Goal: Find specific page/section: Find specific page/section

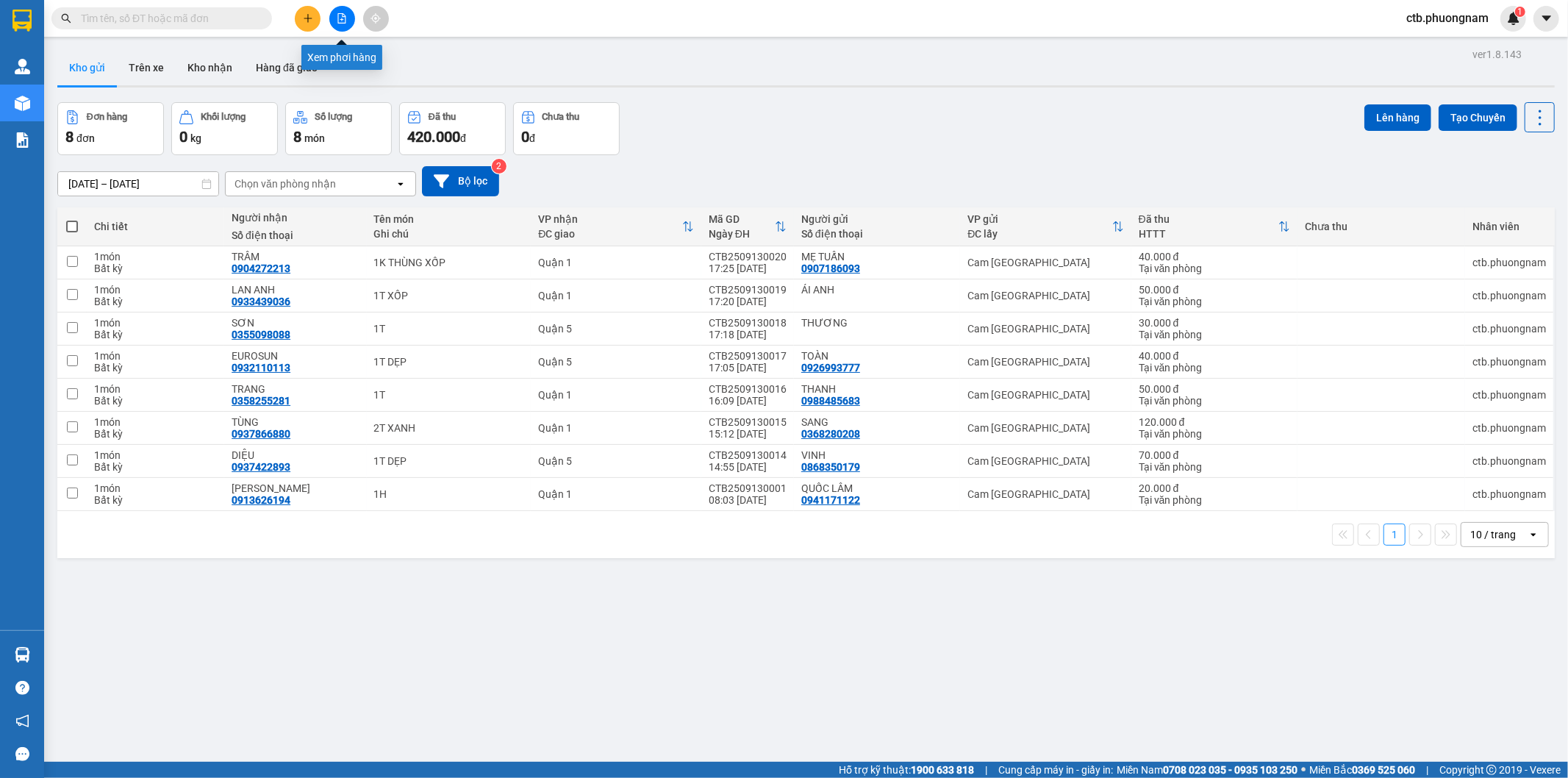
drag, startPoint x: 332, startPoint y: 17, endPoint x: 339, endPoint y: 38, distance: 22.1
click at [332, 18] on button at bounding box center [342, 19] width 26 height 26
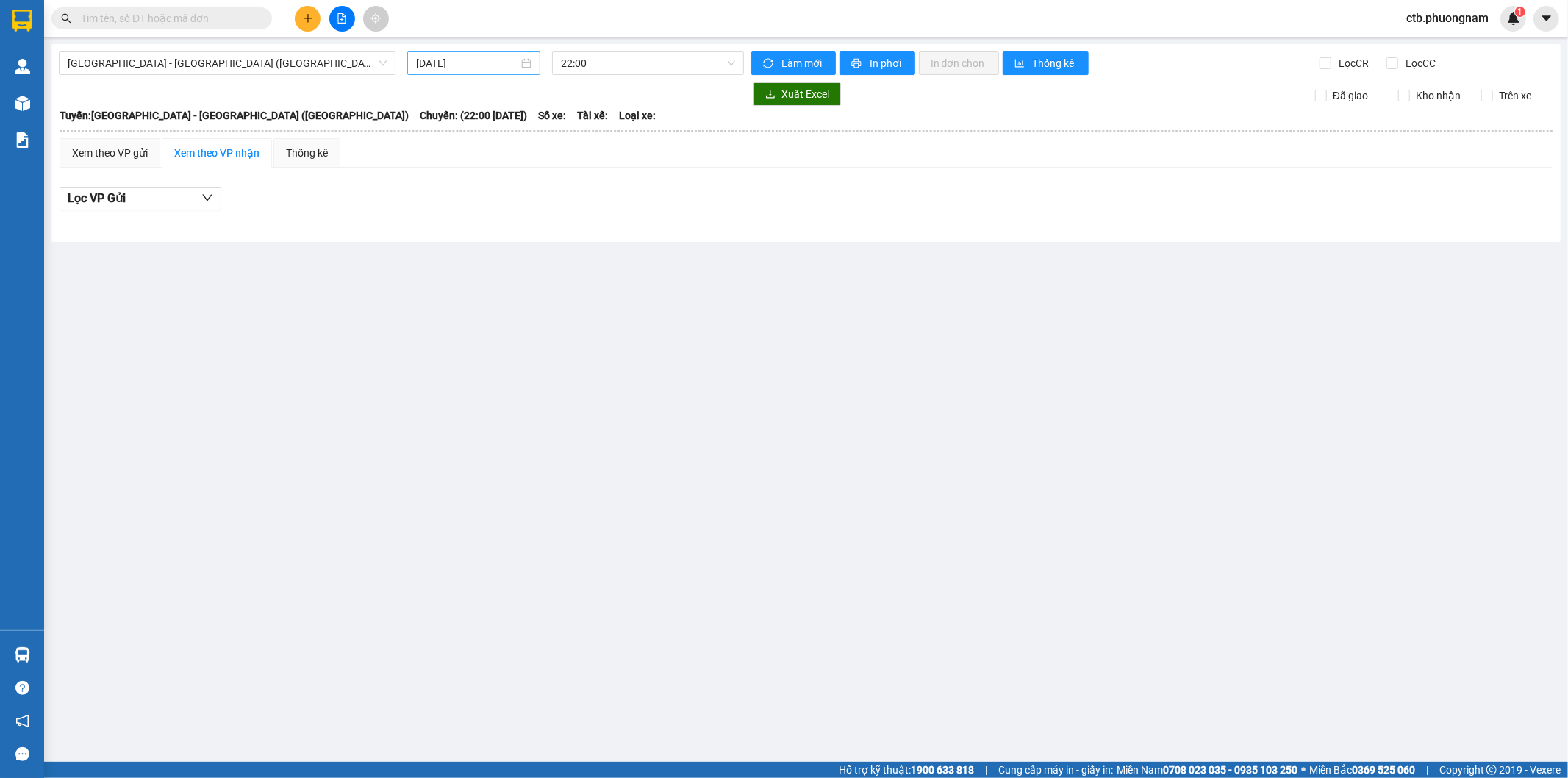
click at [522, 59] on div "[DATE]" at bounding box center [474, 63] width 115 height 16
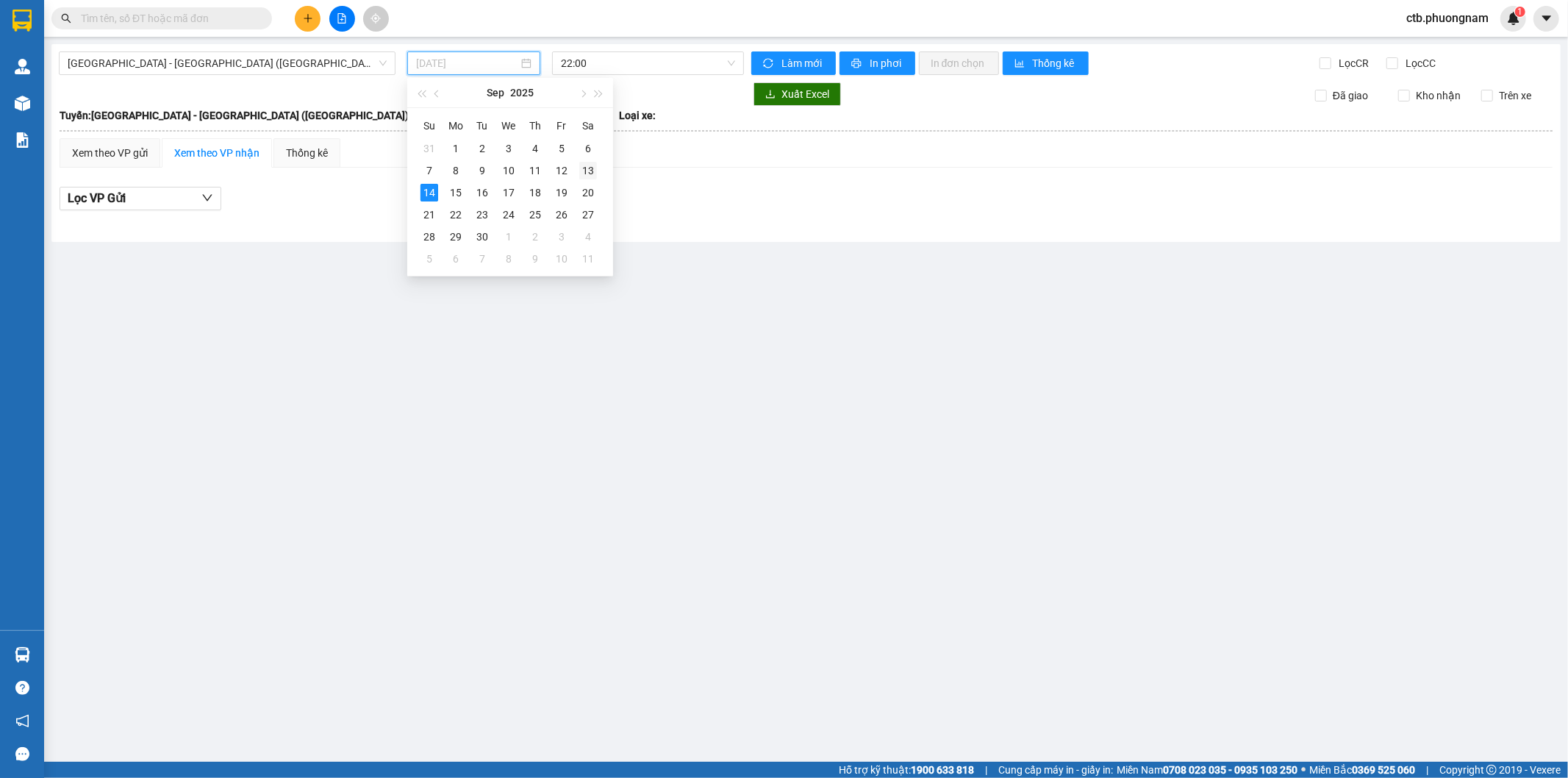
click at [593, 173] on div "13" at bounding box center [588, 170] width 18 height 18
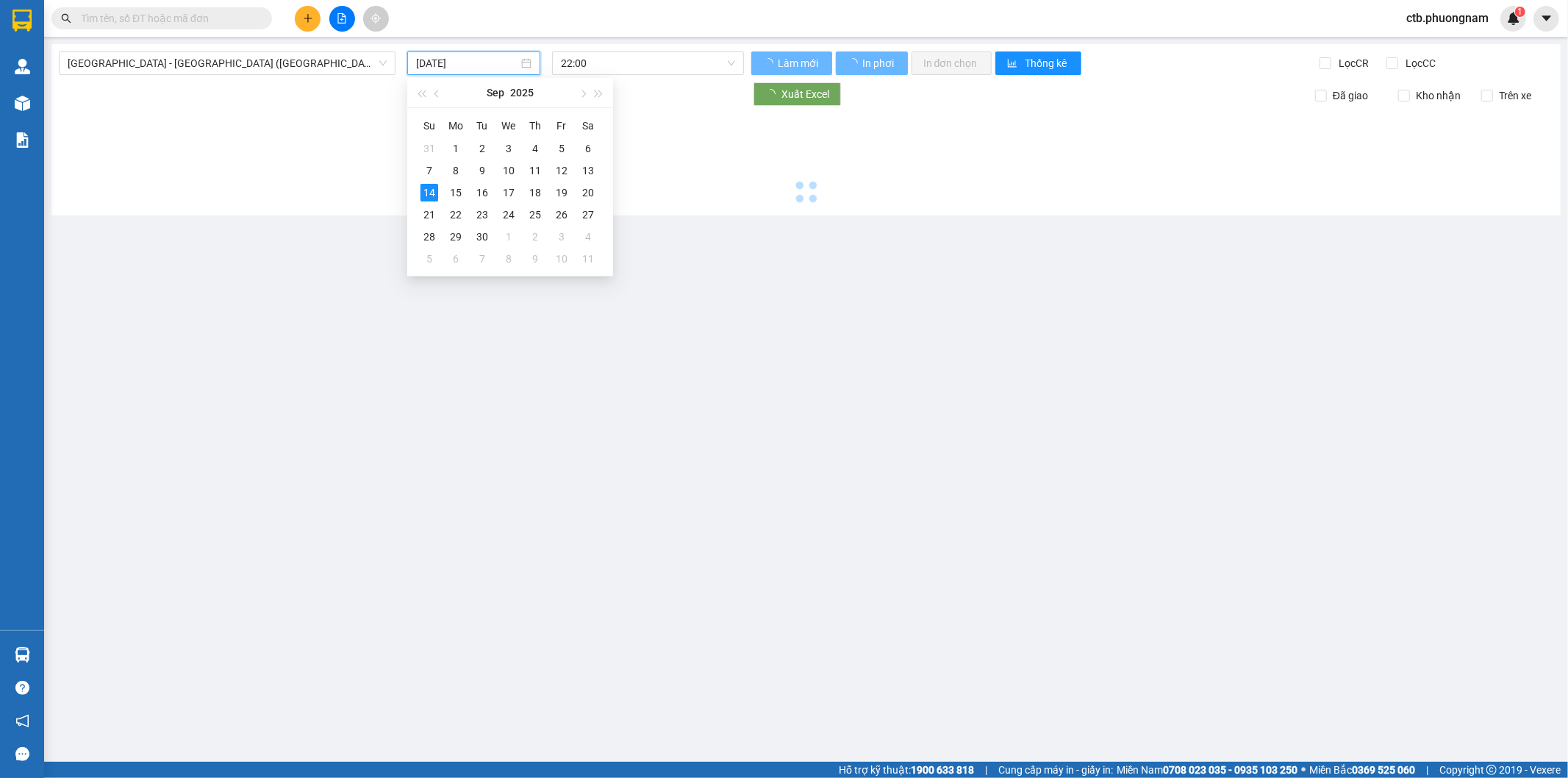
type input "[DATE]"
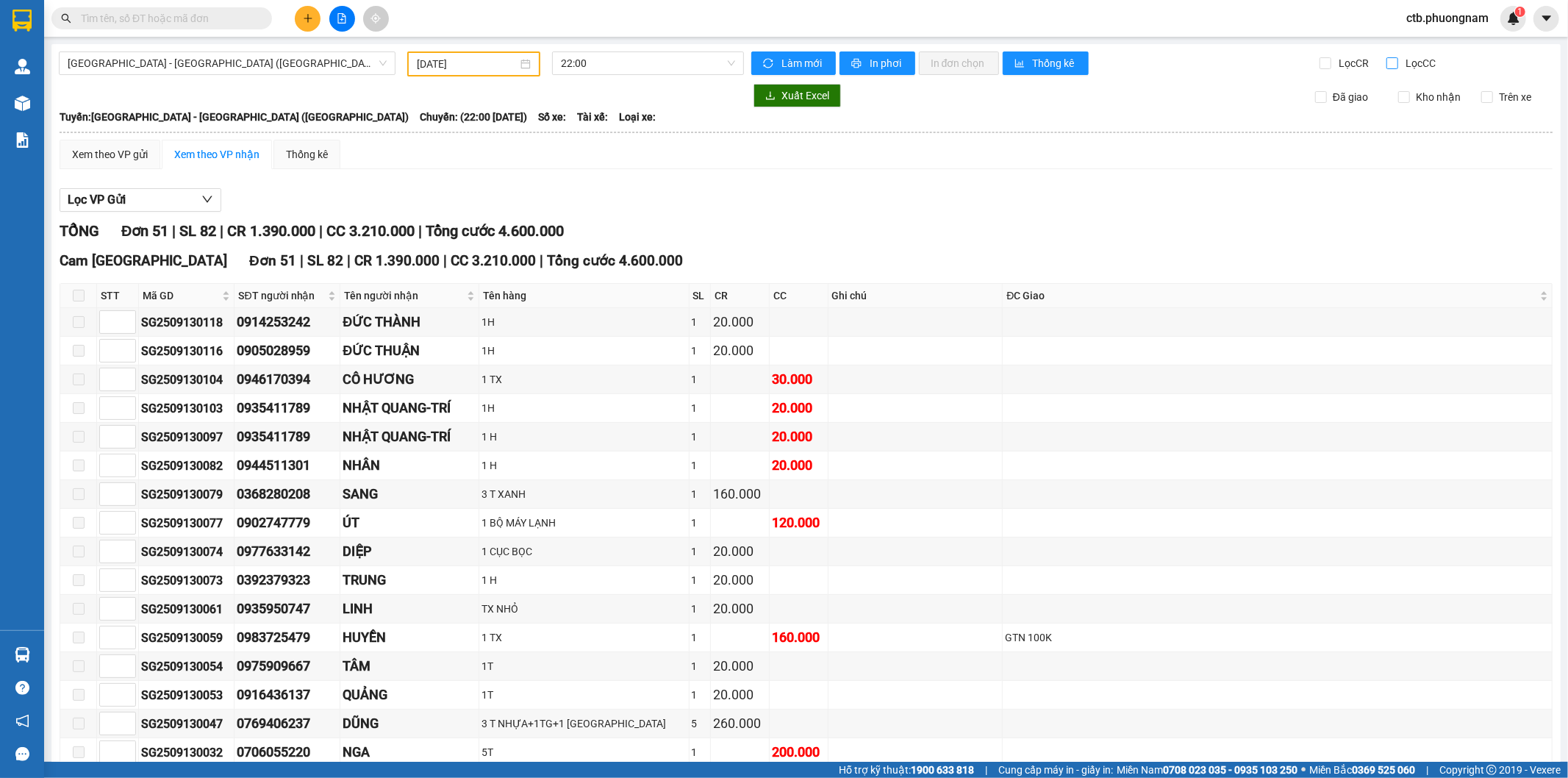
click at [1387, 60] on input "Lọc CC" at bounding box center [1394, 63] width 14 height 12
checkbox input "true"
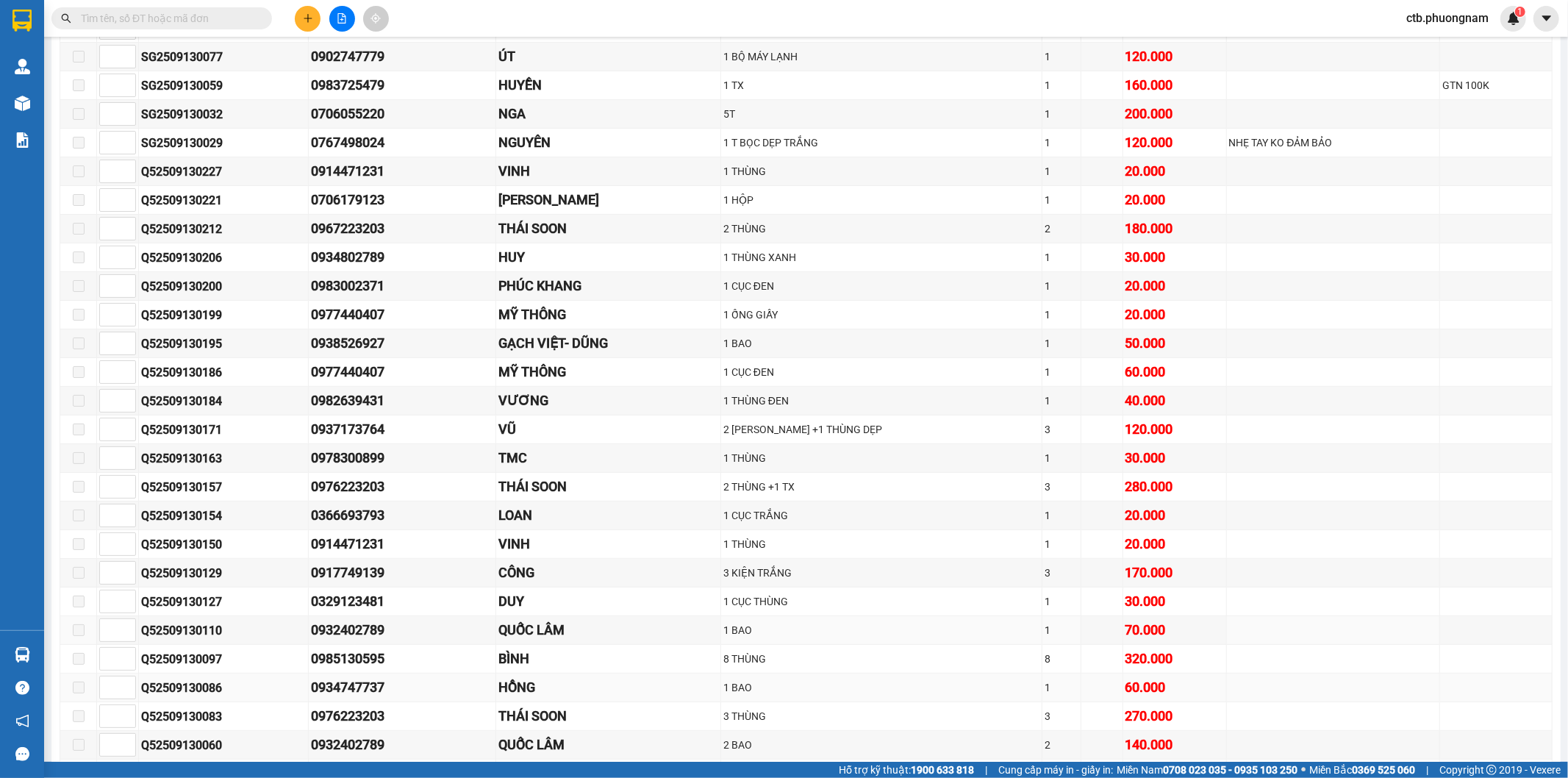
scroll to position [489, 0]
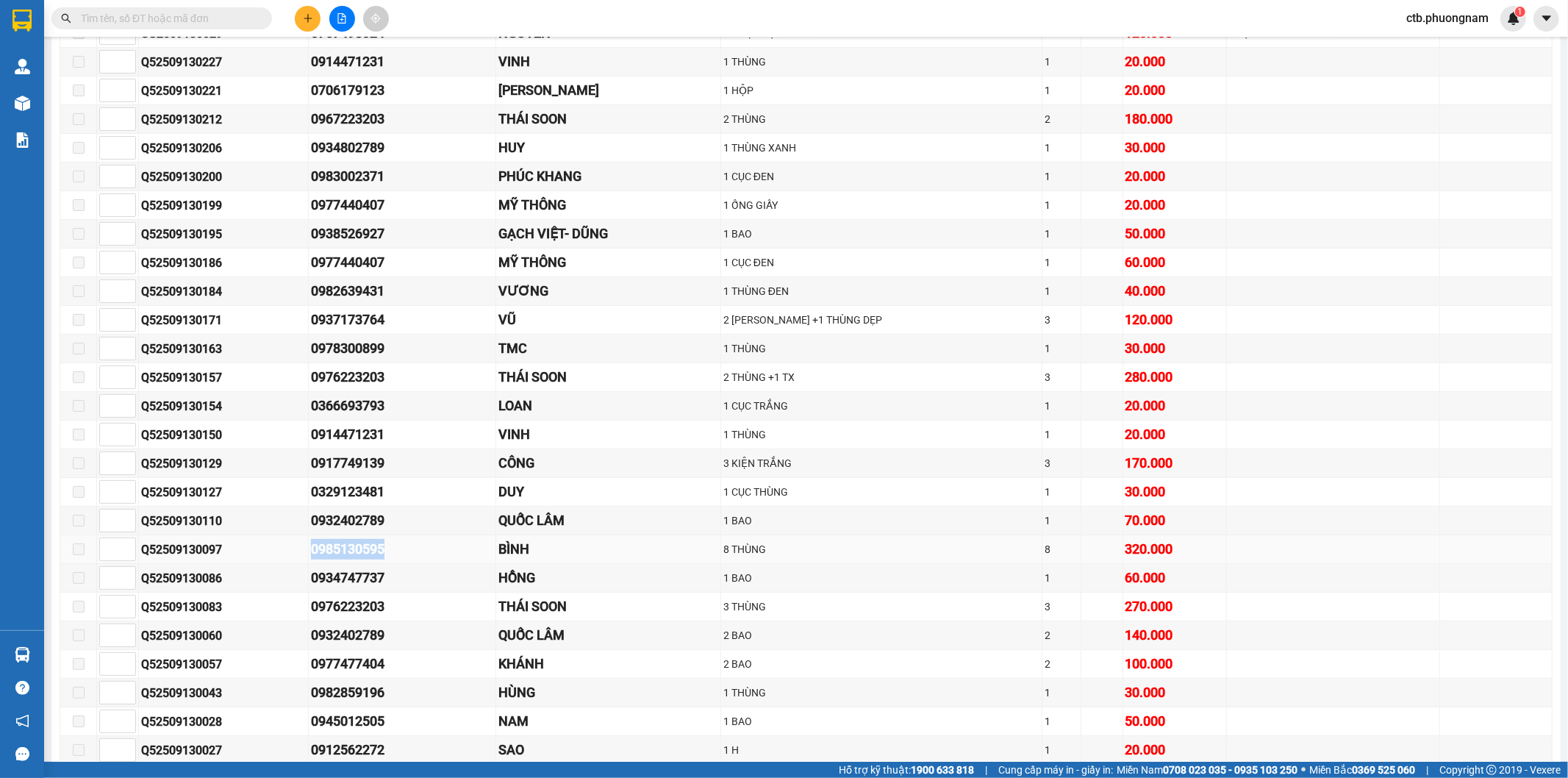
drag, startPoint x: 303, startPoint y: 566, endPoint x: 391, endPoint y: 560, distance: 88.2
click at [391, 560] on tr "Q52509130097 0985130595 BÌNH 8 THÙNG 8 320.000" at bounding box center [806, 549] width 1493 height 29
copy tr "0985130595"
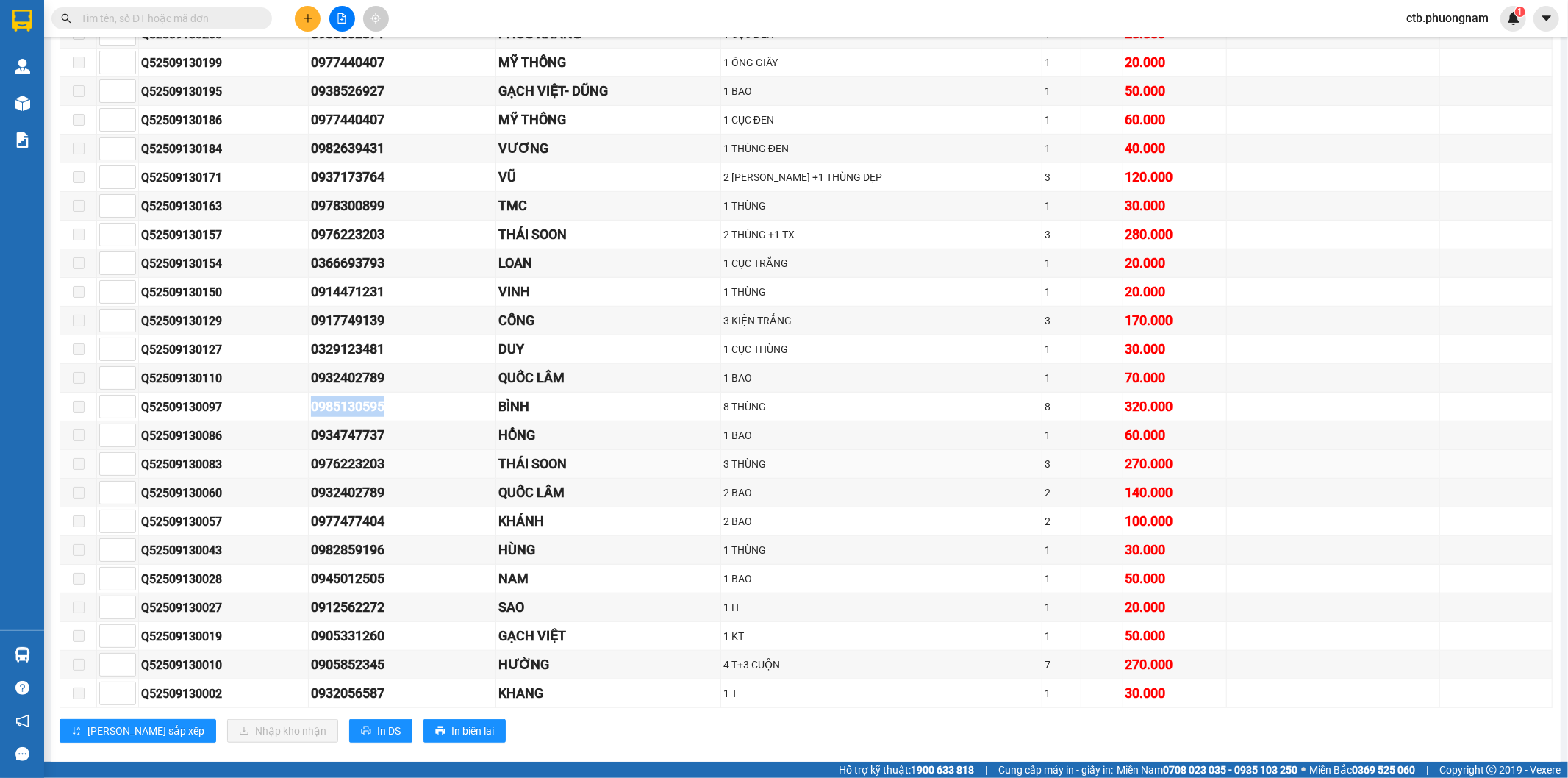
scroll to position [660, 0]
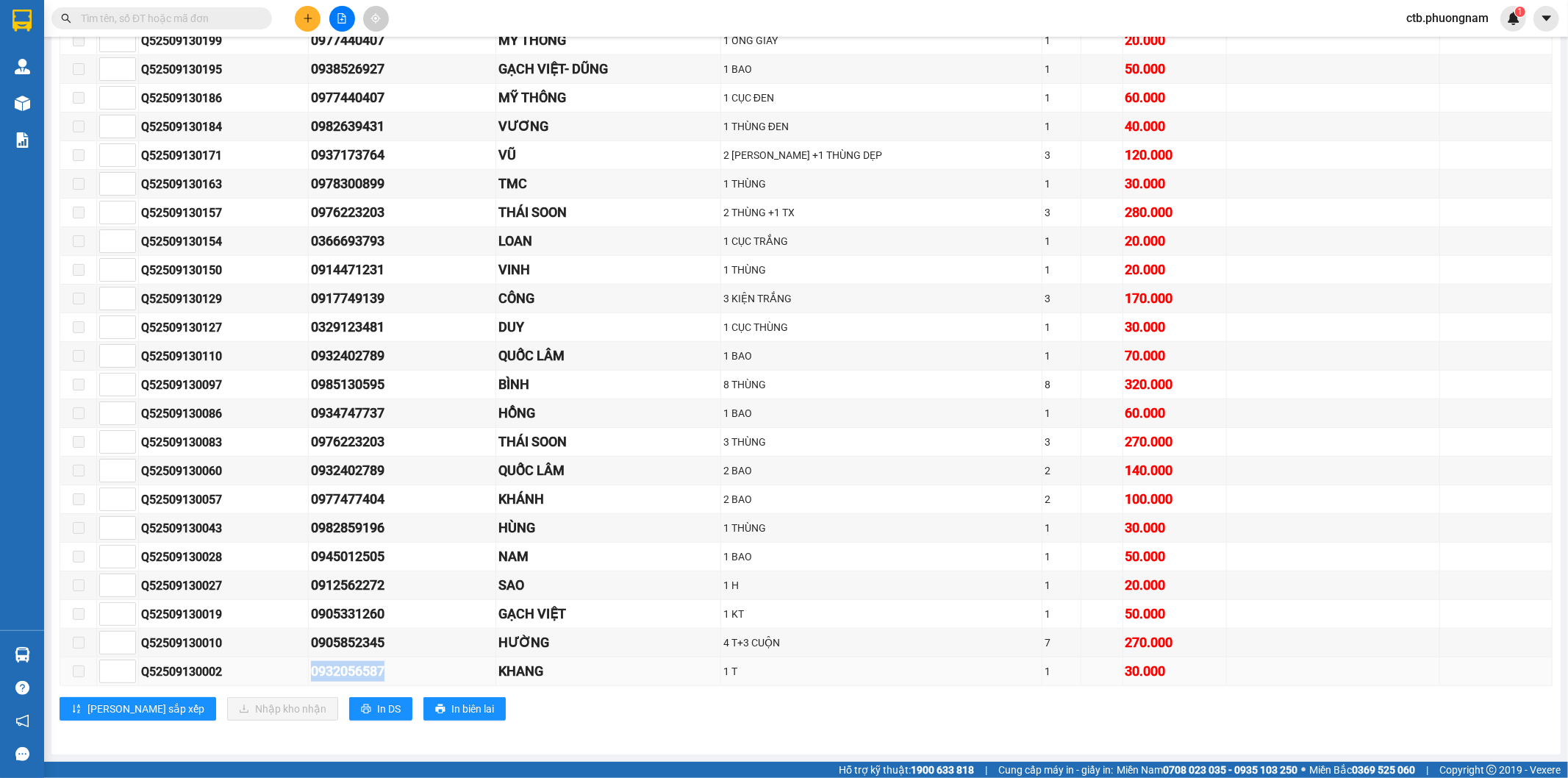
drag, startPoint x: 325, startPoint y: 673, endPoint x: 408, endPoint y: 672, distance: 83.0
click at [406, 673] on tr "Q52509130002 0932056587 KHANG 1 T 1 30.000" at bounding box center [806, 671] width 1493 height 29
copy tr "0932056587"
drag, startPoint x: 310, startPoint y: 590, endPoint x: 405, endPoint y: 591, distance: 95.0
click at [405, 591] on tr "Q52509130027 0912562272 SAO 1 H 1 20.000" at bounding box center [806, 585] width 1493 height 29
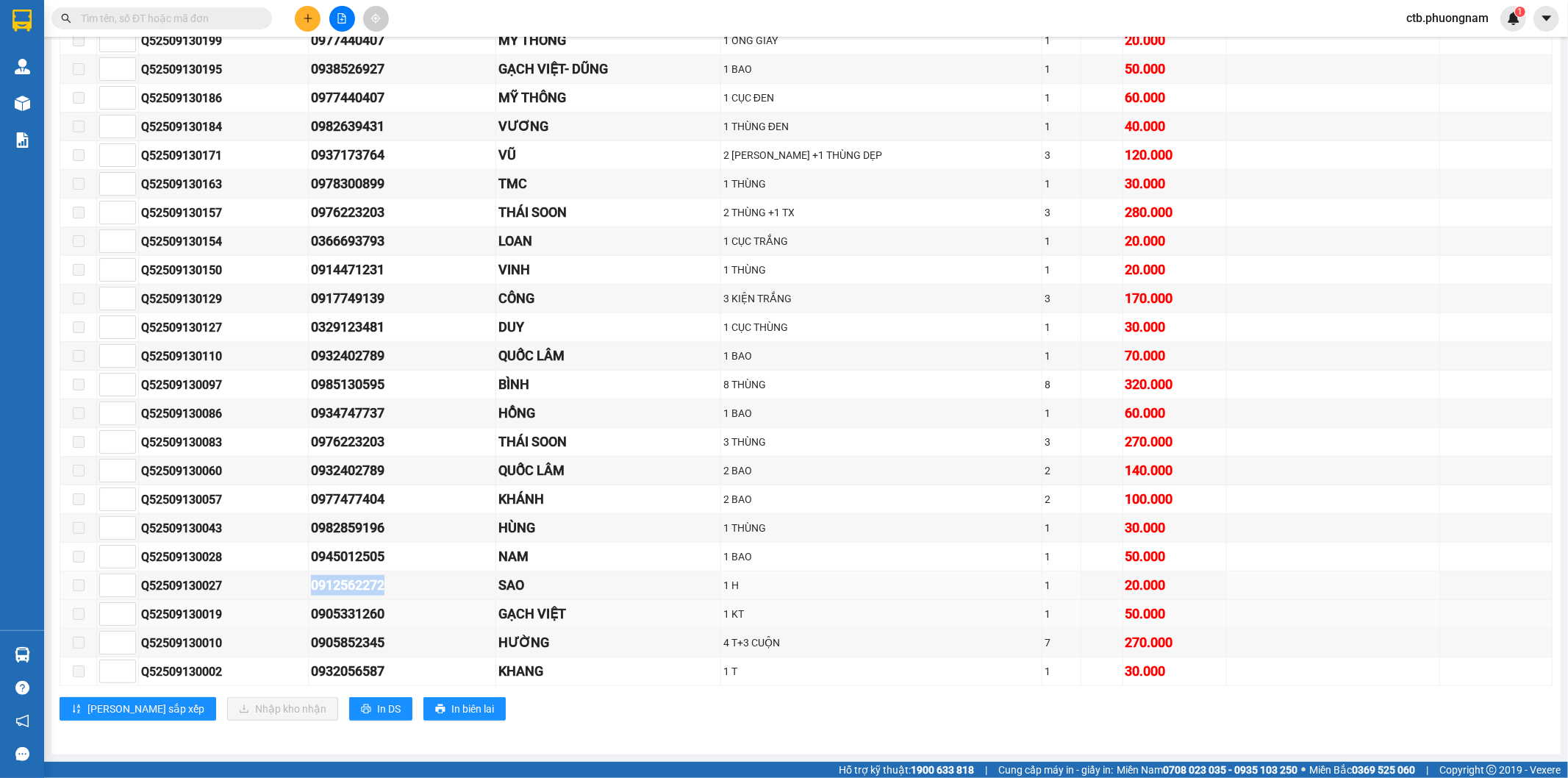
copy tr "0912562272"
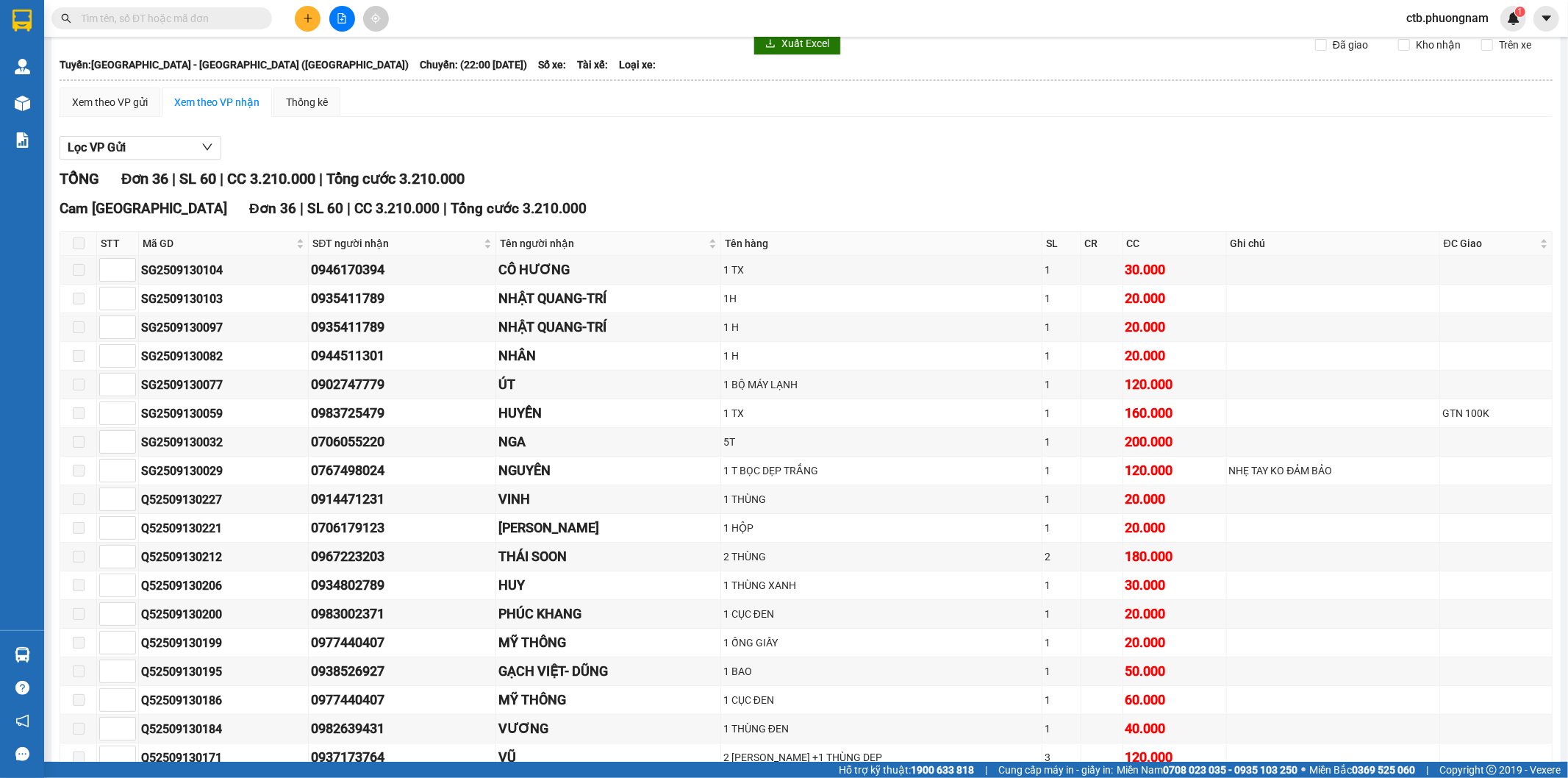
scroll to position [0, 0]
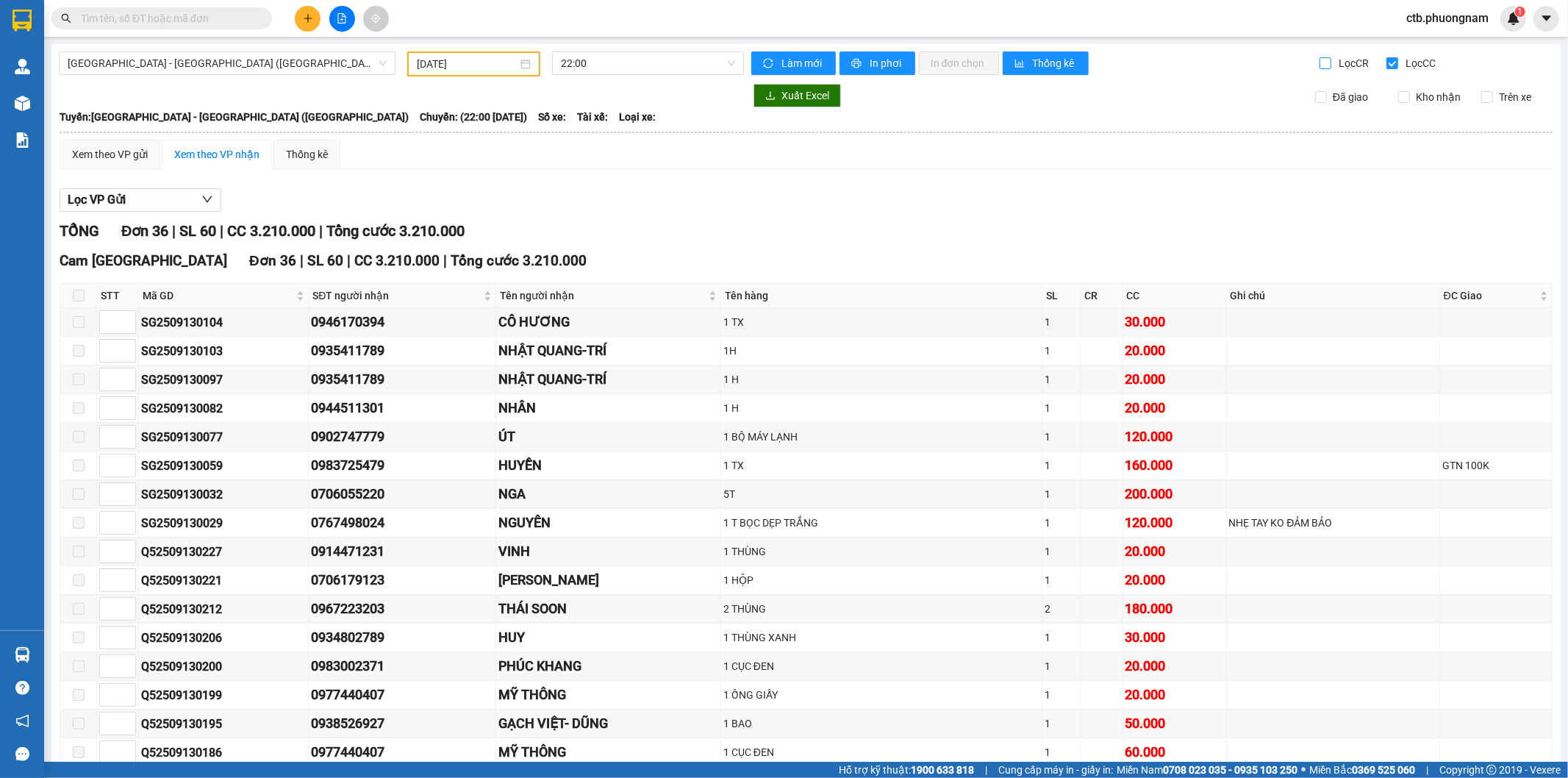
drag, startPoint x: 1311, startPoint y: 60, endPoint x: 1365, endPoint y: 67, distance: 54.5
click at [1320, 60] on input "Lọc CR" at bounding box center [1327, 63] width 14 height 12
checkbox input "true"
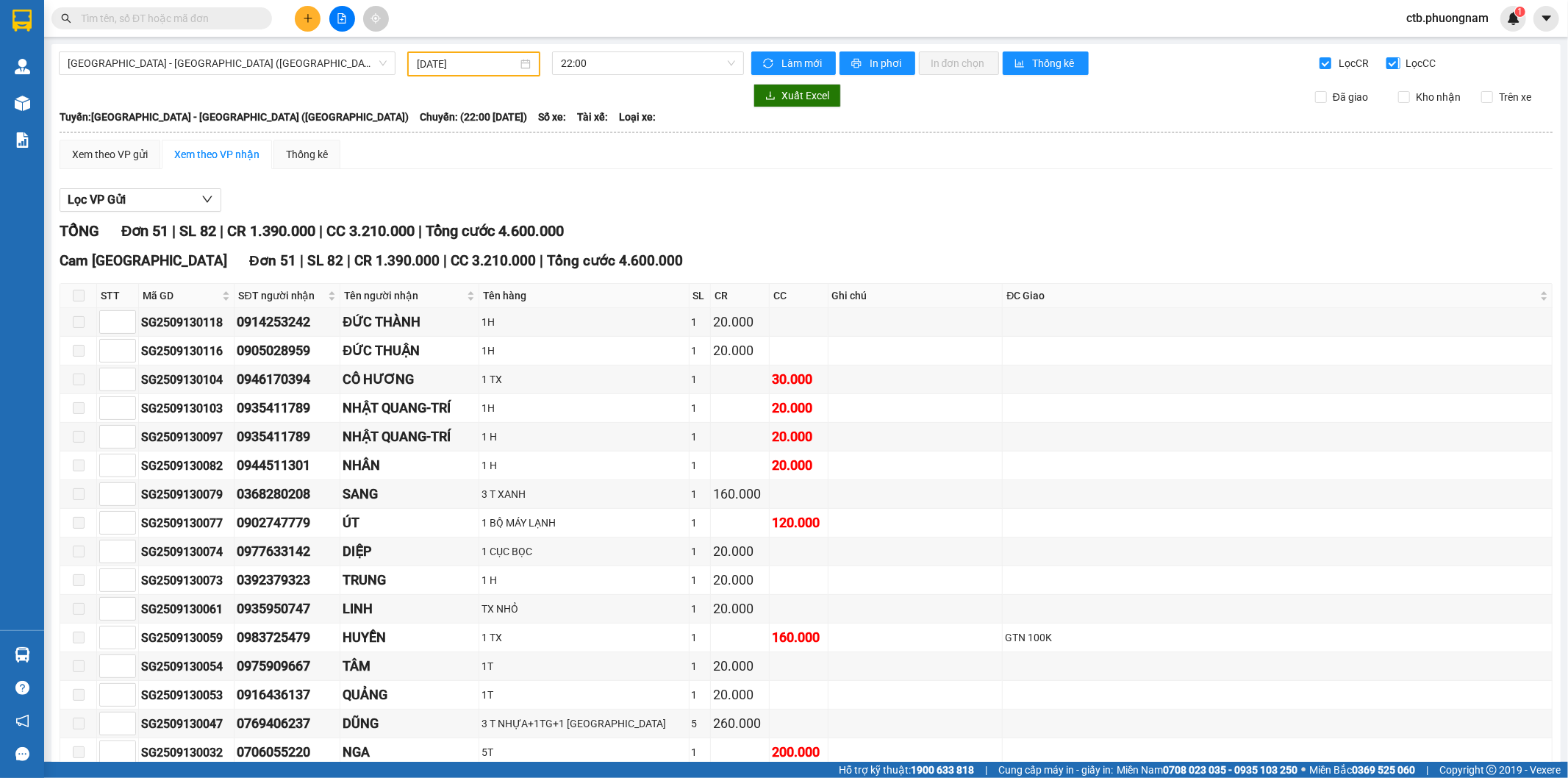
click at [1387, 63] on input "Lọc CC" at bounding box center [1394, 63] width 14 height 12
checkbox input "false"
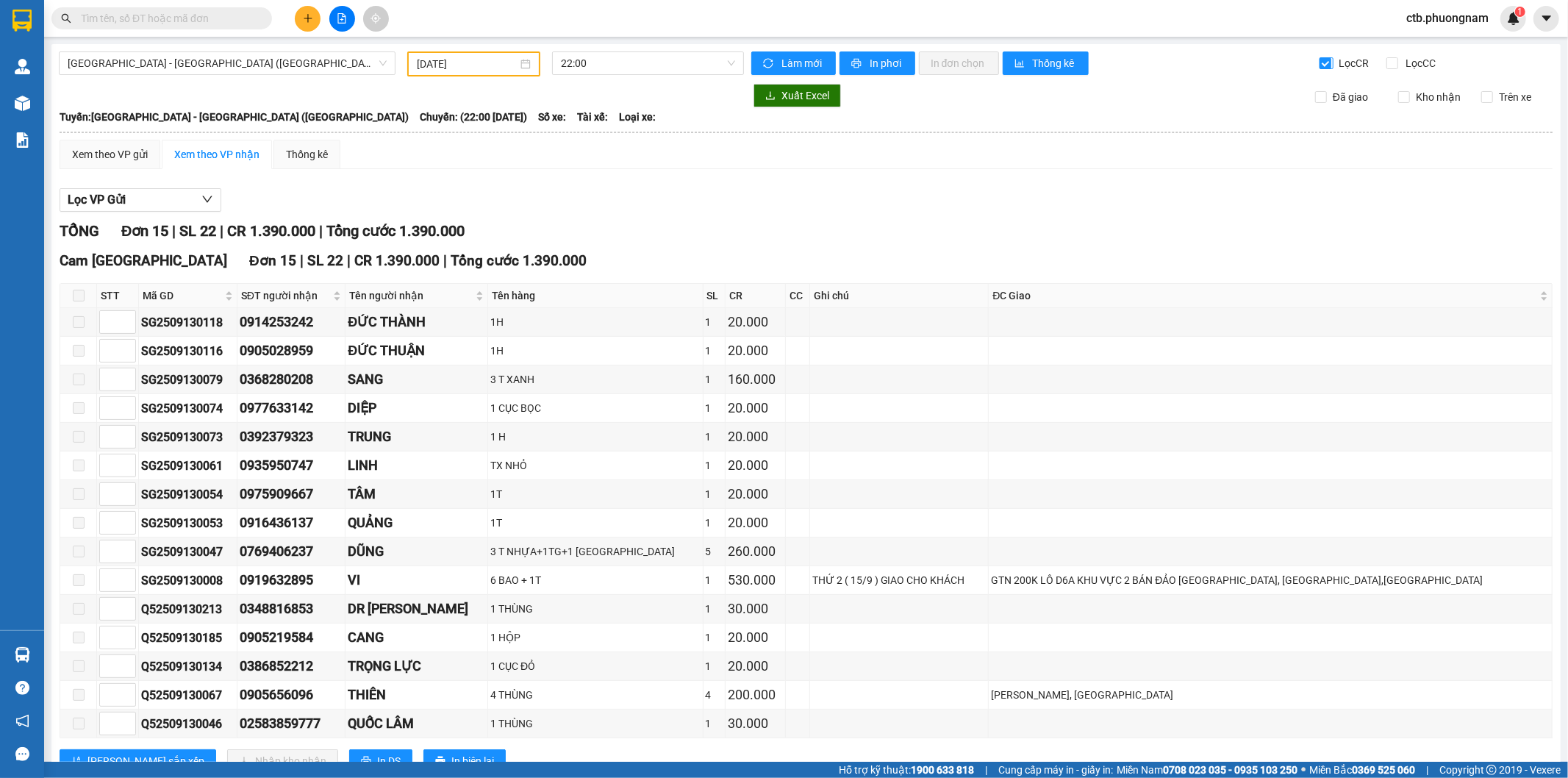
click at [1322, 59] on input "Lọc CR" at bounding box center [1327, 63] width 14 height 12
checkbox input "false"
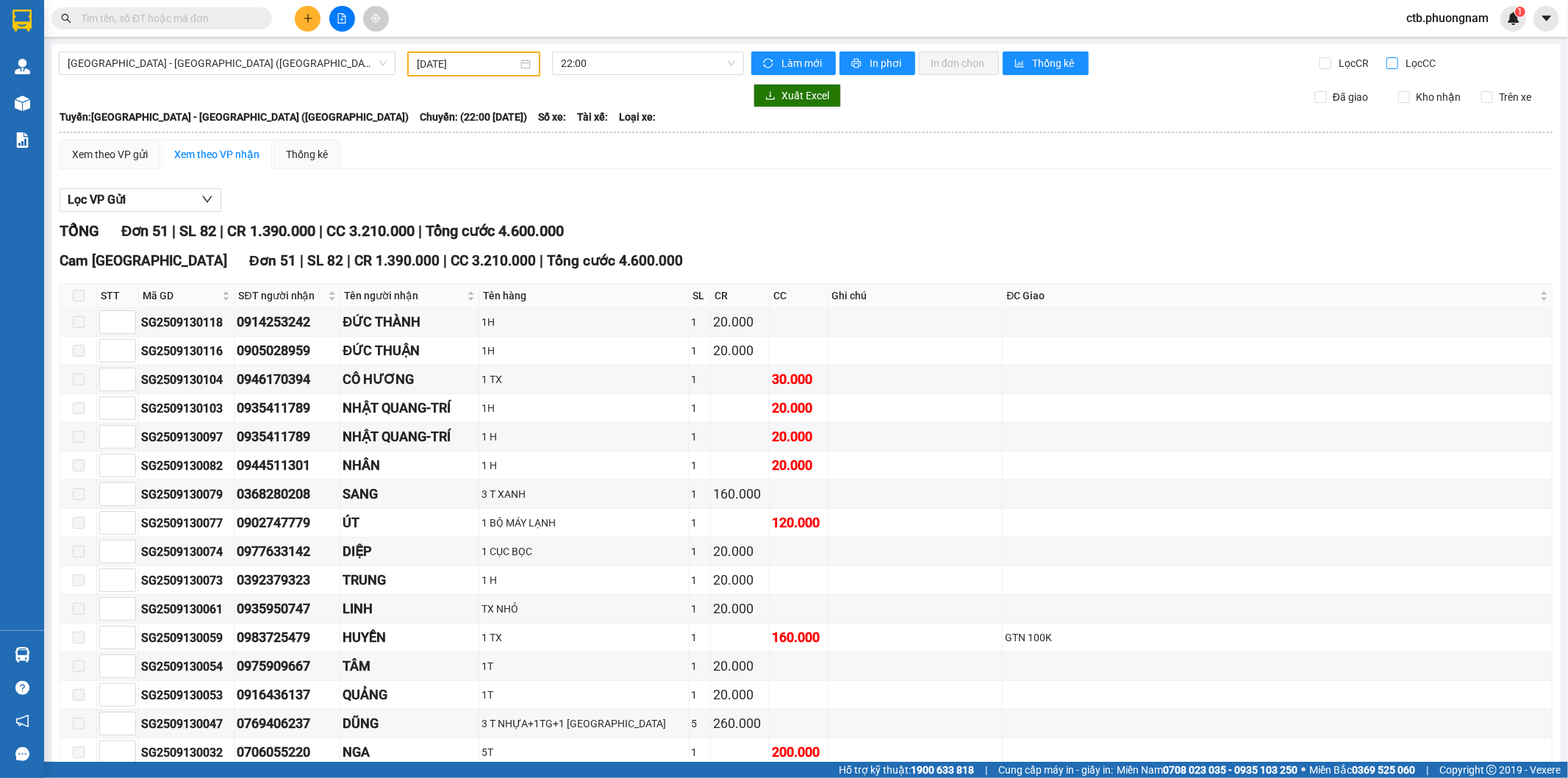
click at [1387, 61] on input "Lọc CC" at bounding box center [1394, 63] width 14 height 12
checkbox input "true"
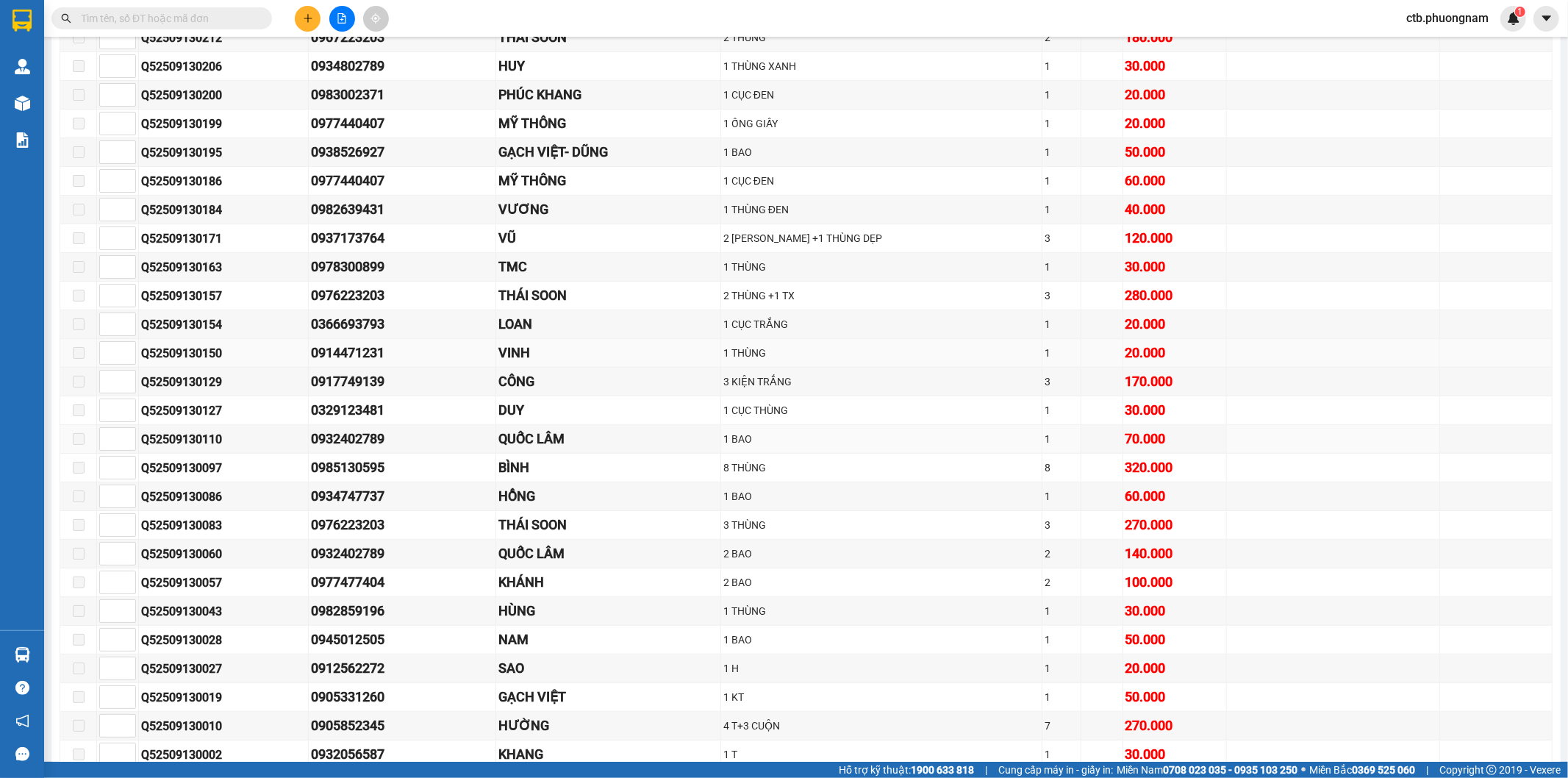
scroll to position [653, 0]
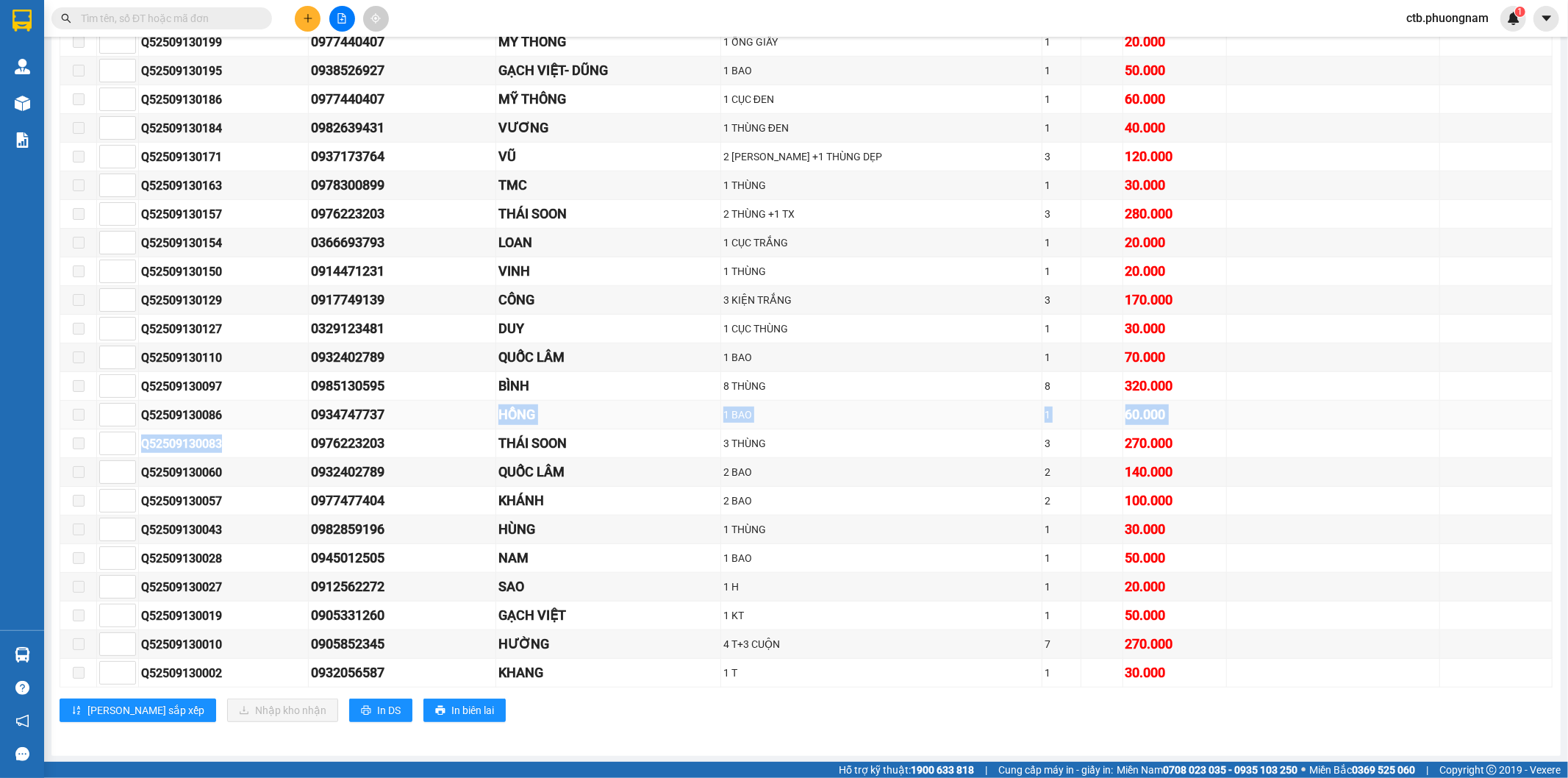
drag, startPoint x: 296, startPoint y: 426, endPoint x: 401, endPoint y: 429, distance: 105.0
click at [401, 429] on tbody "SG2509130104 0946170394 CÔ HƯƠNG 1 TX 1 30.000 SG2509130103 0935411789 [GEOGRAP…" at bounding box center [806, 171] width 1493 height 1032
drag, startPoint x: 311, startPoint y: 412, endPoint x: 409, endPoint y: 427, distance: 99.1
click at [409, 427] on tr "Q52509130086 0934747737 HỒNG 1 BAO 1 60.000" at bounding box center [806, 415] width 1493 height 29
copy tr "0934747737"
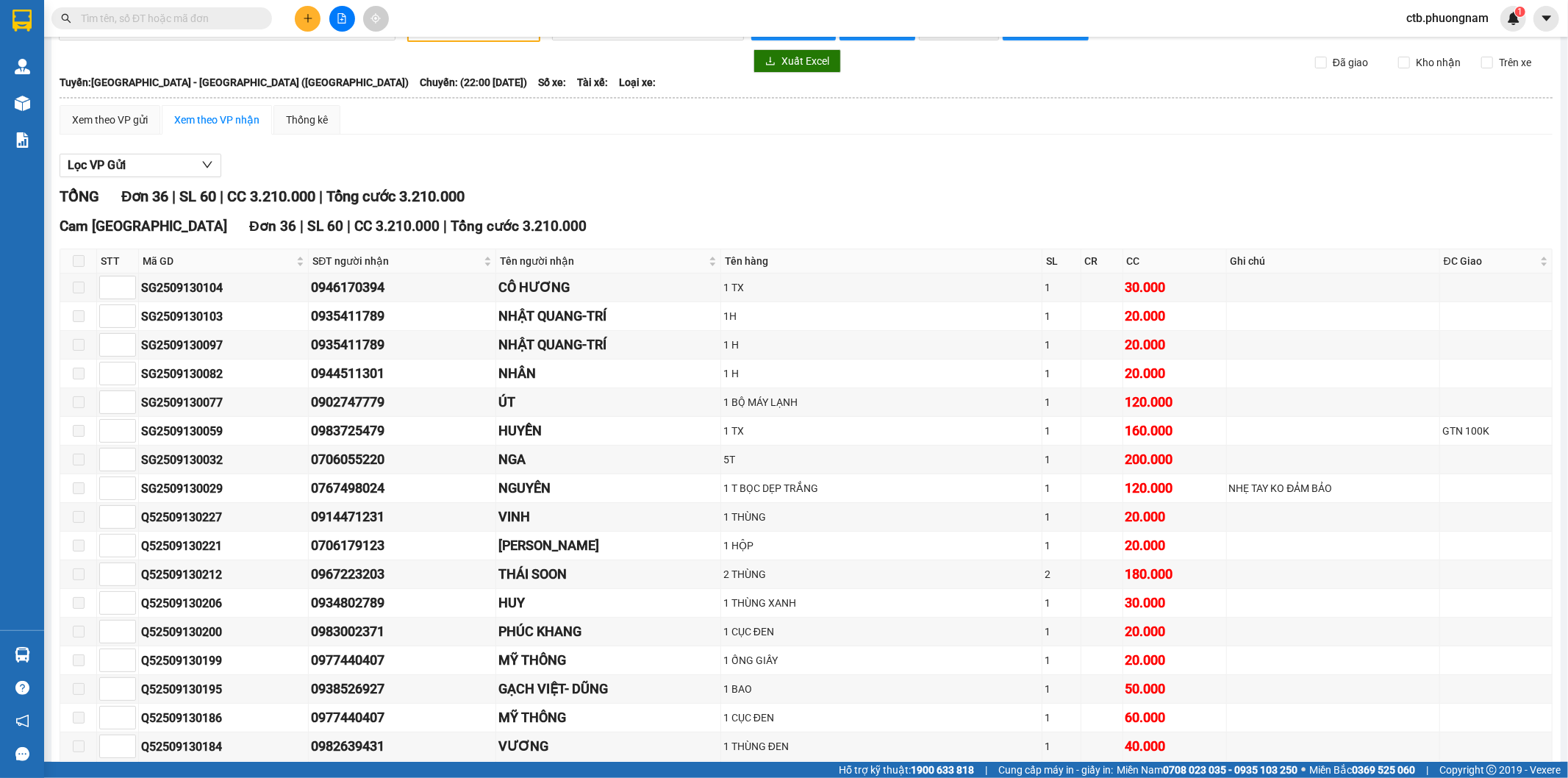
scroll to position [0, 0]
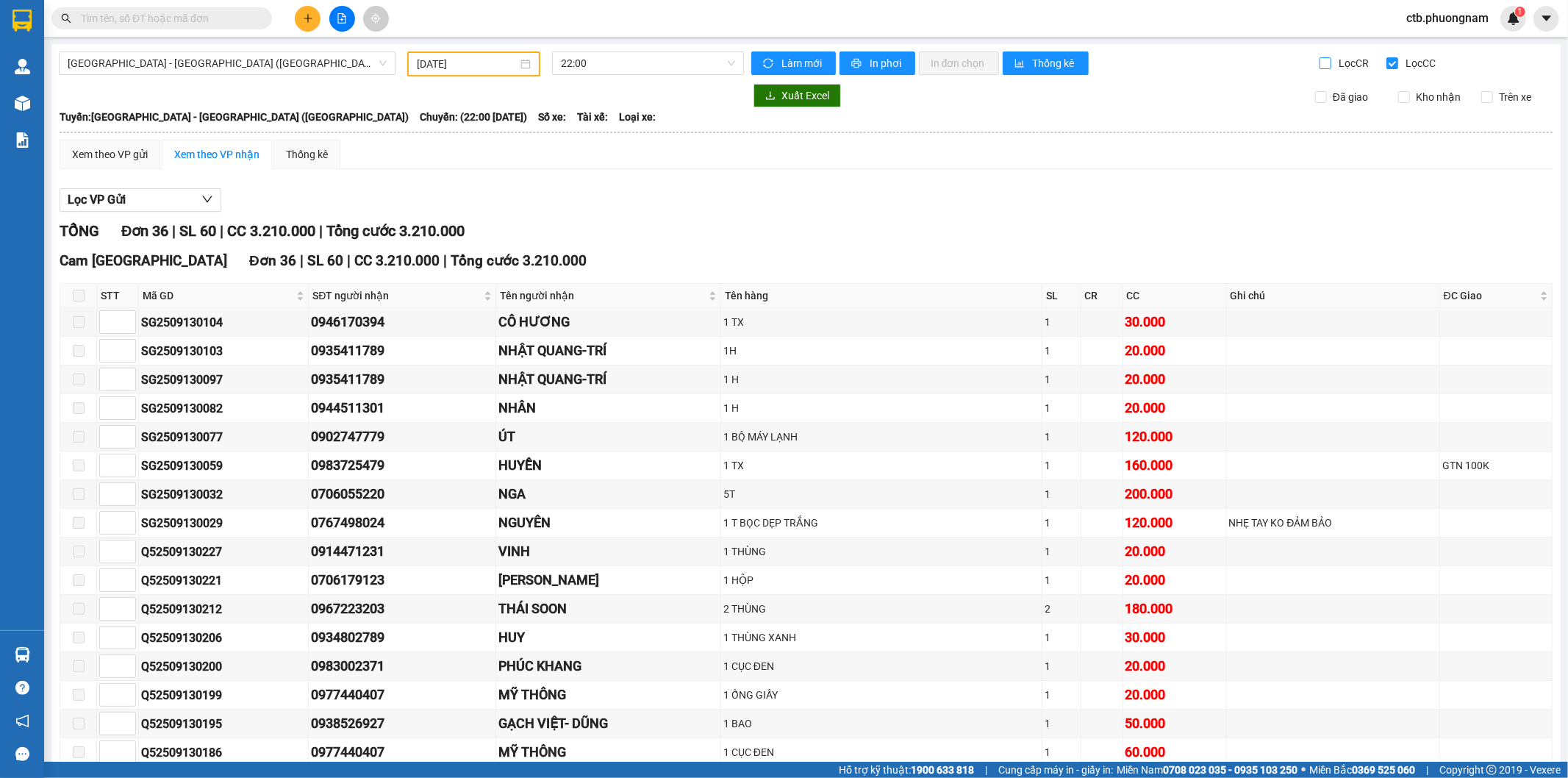
click at [1320, 64] on input "Lọc CR" at bounding box center [1327, 63] width 14 height 12
checkbox input "true"
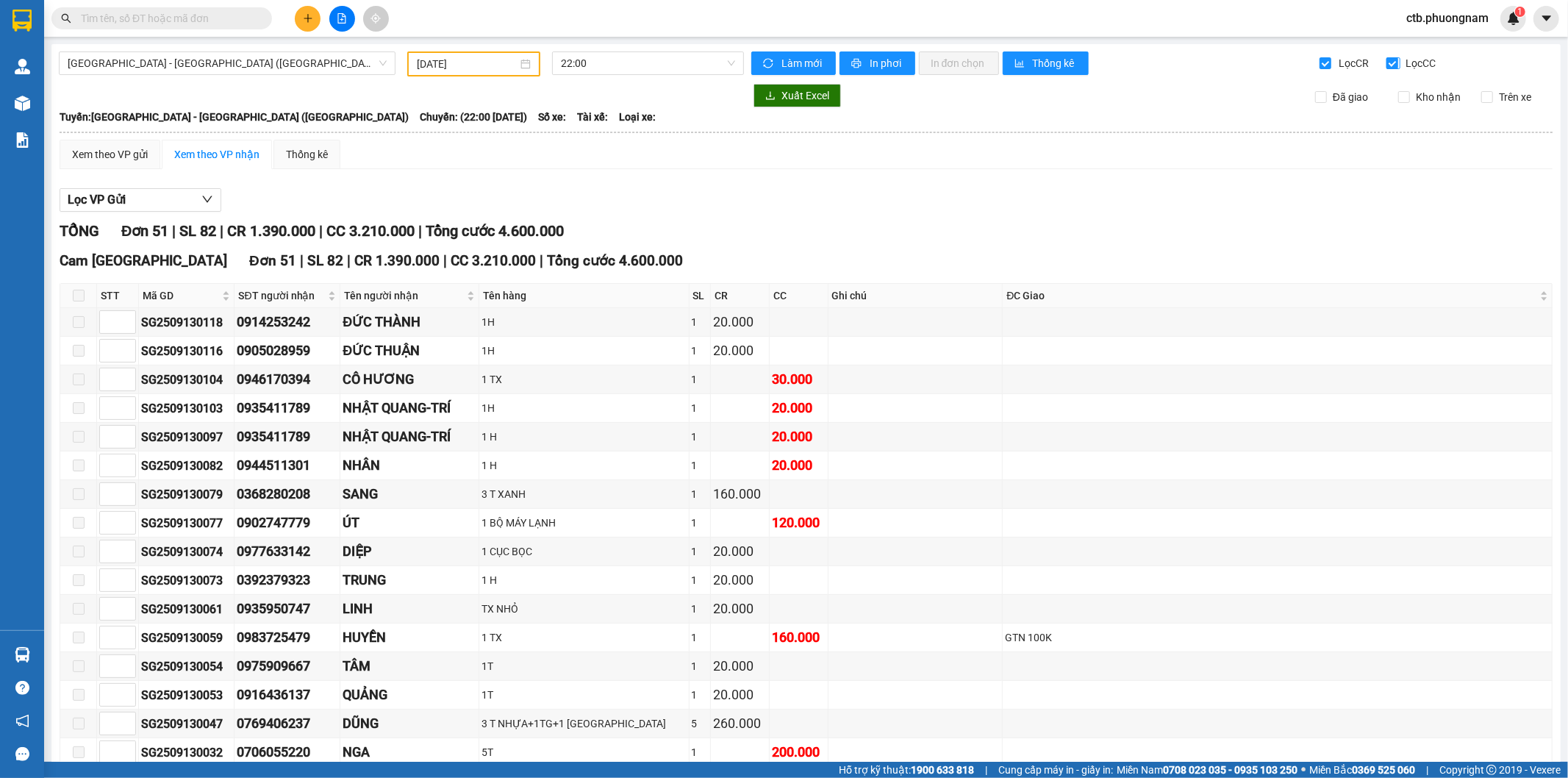
click at [1387, 65] on input "Lọc CC" at bounding box center [1394, 63] width 14 height 12
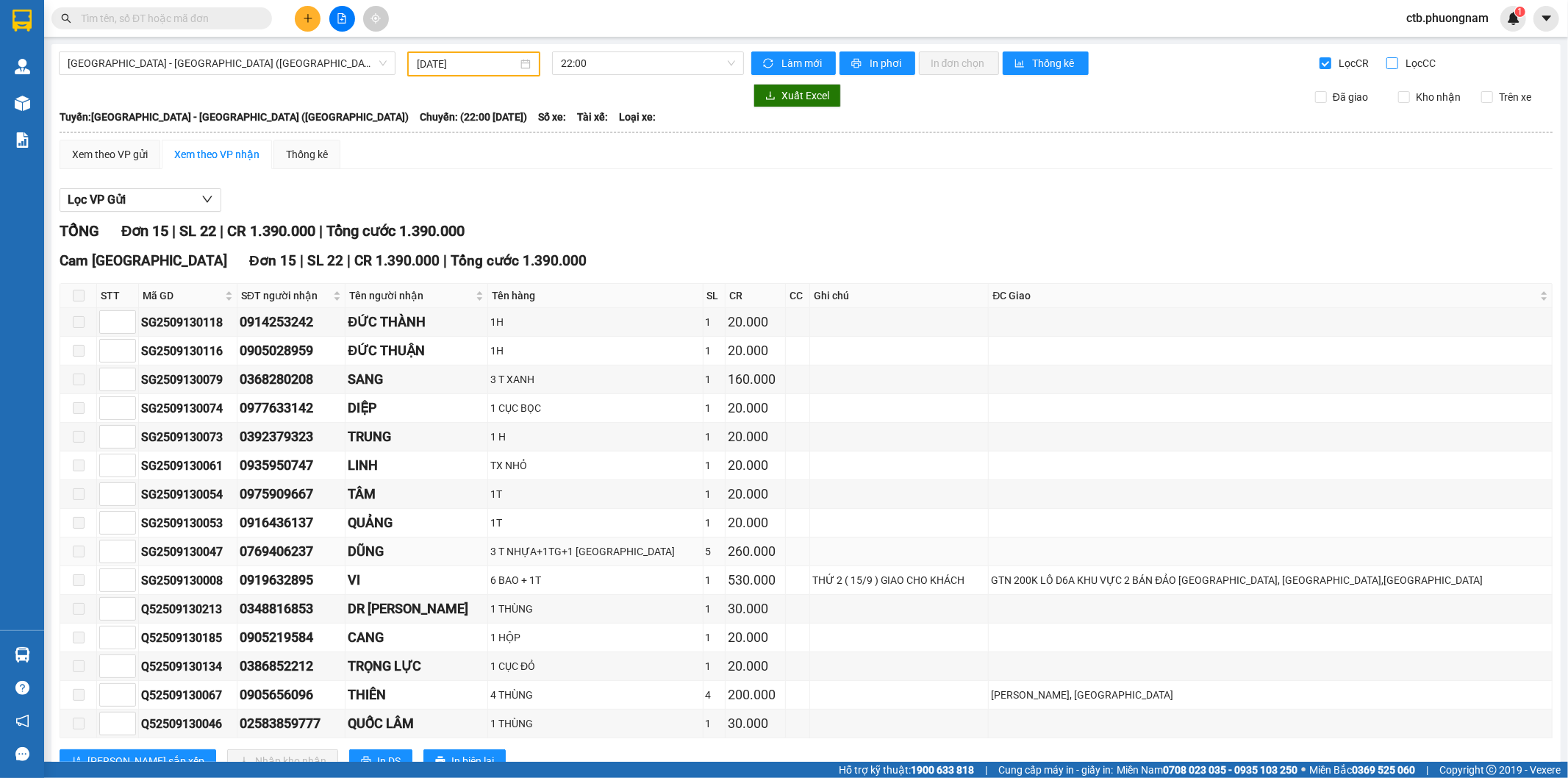
scroll to position [54, 0]
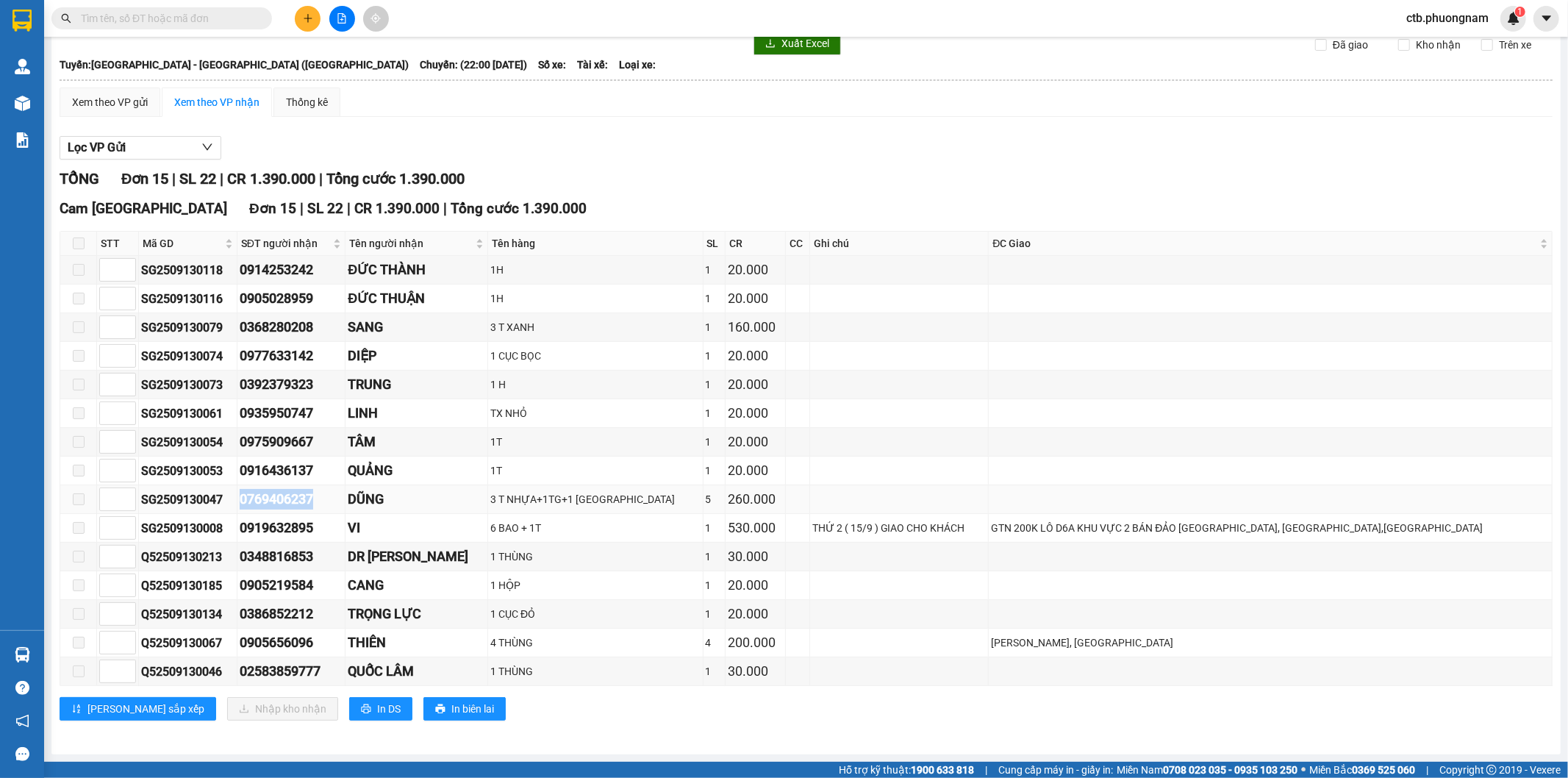
drag, startPoint x: 251, startPoint y: 495, endPoint x: 369, endPoint y: 507, distance: 118.6
click at [351, 505] on tr "SG2509130047 0769406237 DŨNG 3 T NHỰA+1TG+1 TX 5 260.000" at bounding box center [806, 499] width 1493 height 29
copy tr "0769406237"
drag, startPoint x: 260, startPoint y: 387, endPoint x: 361, endPoint y: 387, distance: 101.0
click at [361, 387] on tr "SG2509130073 0392379323 TRUNG 1 H 1 20.000" at bounding box center [806, 384] width 1493 height 29
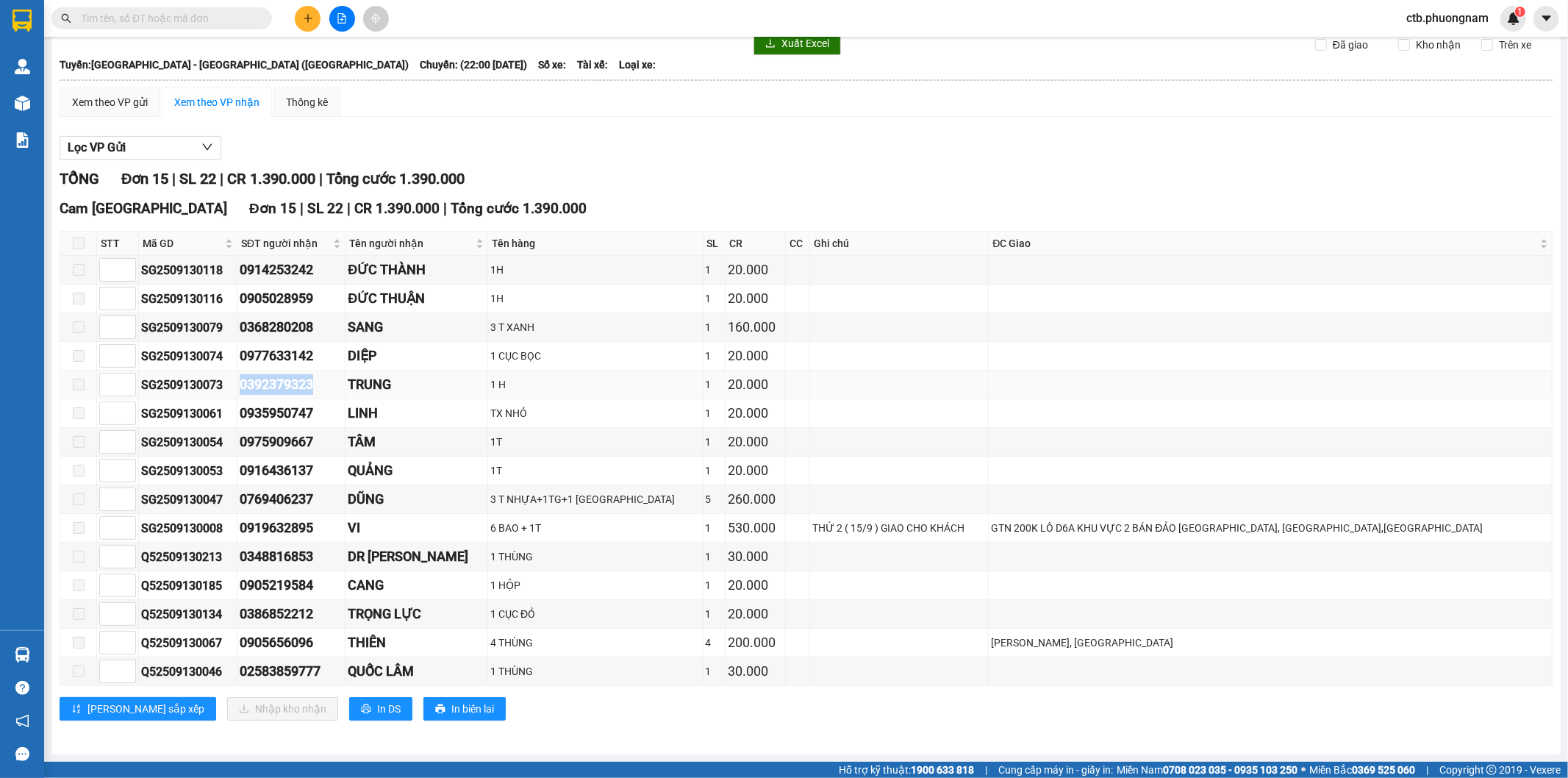
copy tr "0392379323"
drag, startPoint x: 258, startPoint y: 585, endPoint x: 369, endPoint y: 585, distance: 111.0
click at [369, 585] on tr "Q52509130185 0905219584 CANG 1 HỘP 1 20.000" at bounding box center [806, 585] width 1493 height 29
copy tr "0905219584"
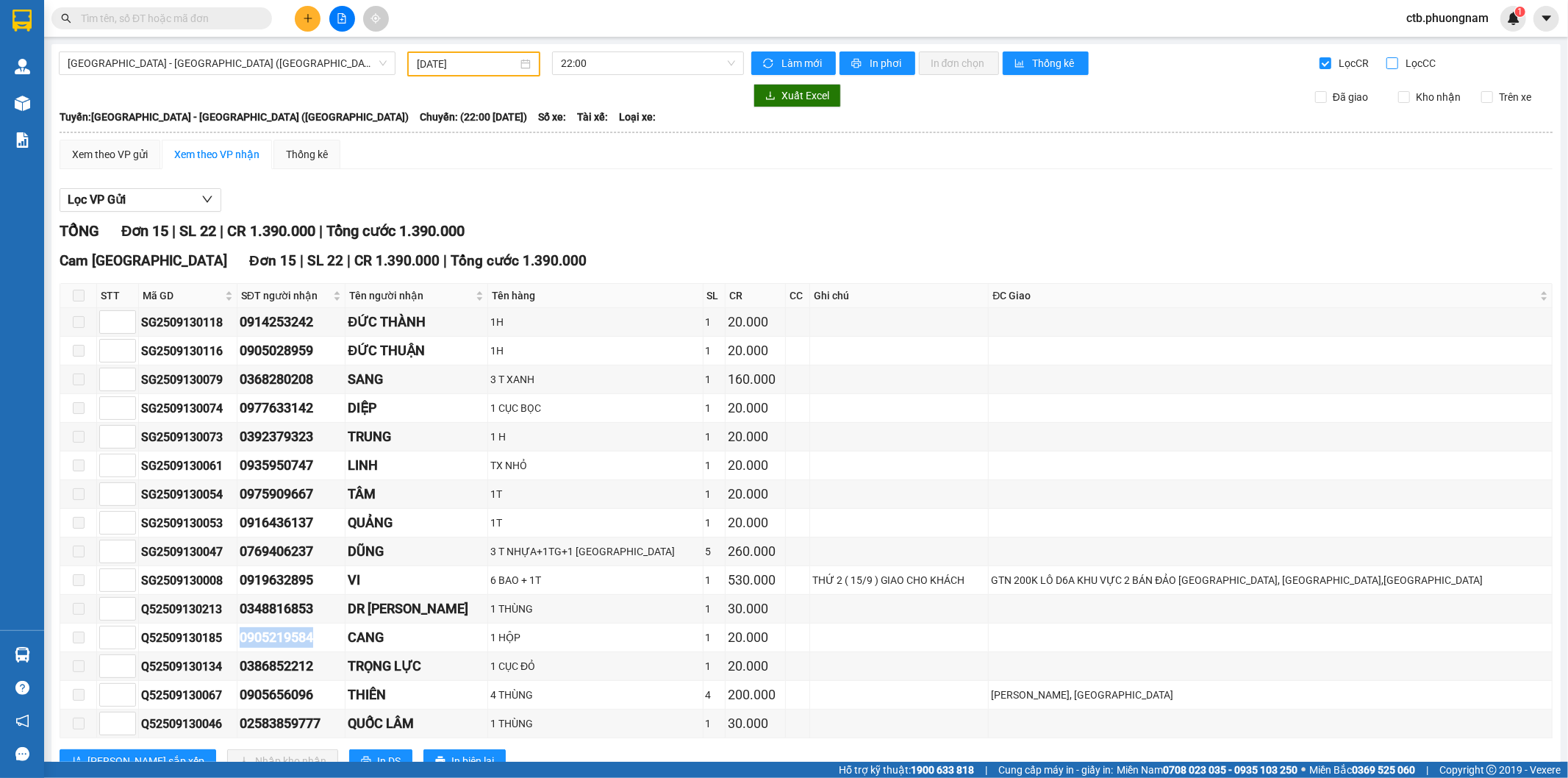
click at [1387, 59] on input "Lọc CC" at bounding box center [1394, 63] width 14 height 12
checkbox input "true"
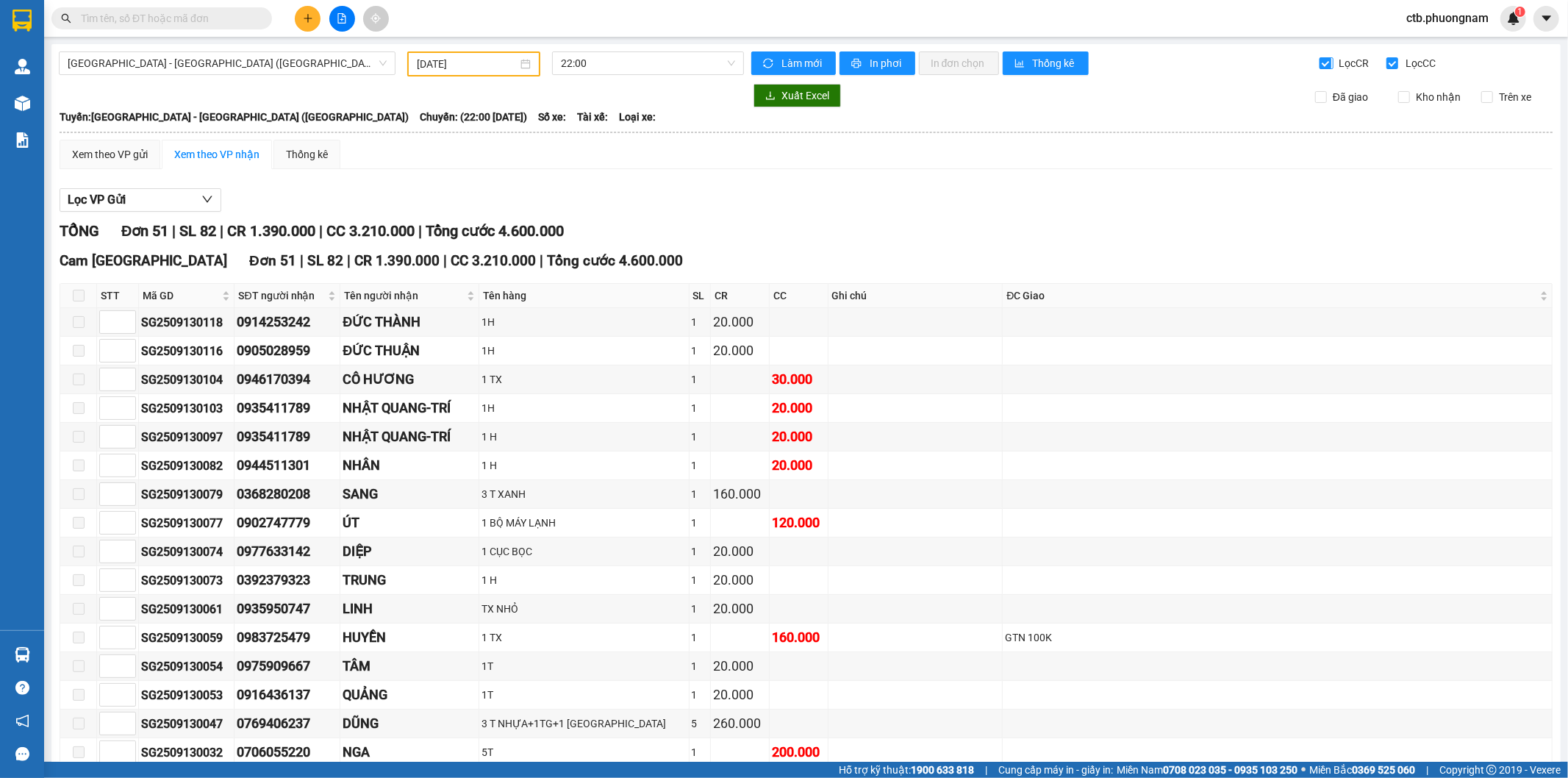
click at [1320, 61] on input "Lọc CR" at bounding box center [1327, 63] width 14 height 12
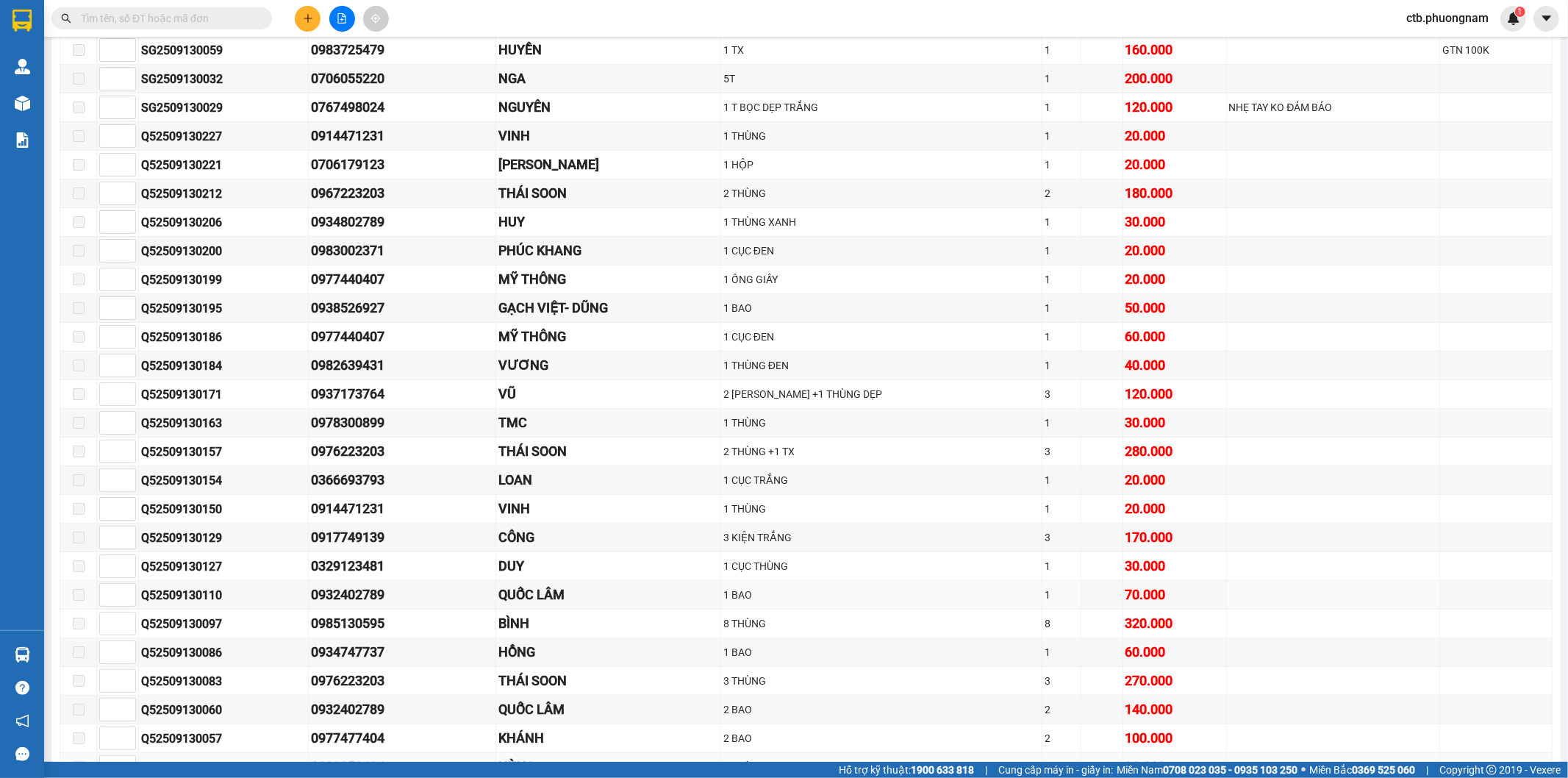
scroll to position [334, 0]
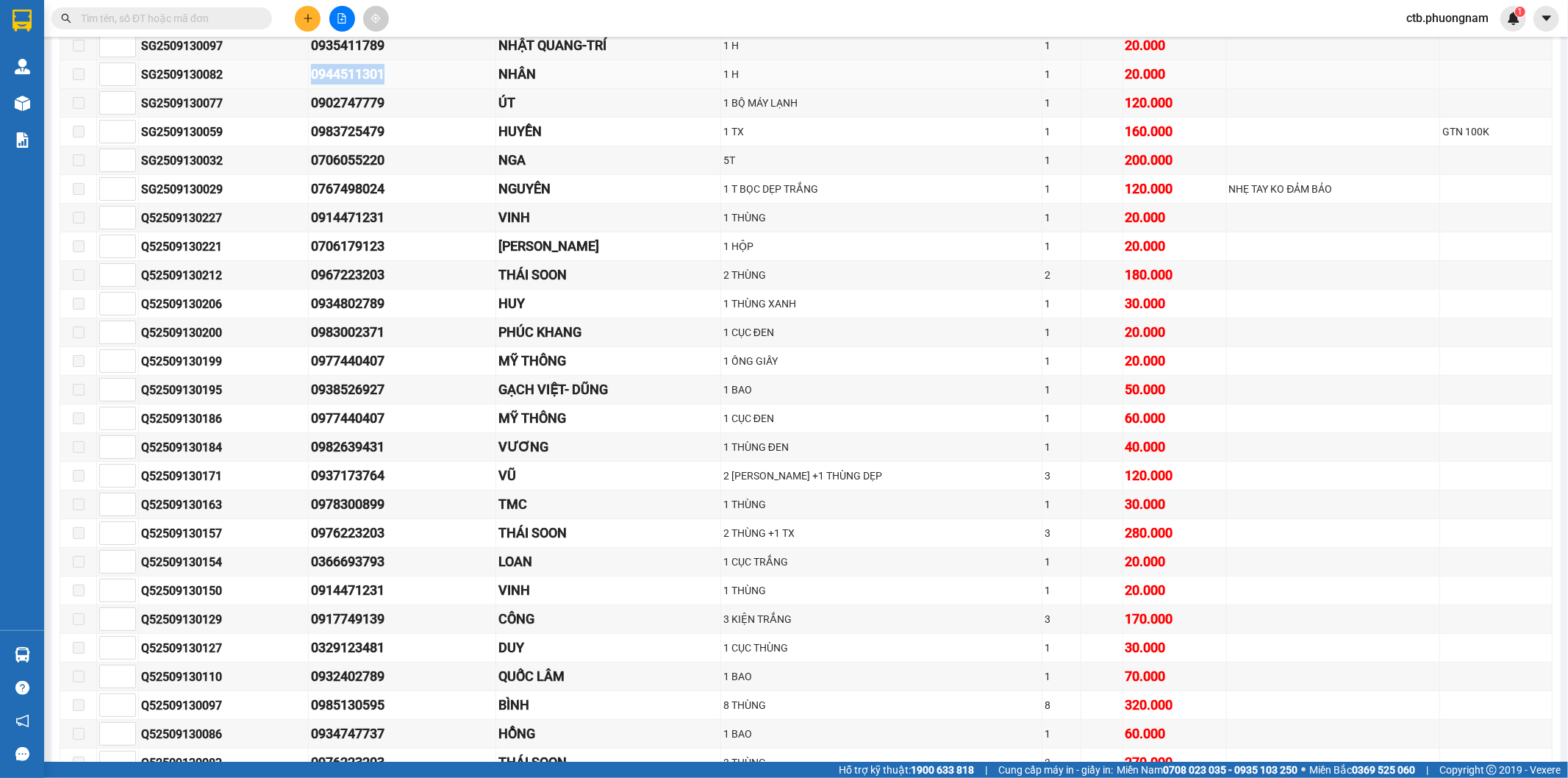
drag, startPoint x: 301, startPoint y: 68, endPoint x: 395, endPoint y: 86, distance: 95.7
click at [394, 86] on tr "SG2509130082 0944511301 NHÂN 1 H 1 20.000" at bounding box center [806, 74] width 1493 height 29
copy tr "0944511301"
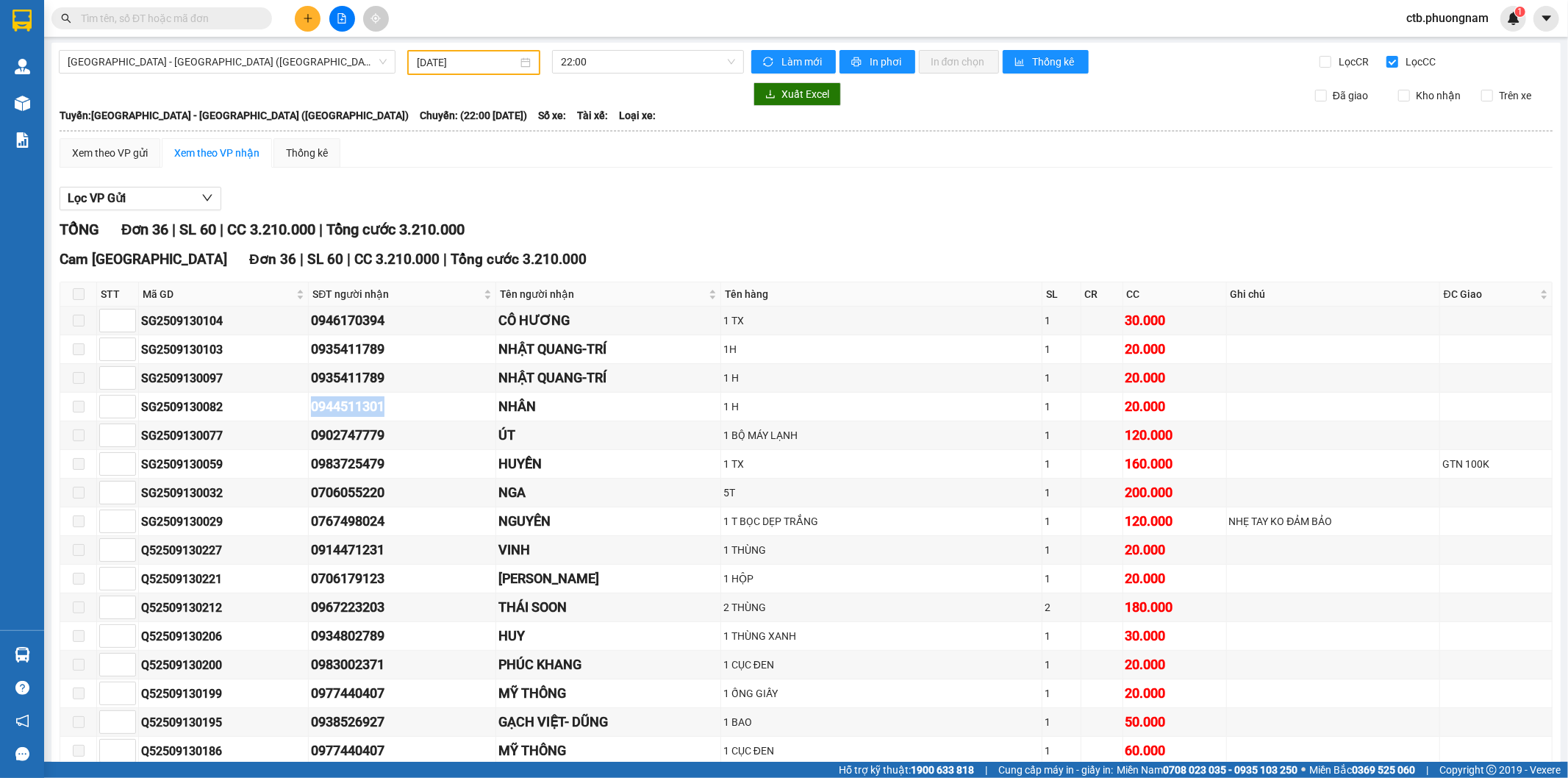
scroll to position [0, 0]
click at [1320, 64] on input "Lọc CR" at bounding box center [1327, 63] width 14 height 12
checkbox input "true"
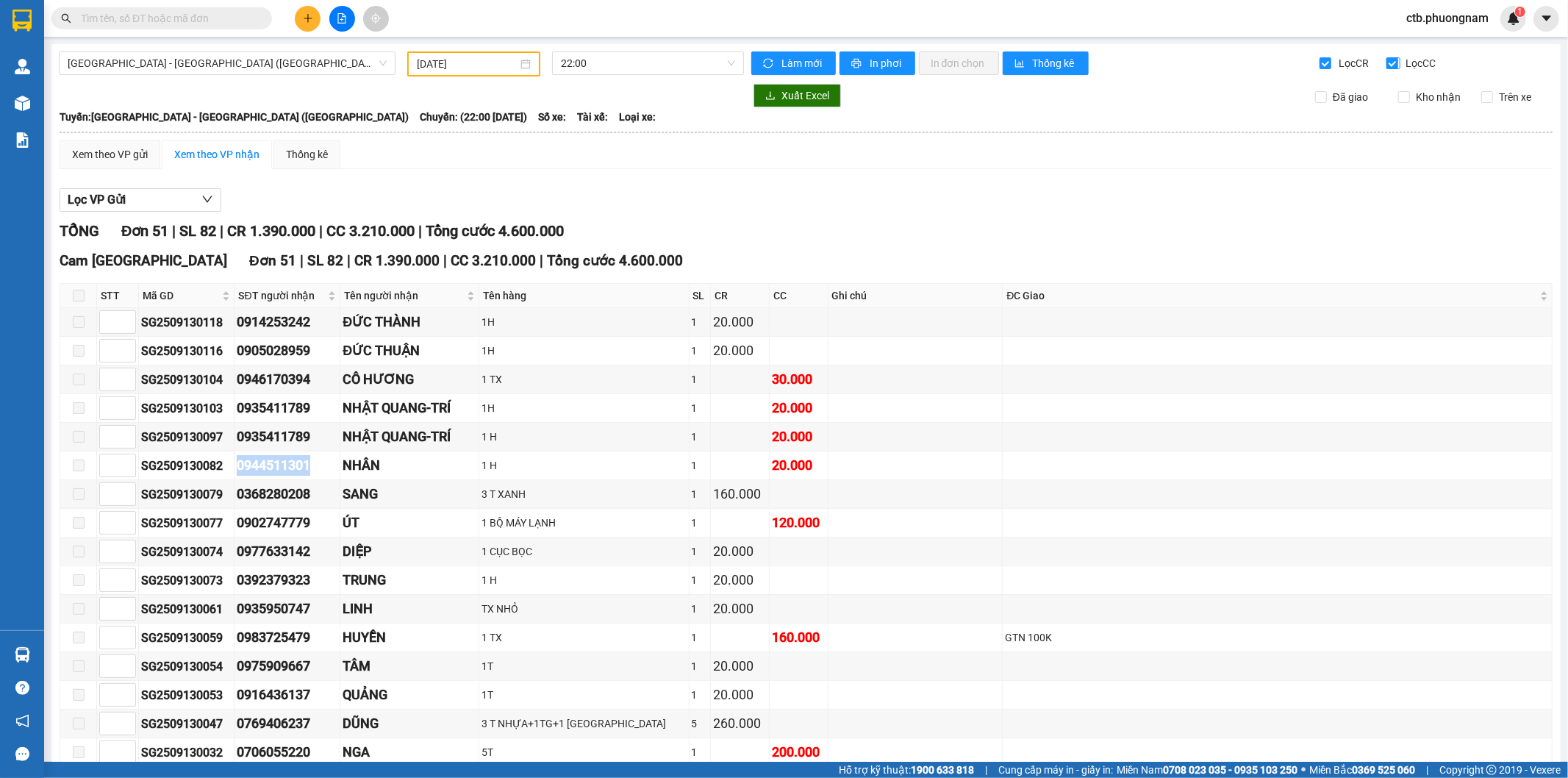
click at [1387, 61] on input "Lọc CC" at bounding box center [1394, 63] width 14 height 12
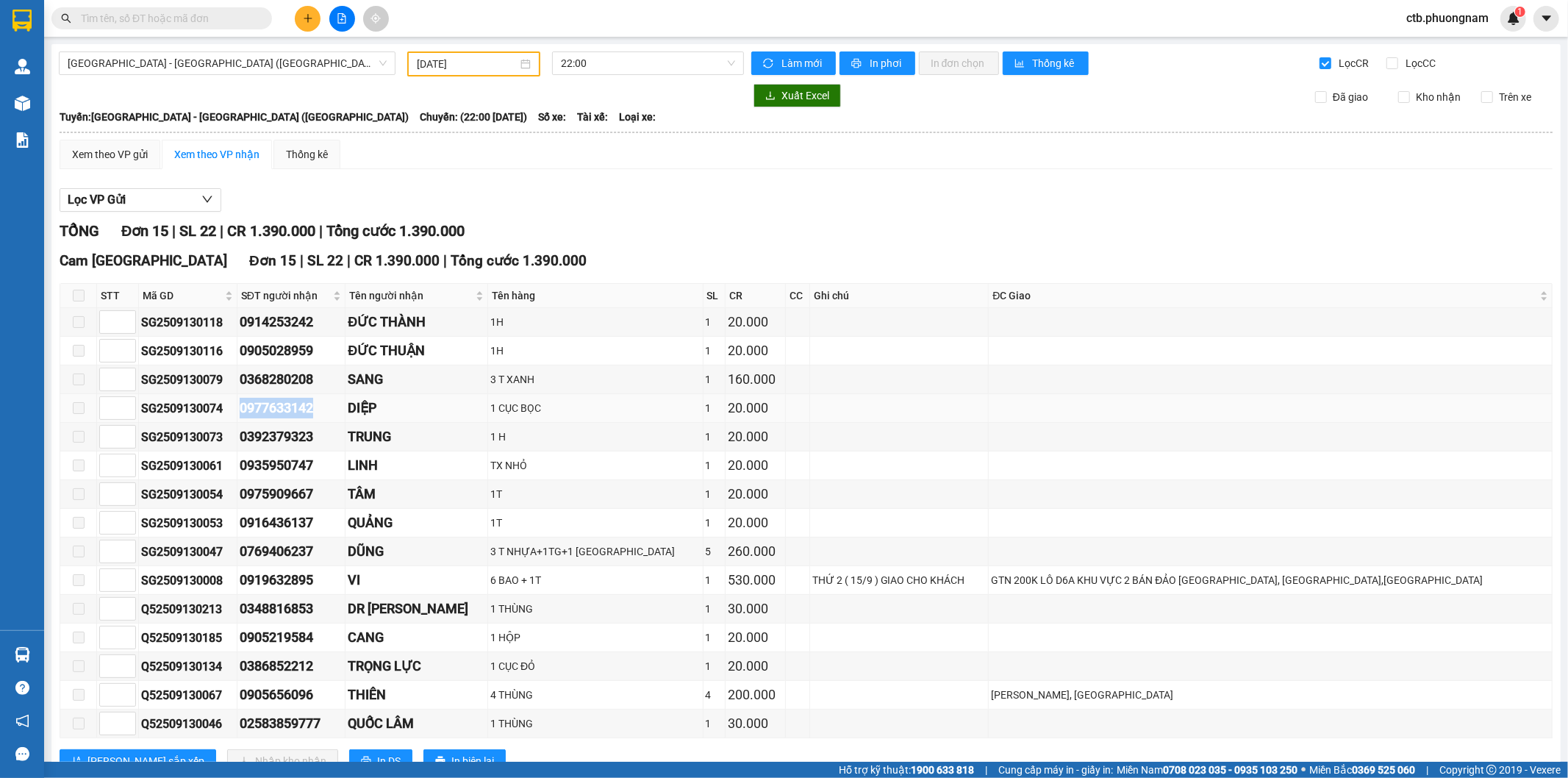
drag, startPoint x: 252, startPoint y: 416, endPoint x: 361, endPoint y: 412, distance: 109.1
click at [361, 412] on tr "SG2509130074 0977633142 DIỆP 1 CỤC BỌC 1 20.000" at bounding box center [806, 408] width 1493 height 29
copy tr "0977633142"
drag, startPoint x: 1382, startPoint y: 55, endPoint x: 1344, endPoint y: 64, distance: 39.1
click at [1387, 56] on label "Lọc CC" at bounding box center [1412, 63] width 52 height 16
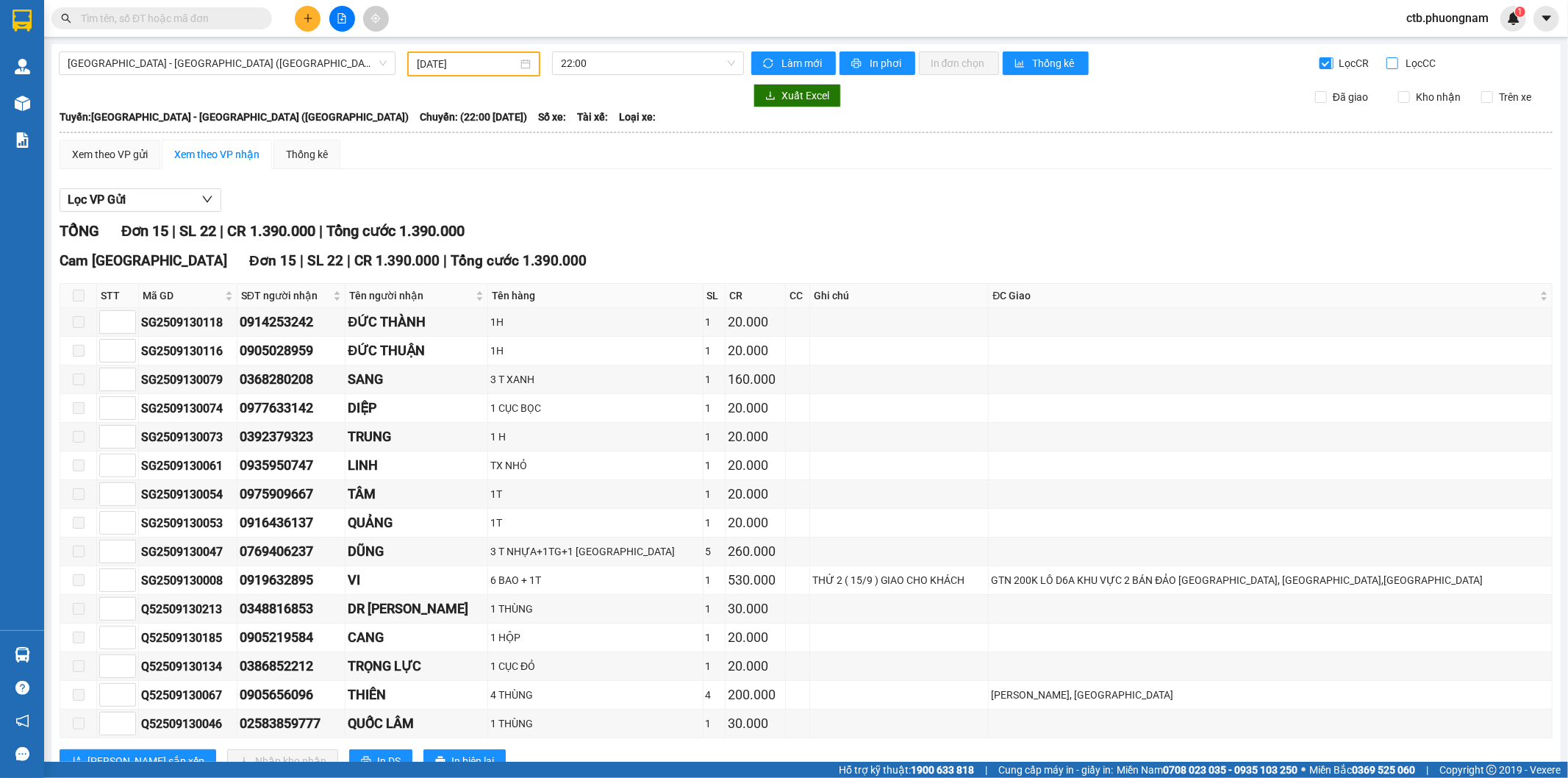
click at [1387, 58] on input "Lọc CC" at bounding box center [1394, 63] width 14 height 12
checkbox input "true"
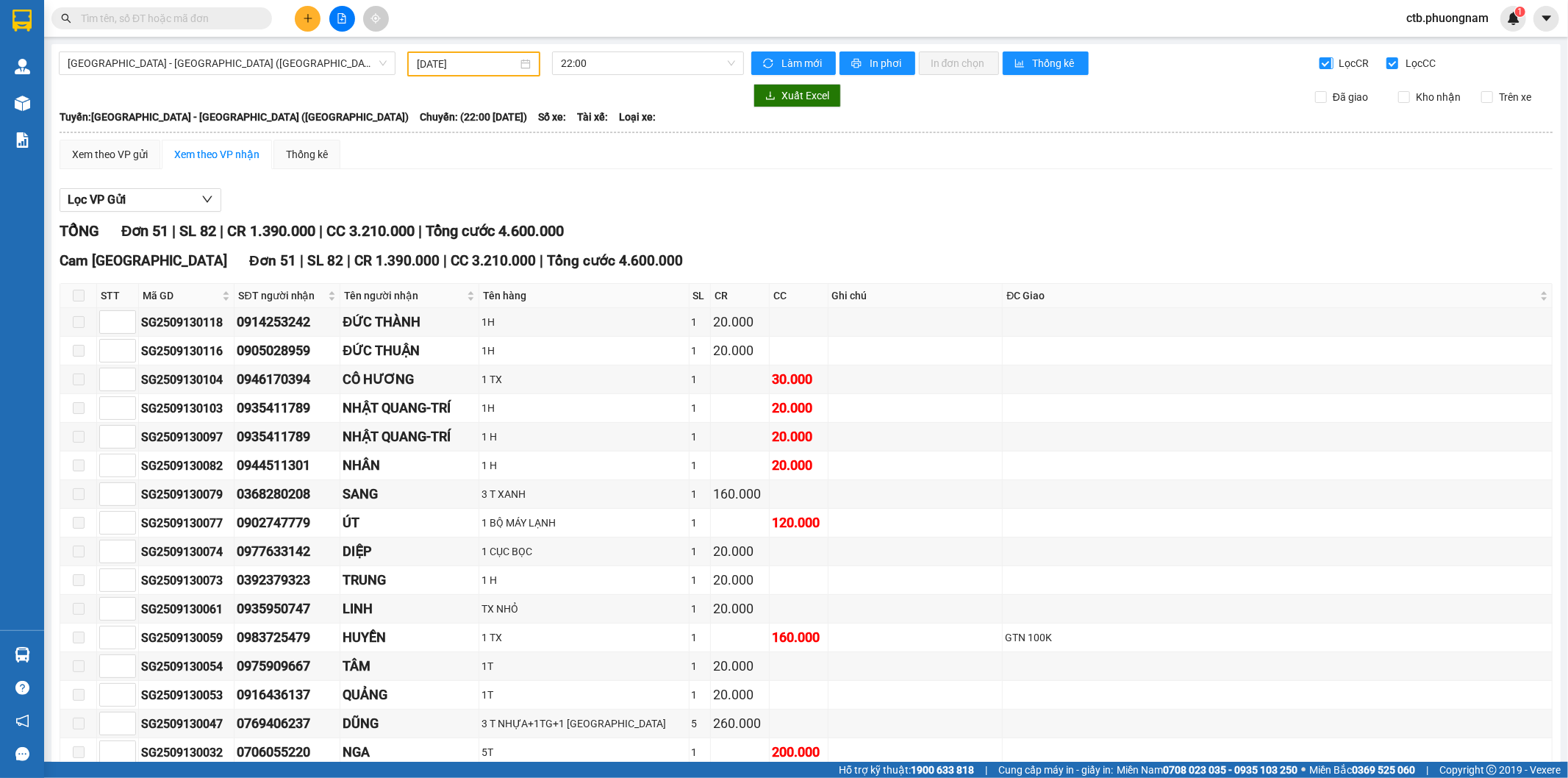
click at [1320, 56] on label "Lọc CR" at bounding box center [1345, 63] width 52 height 16
click at [1320, 58] on input "Lọc CR" at bounding box center [1327, 63] width 14 height 12
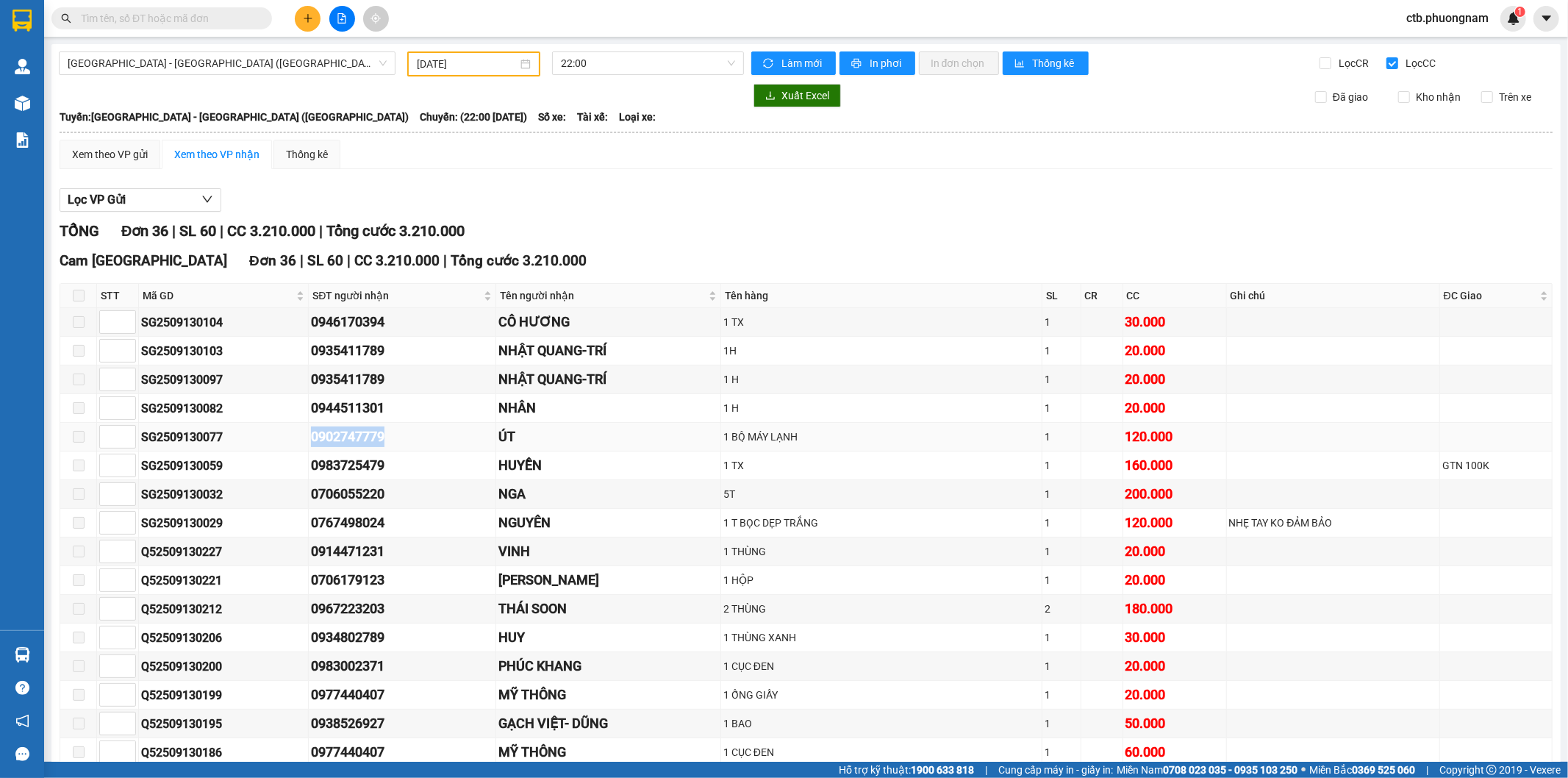
drag, startPoint x: 300, startPoint y: 429, endPoint x: 402, endPoint y: 438, distance: 102.4
click at [402, 438] on tr "SG2509130077 0902747779 ÚT 1 BỘ MÁY LẠNH 1 120.000" at bounding box center [806, 436] width 1493 height 29
copy tr "0902747779"
click at [1320, 61] on input "Lọc CR" at bounding box center [1327, 63] width 14 height 12
checkbox input "true"
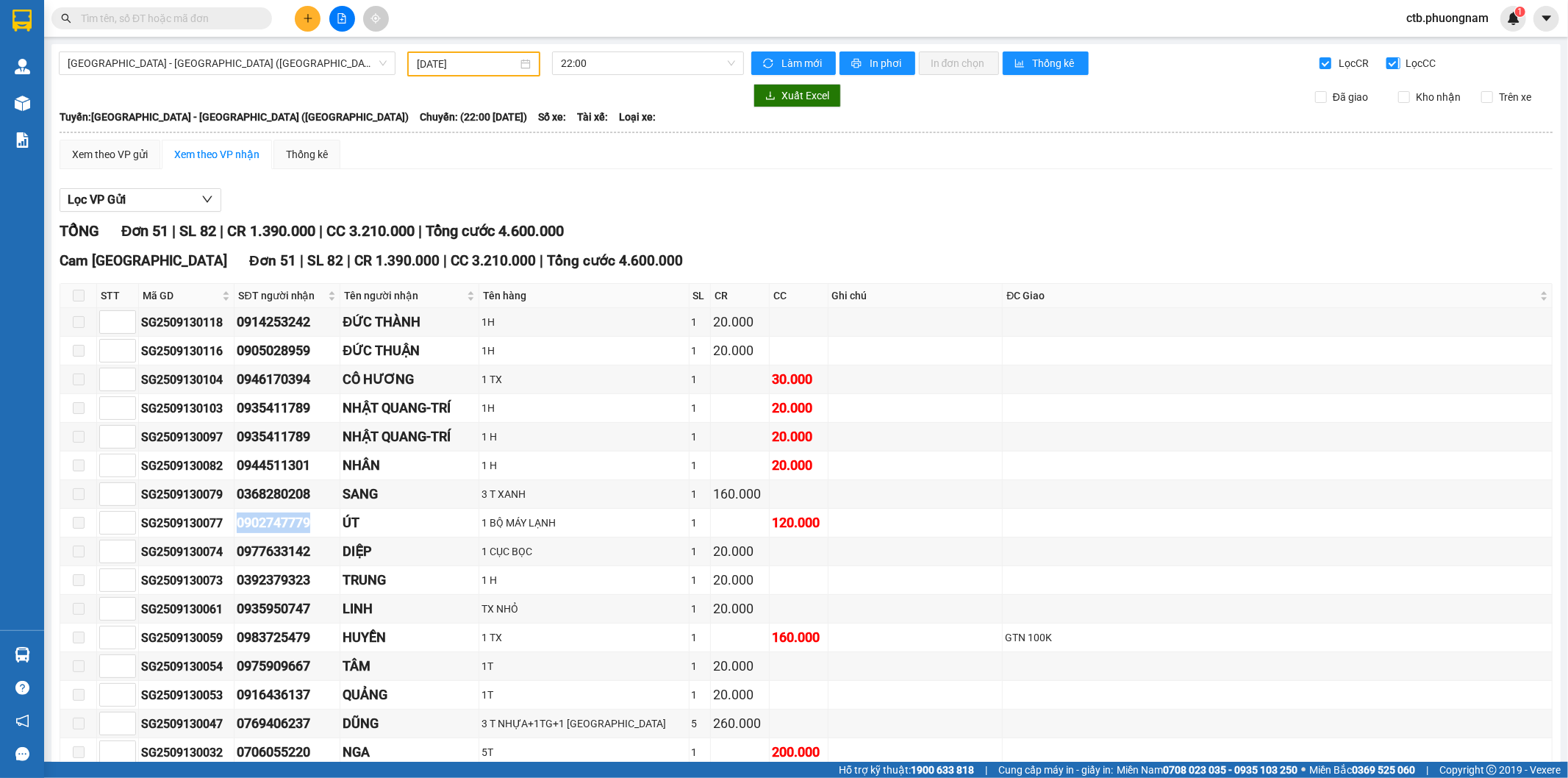
click at [1387, 61] on input "Lọc CC" at bounding box center [1394, 63] width 14 height 12
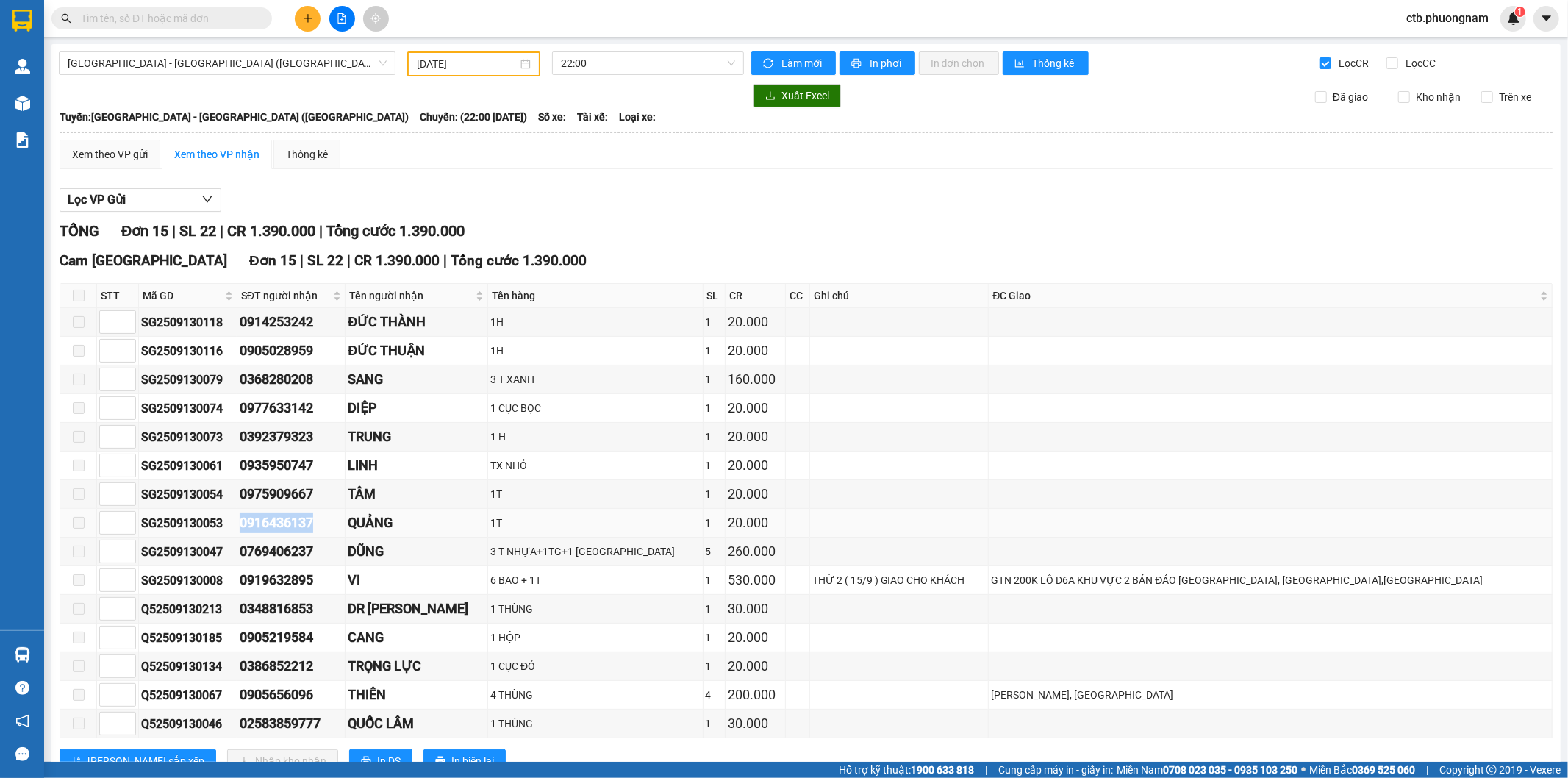
drag, startPoint x: 265, startPoint y: 520, endPoint x: 349, endPoint y: 532, distance: 84.9
click at [346, 532] on td "0916436137" at bounding box center [292, 523] width 109 height 29
click at [498, 229] on div "TỔNG Đơn 15 | SL 22 | CR 1.390.000 | Tổng cước 1.390.000" at bounding box center [806, 231] width 1493 height 23
drag, startPoint x: 262, startPoint y: 466, endPoint x: 357, endPoint y: 466, distance: 95.0
click at [346, 466] on td "0935950747" at bounding box center [292, 465] width 109 height 29
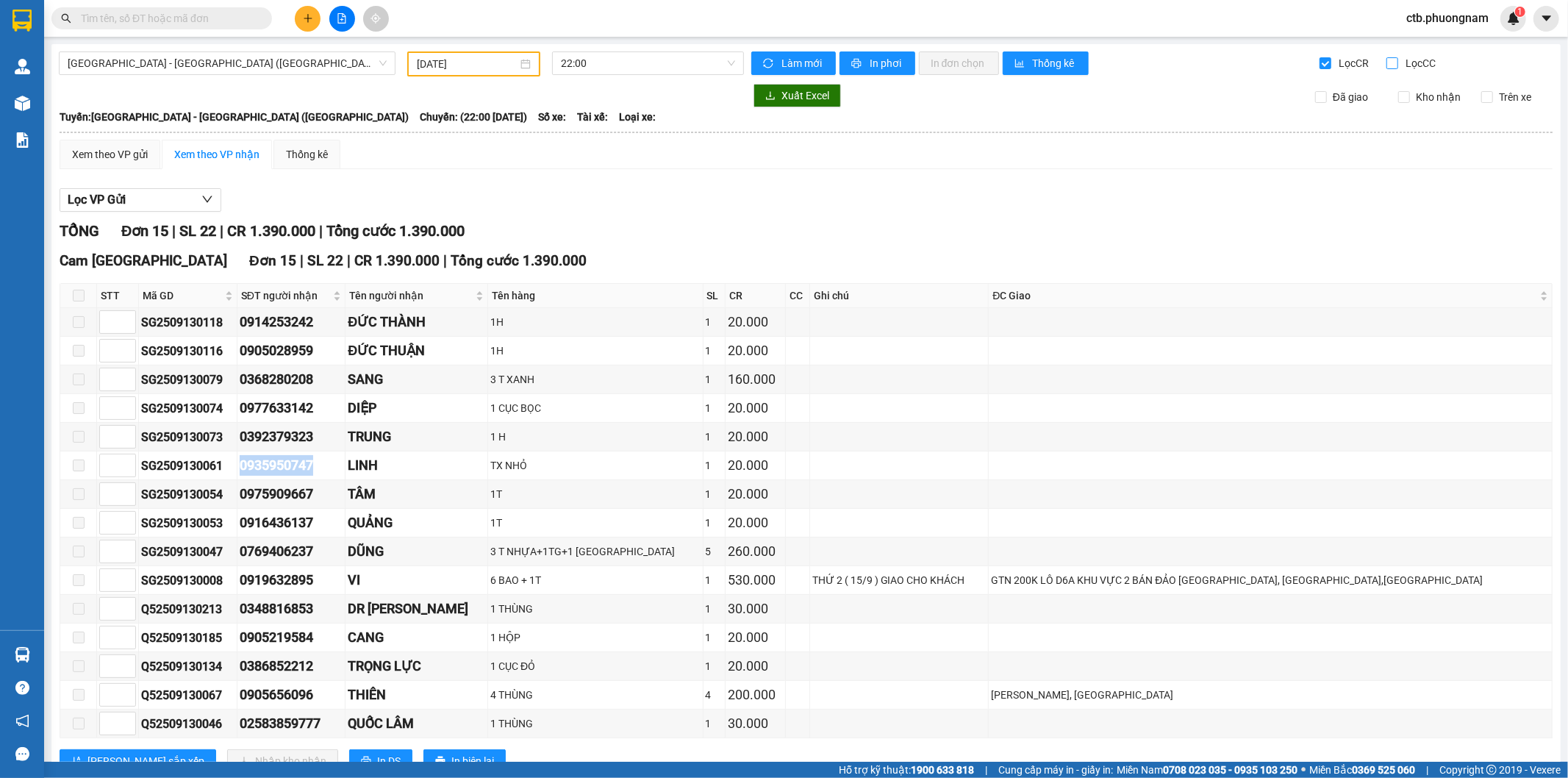
click at [1387, 64] on input "Lọc CC" at bounding box center [1394, 63] width 14 height 12
checkbox input "true"
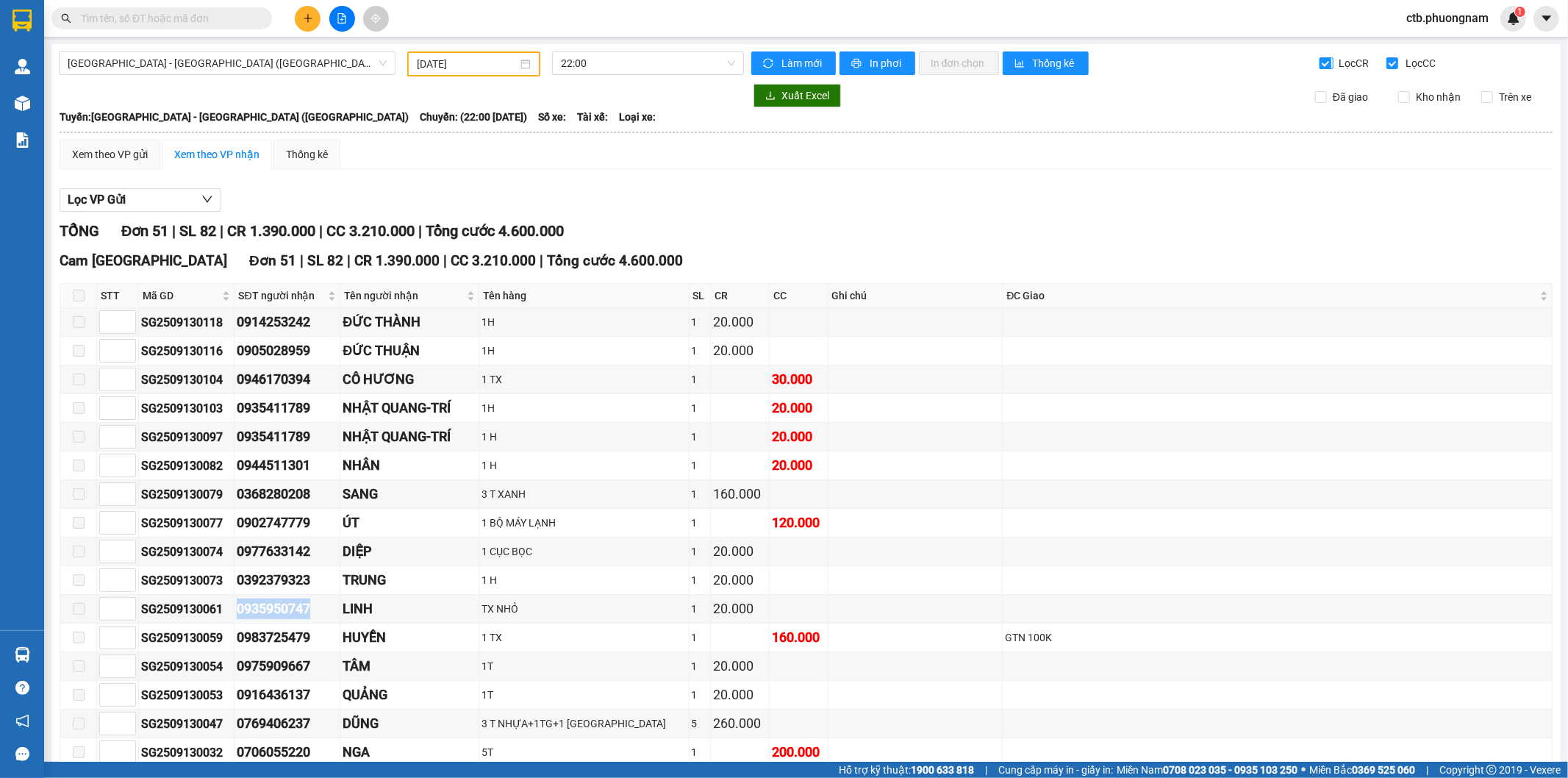
click at [1320, 60] on input "Lọc CR" at bounding box center [1327, 63] width 14 height 12
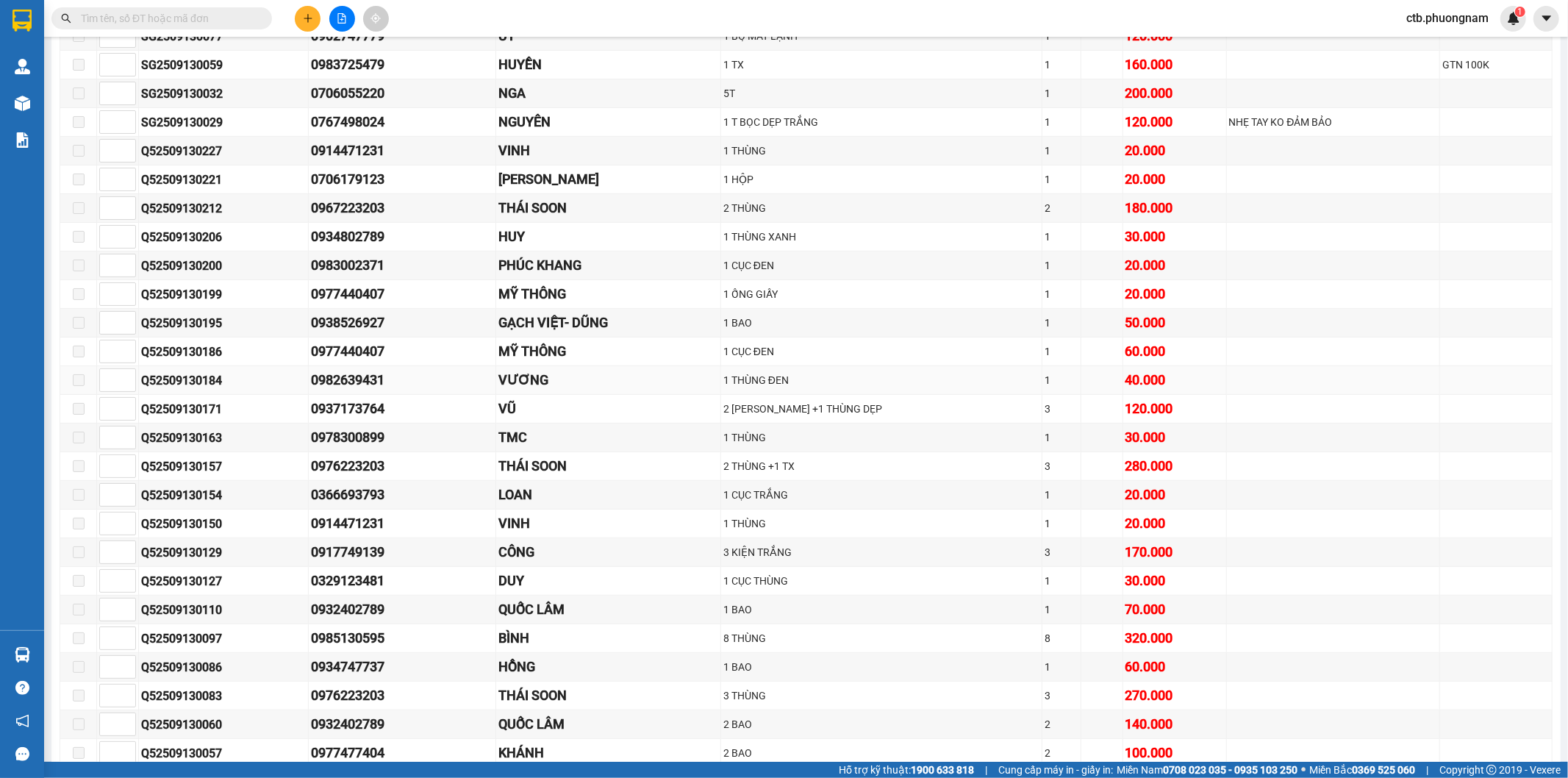
scroll to position [408, 0]
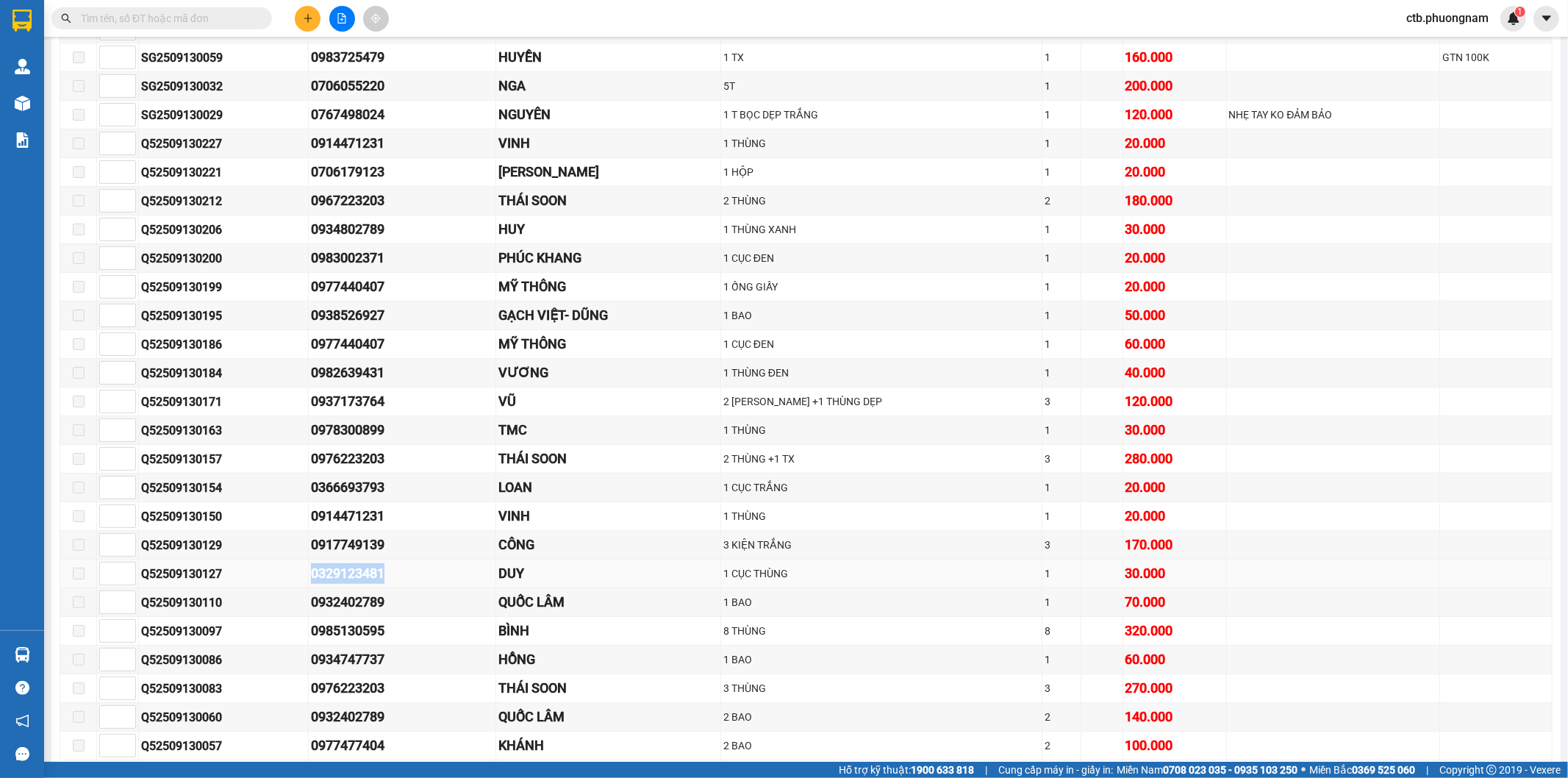
drag, startPoint x: 303, startPoint y: 579, endPoint x: 398, endPoint y: 580, distance: 95.0
click at [398, 580] on tr "Q52509130127 0329123481 DUY 1 CỤC THÙNG 1 30.000" at bounding box center [806, 573] width 1493 height 29
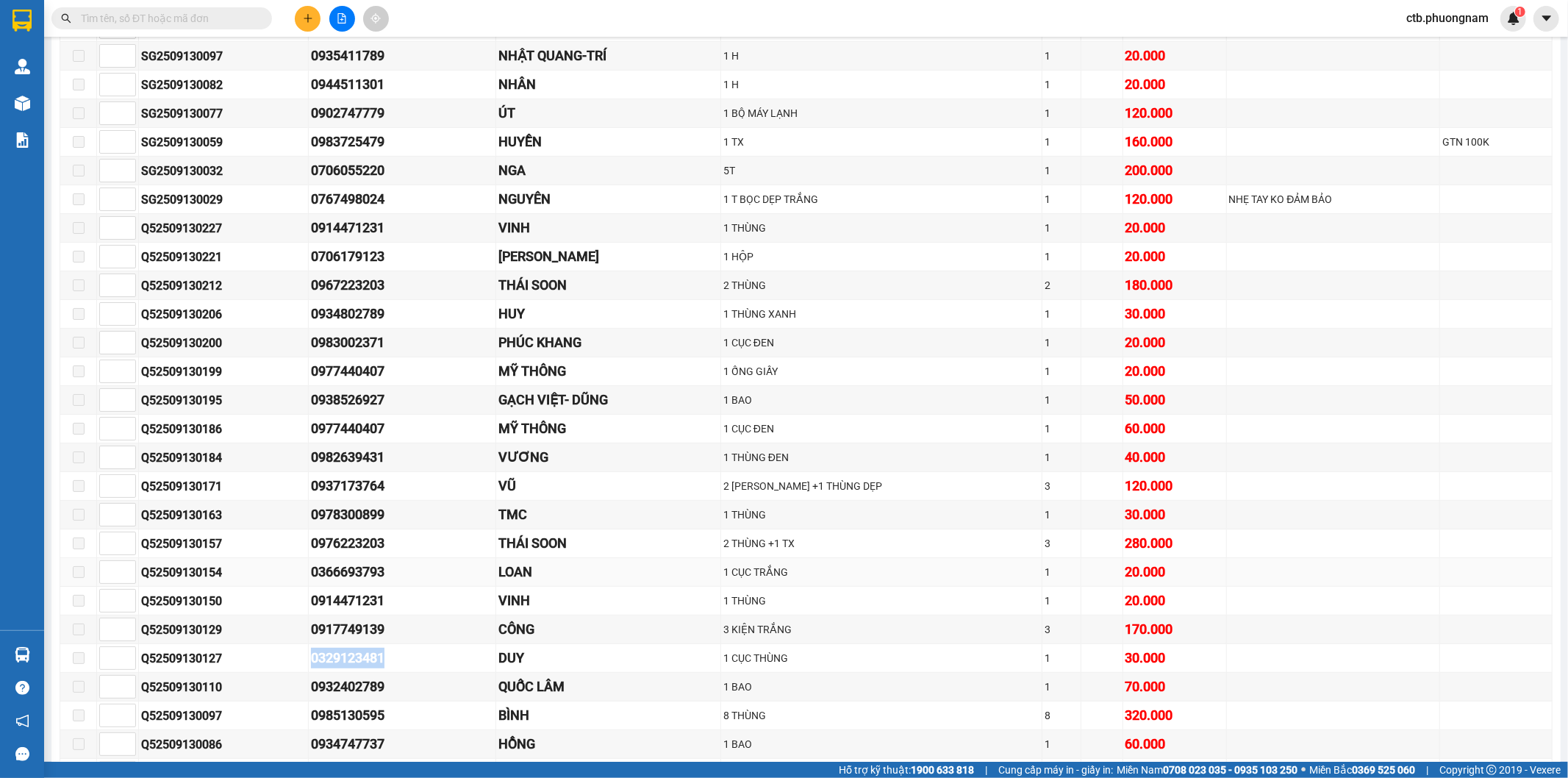
scroll to position [245, 0]
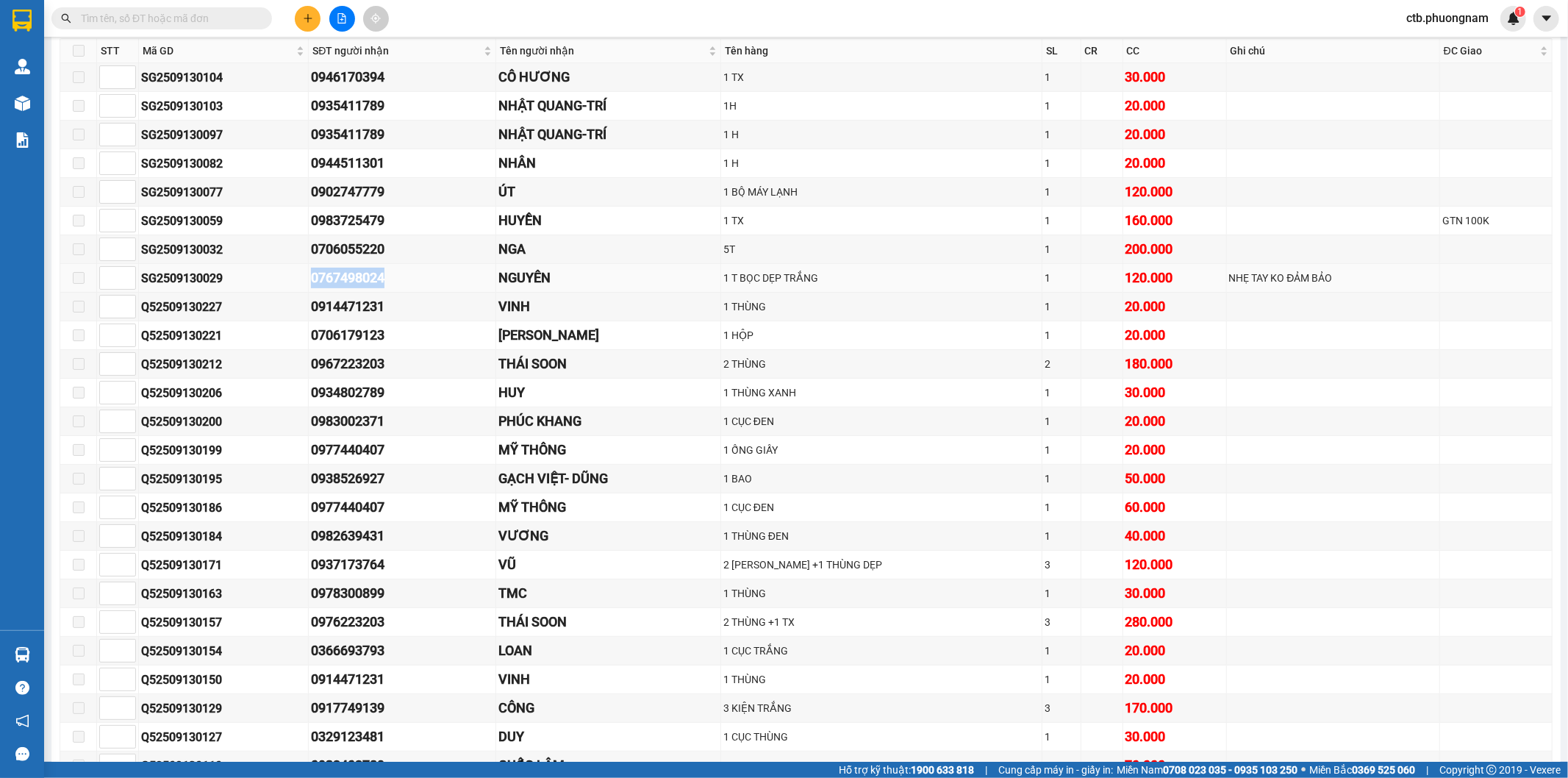
drag, startPoint x: 307, startPoint y: 274, endPoint x: 402, endPoint y: 286, distance: 95.8
click at [402, 286] on tr "SG2509130029 0767498024 NGUYÊN 1 T BỌC DẸP TRẮNG 1 120.000 NHẸ TAY KO ĐẢM …" at bounding box center [806, 278] width 1493 height 29
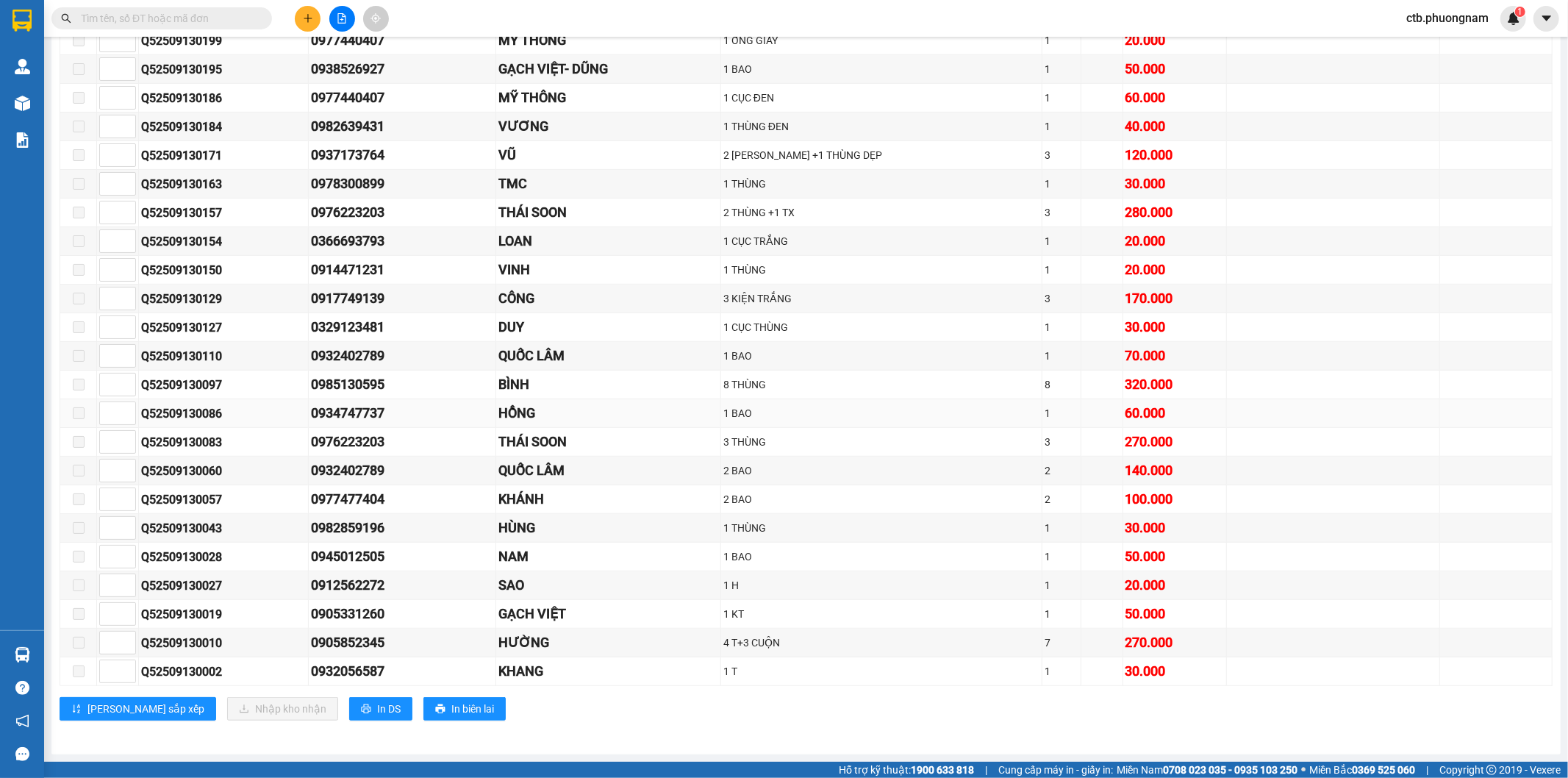
scroll to position [660, 0]
drag, startPoint x: 314, startPoint y: 560, endPoint x: 410, endPoint y: 560, distance: 96.0
click at [410, 560] on div "0945012505" at bounding box center [402, 556] width 182 height 20
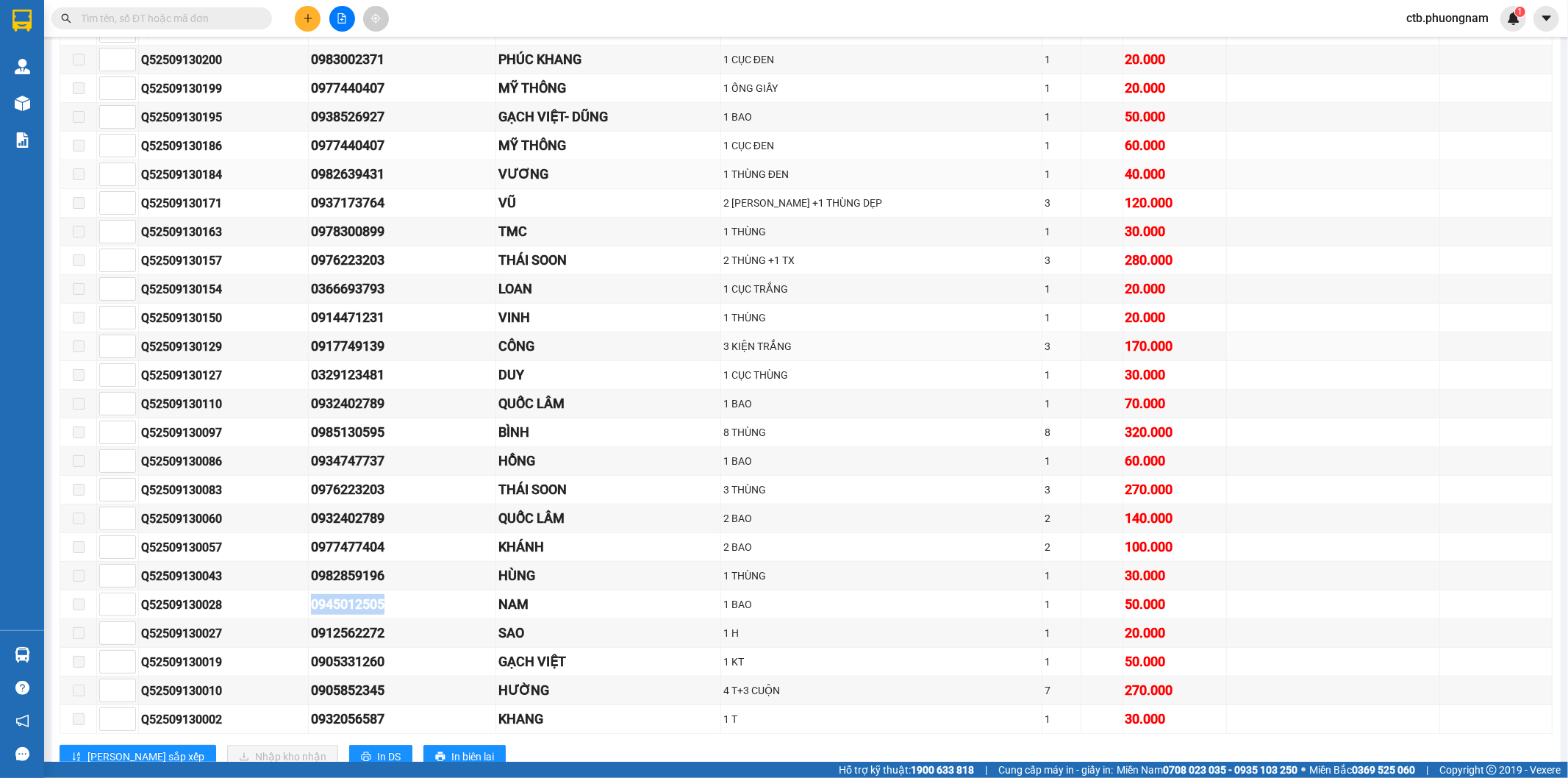
scroll to position [497, 0]
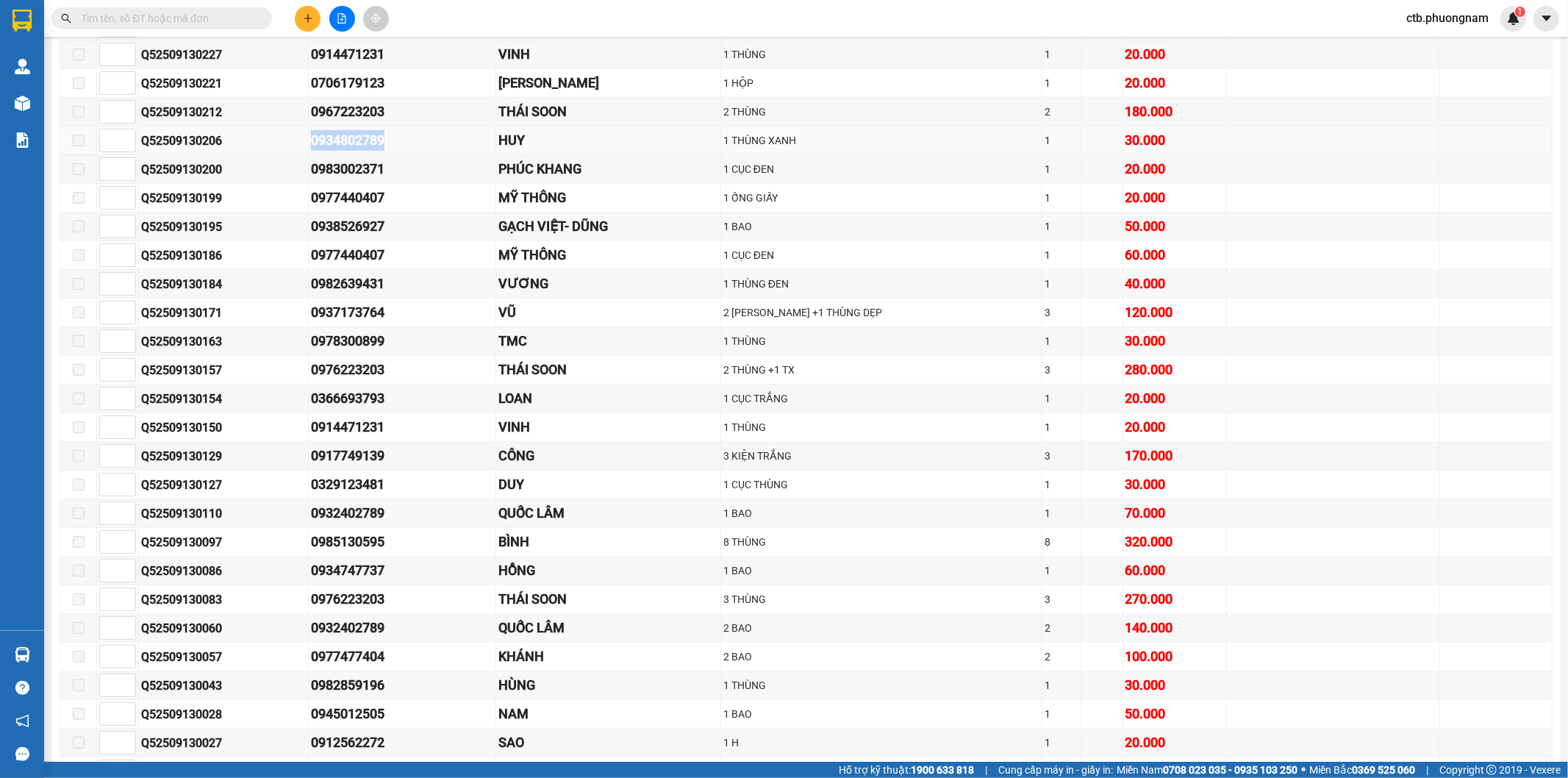
drag, startPoint x: 353, startPoint y: 143, endPoint x: 391, endPoint y: 141, distance: 38.1
click at [391, 141] on td "0934802789" at bounding box center [402, 141] width 188 height 29
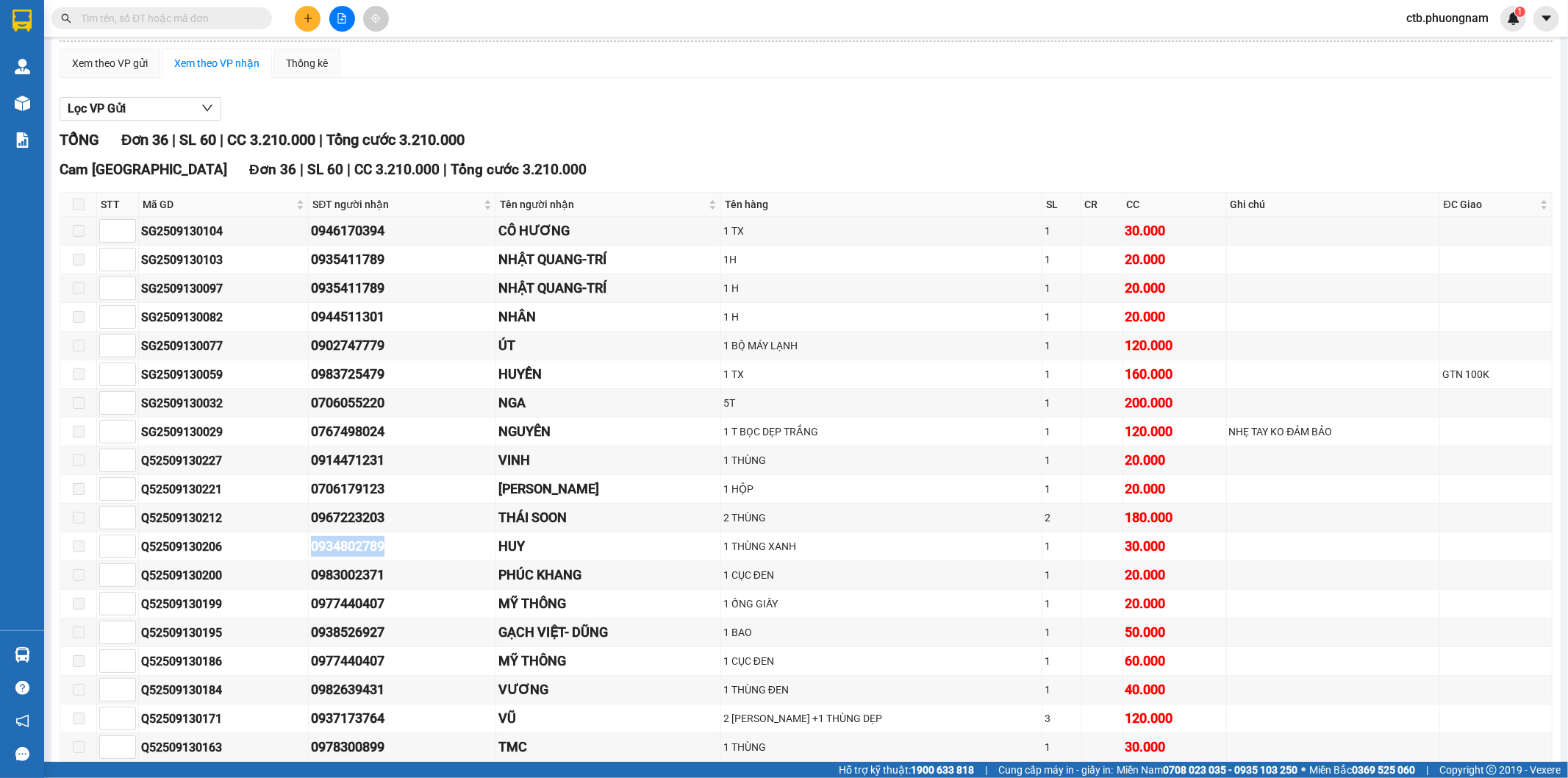
scroll to position [0, 0]
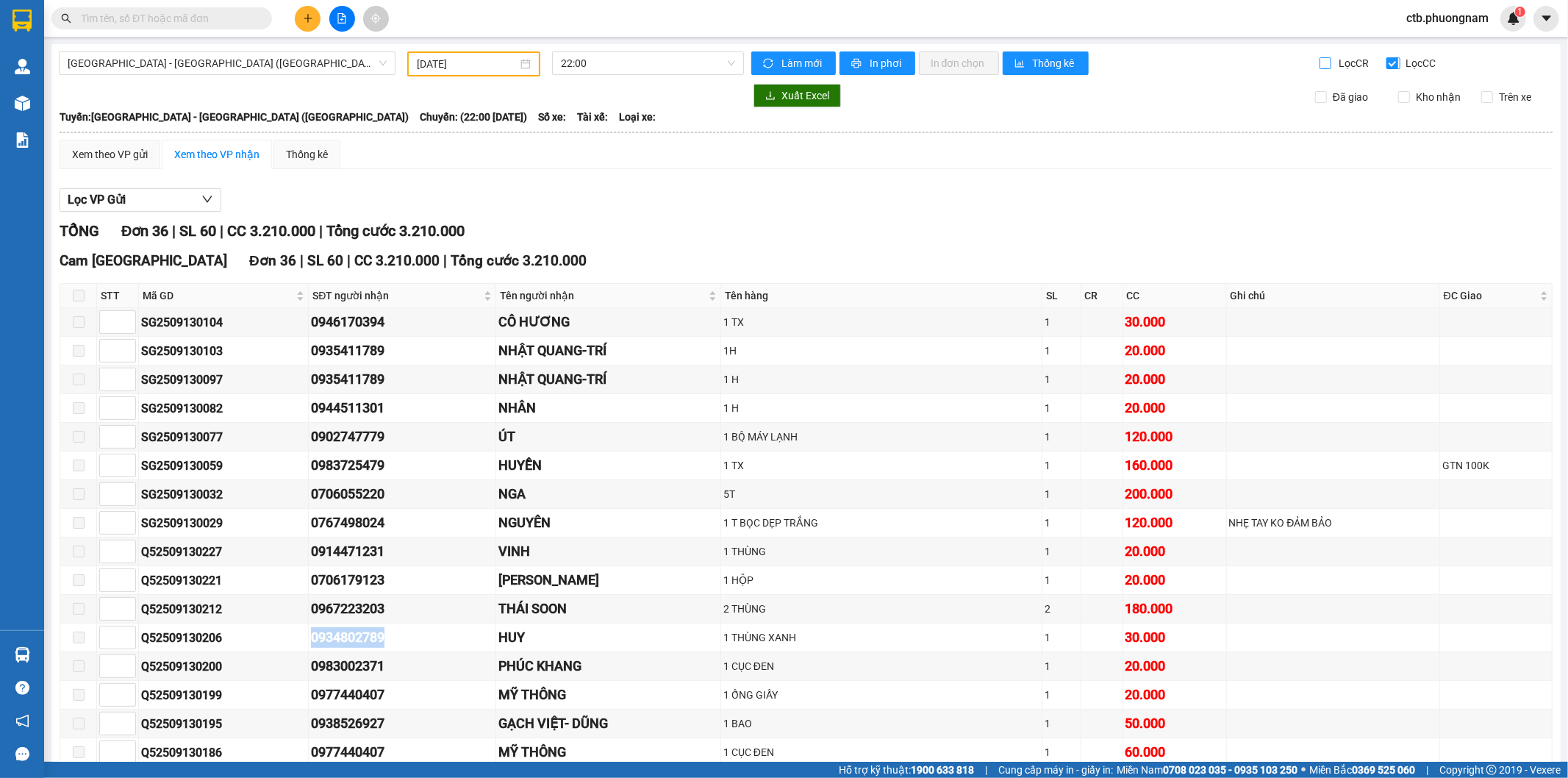
drag, startPoint x: 1310, startPoint y: 60, endPoint x: 1379, endPoint y: 64, distance: 69.1
click at [1320, 62] on input "Lọc CR" at bounding box center [1327, 63] width 14 height 12
checkbox input "true"
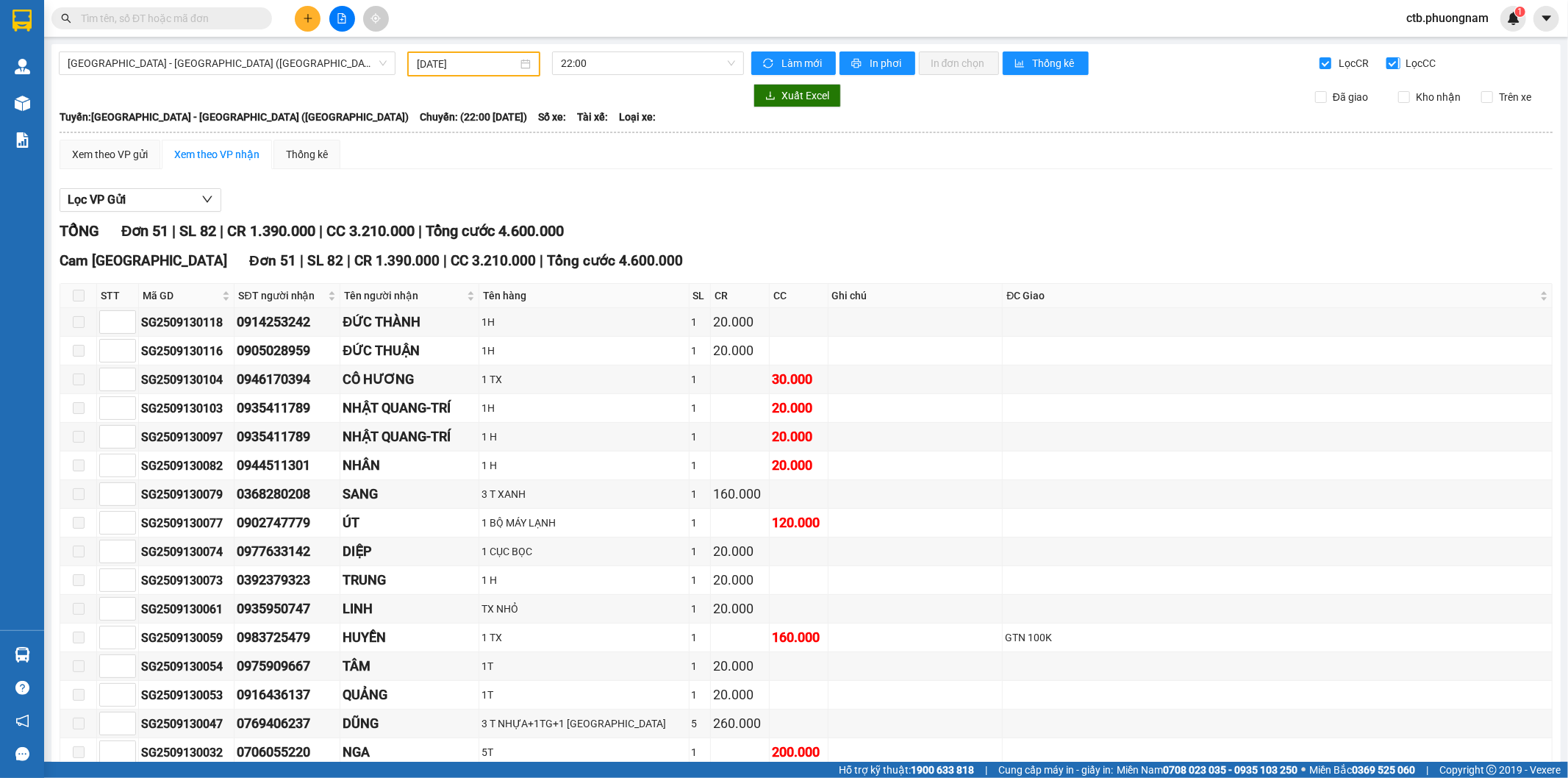
click at [1387, 64] on input "Lọc CC" at bounding box center [1394, 63] width 14 height 12
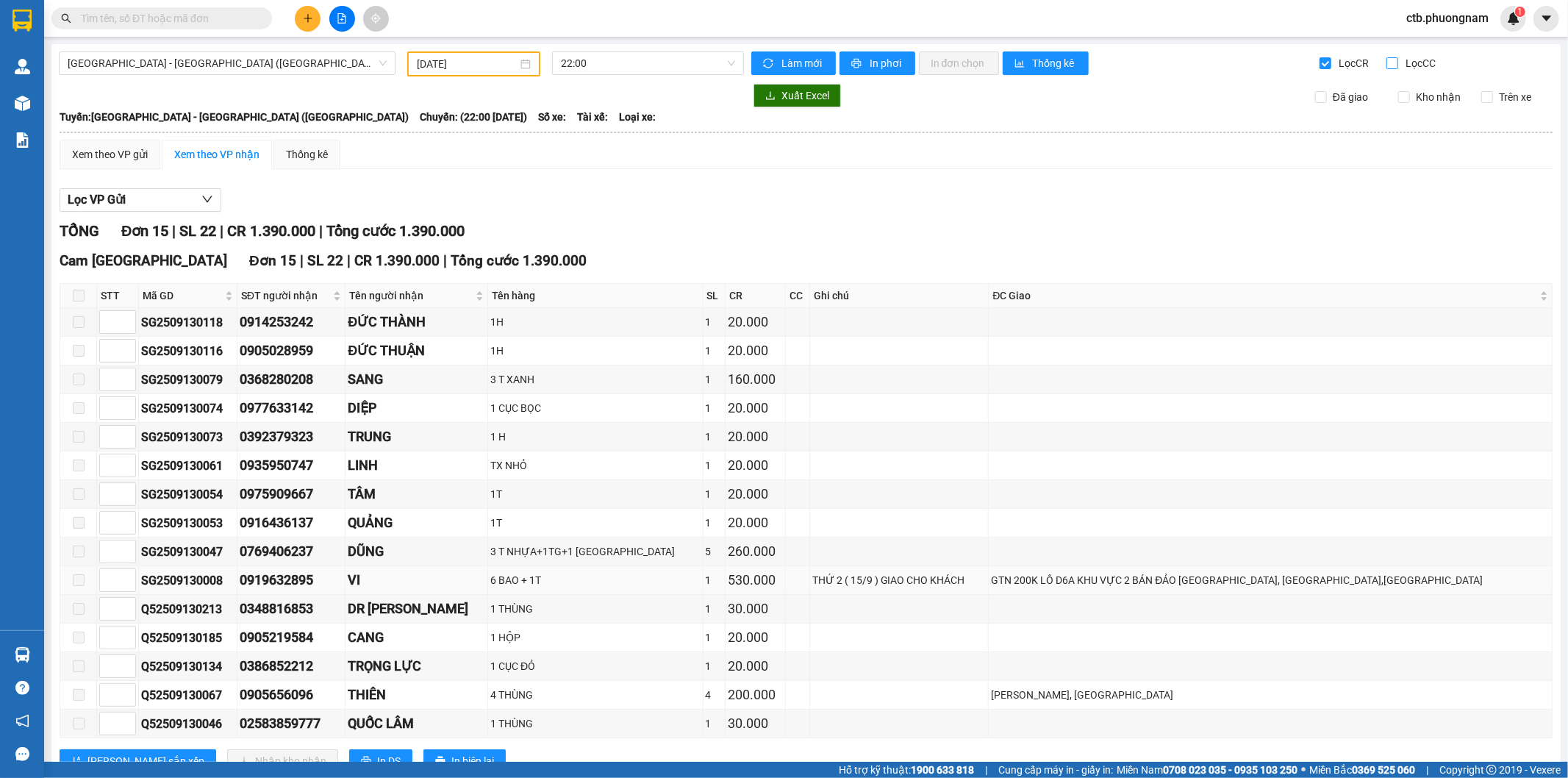
scroll to position [54, 0]
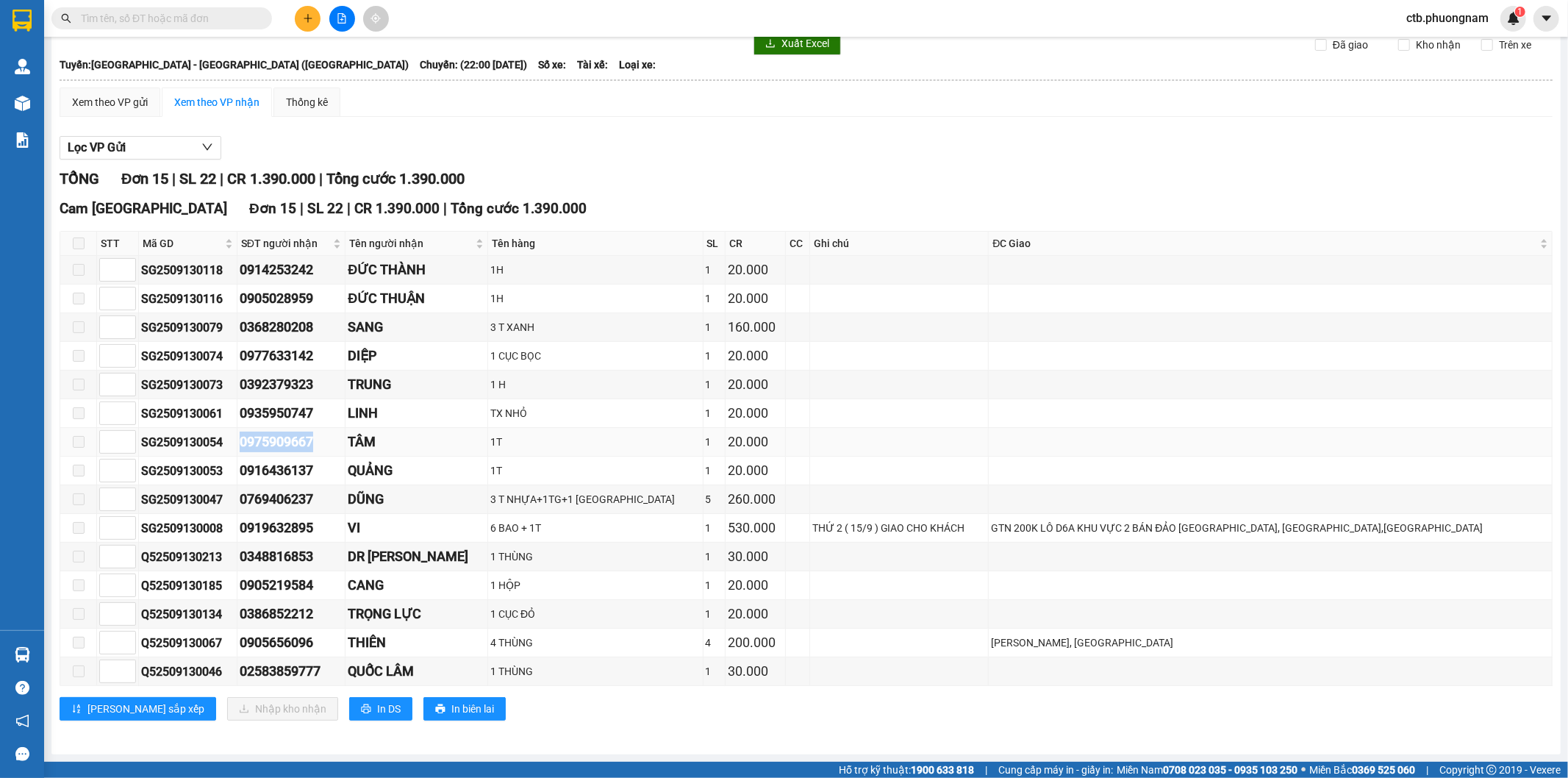
drag, startPoint x: 260, startPoint y: 445, endPoint x: 360, endPoint y: 441, distance: 100.1
click at [360, 441] on tr "SG2509130054 0975909667 TÂM 1T 1 20.000" at bounding box center [806, 442] width 1493 height 29
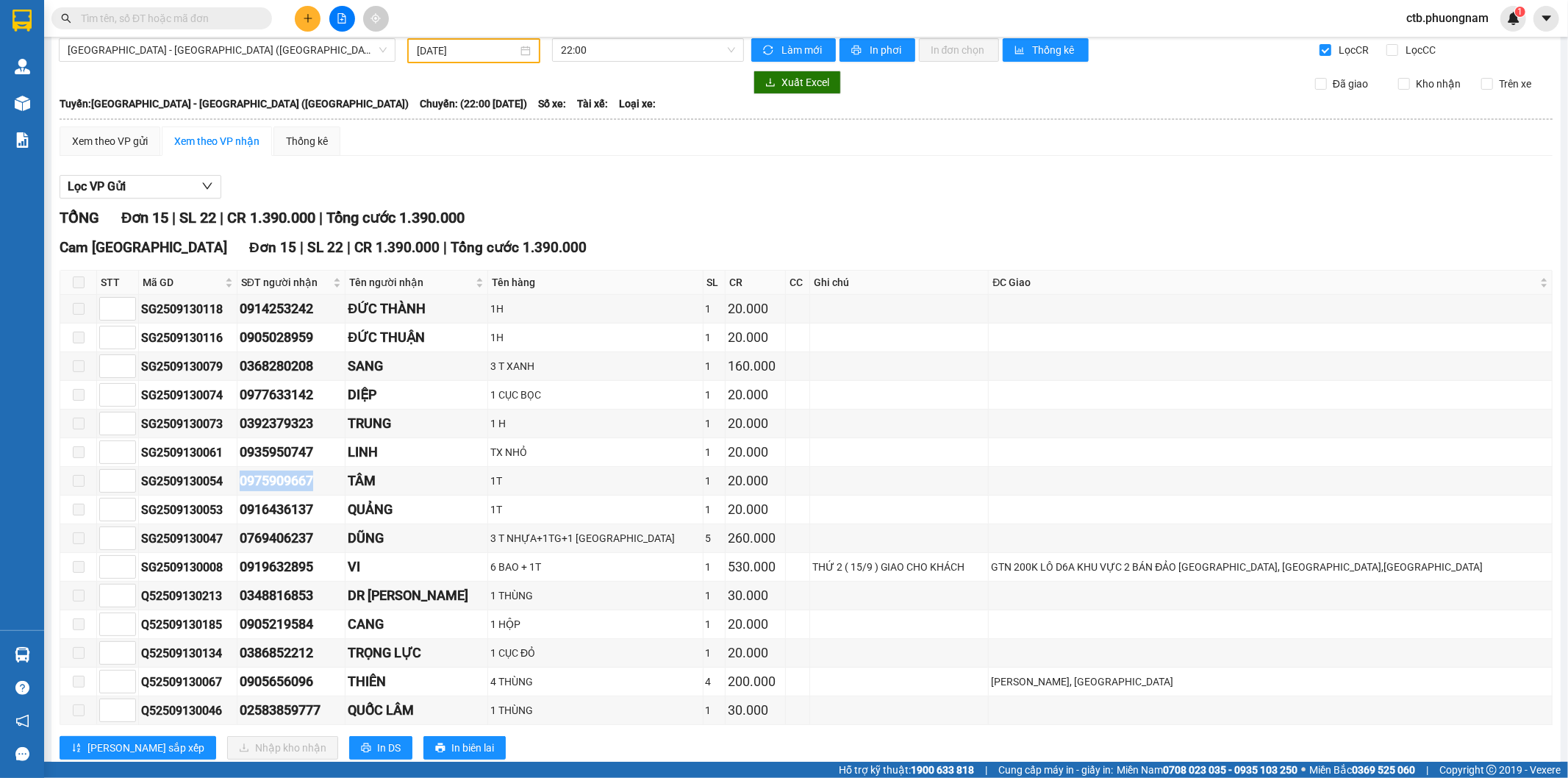
scroll to position [0, 0]
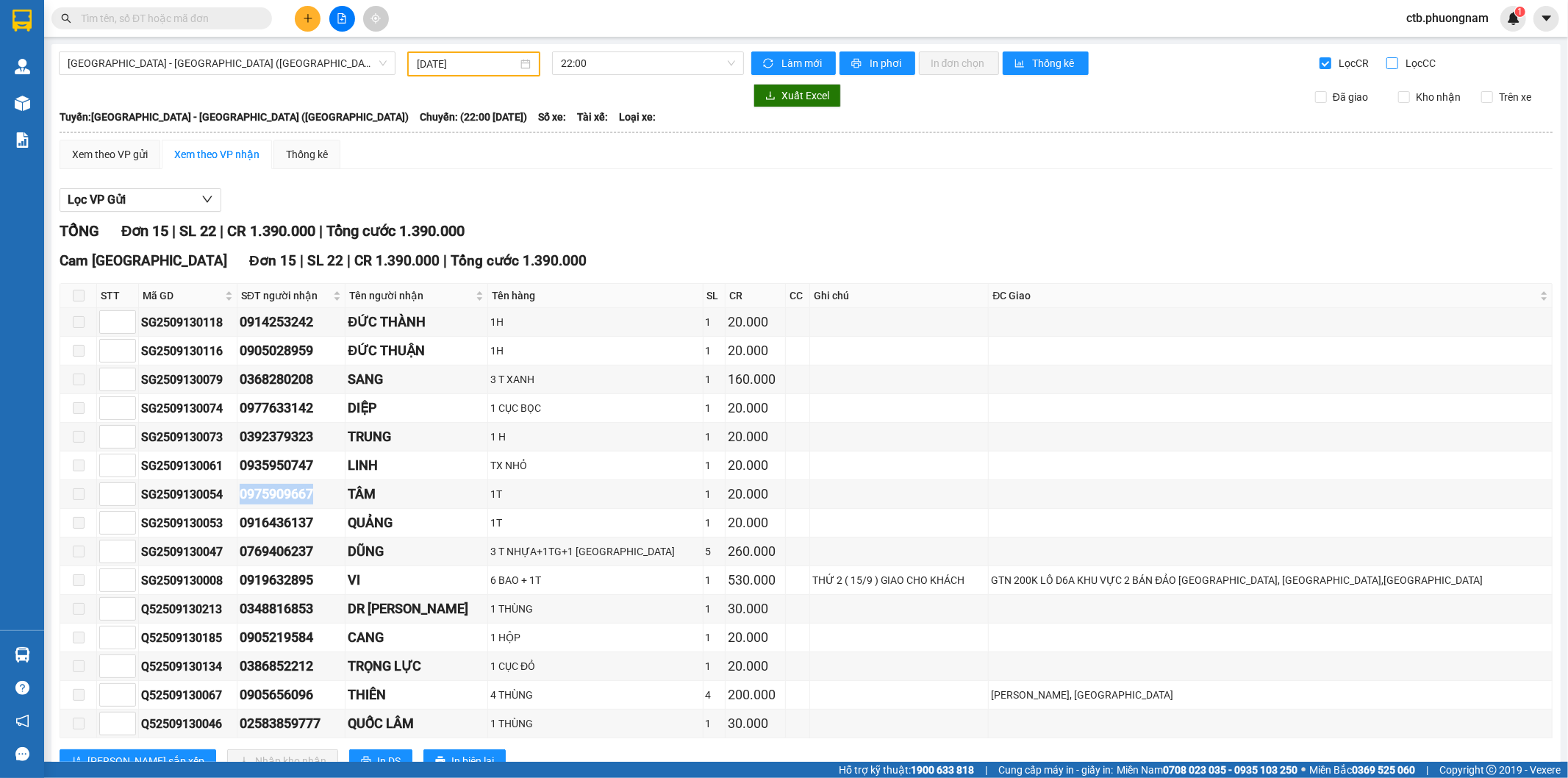
click at [1387, 61] on input "Lọc CC" at bounding box center [1394, 63] width 14 height 12
checkbox input "true"
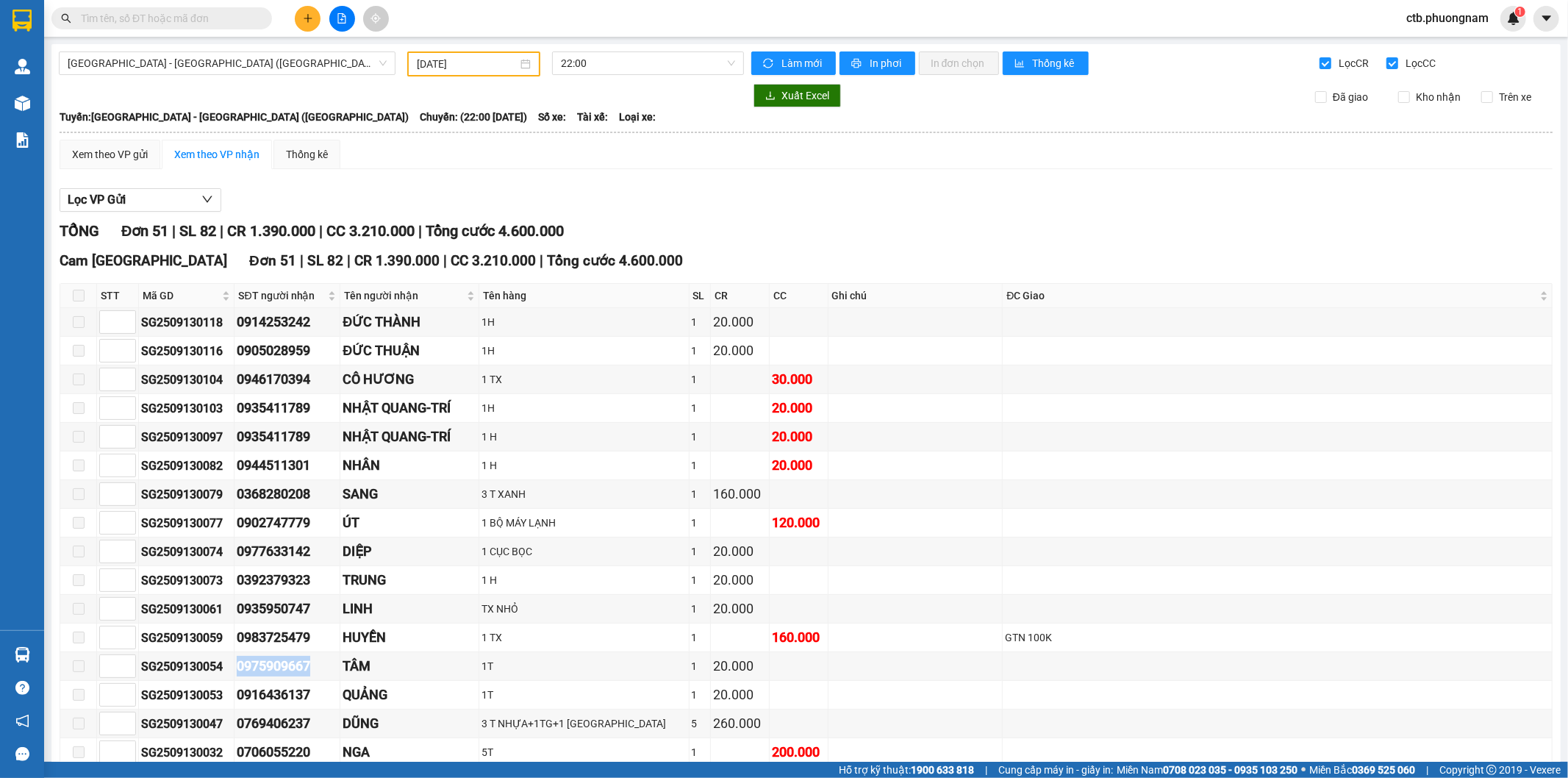
drag, startPoint x: 1319, startPoint y: 63, endPoint x: 1303, endPoint y: 68, distance: 16.8
click at [1320, 63] on input "Lọc CR" at bounding box center [1327, 63] width 14 height 12
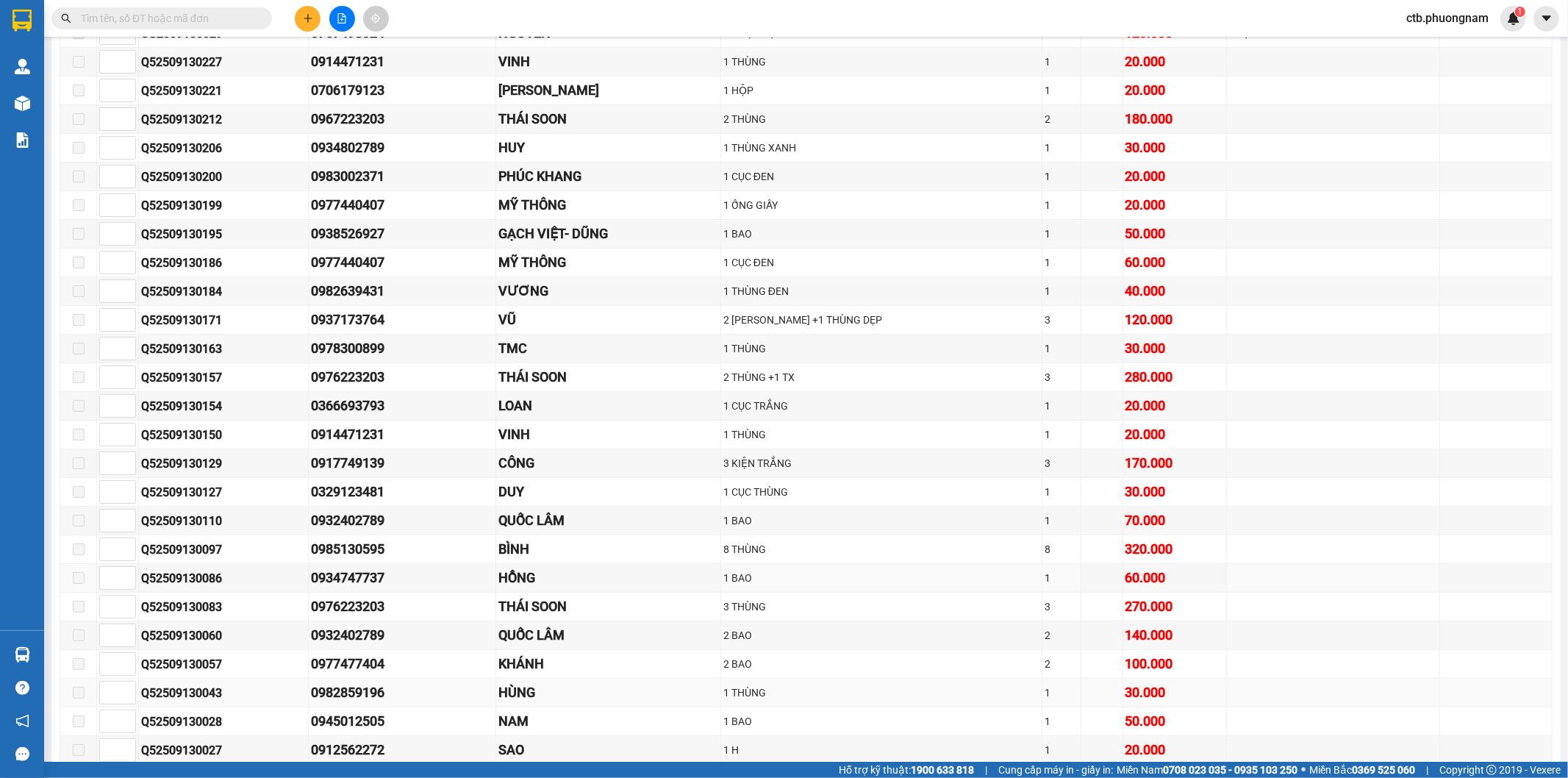
scroll to position [653, 0]
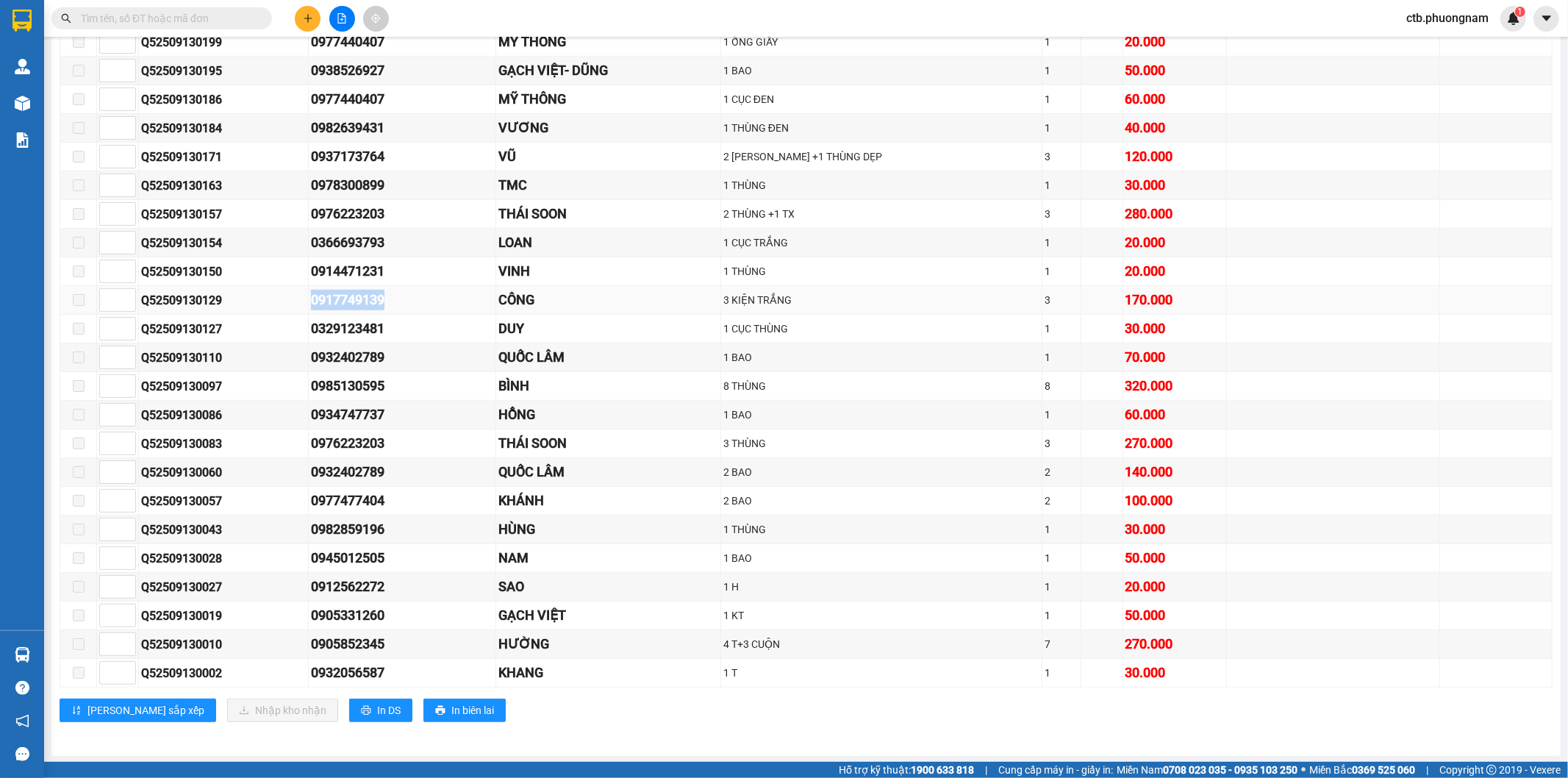
drag, startPoint x: 307, startPoint y: 311, endPoint x: 393, endPoint y: 309, distance: 86.0
click at [393, 309] on tr "Q52509130129 0917749139 CÔNG 3 KIỆN TRẮNG 3 170.000" at bounding box center [806, 300] width 1493 height 29
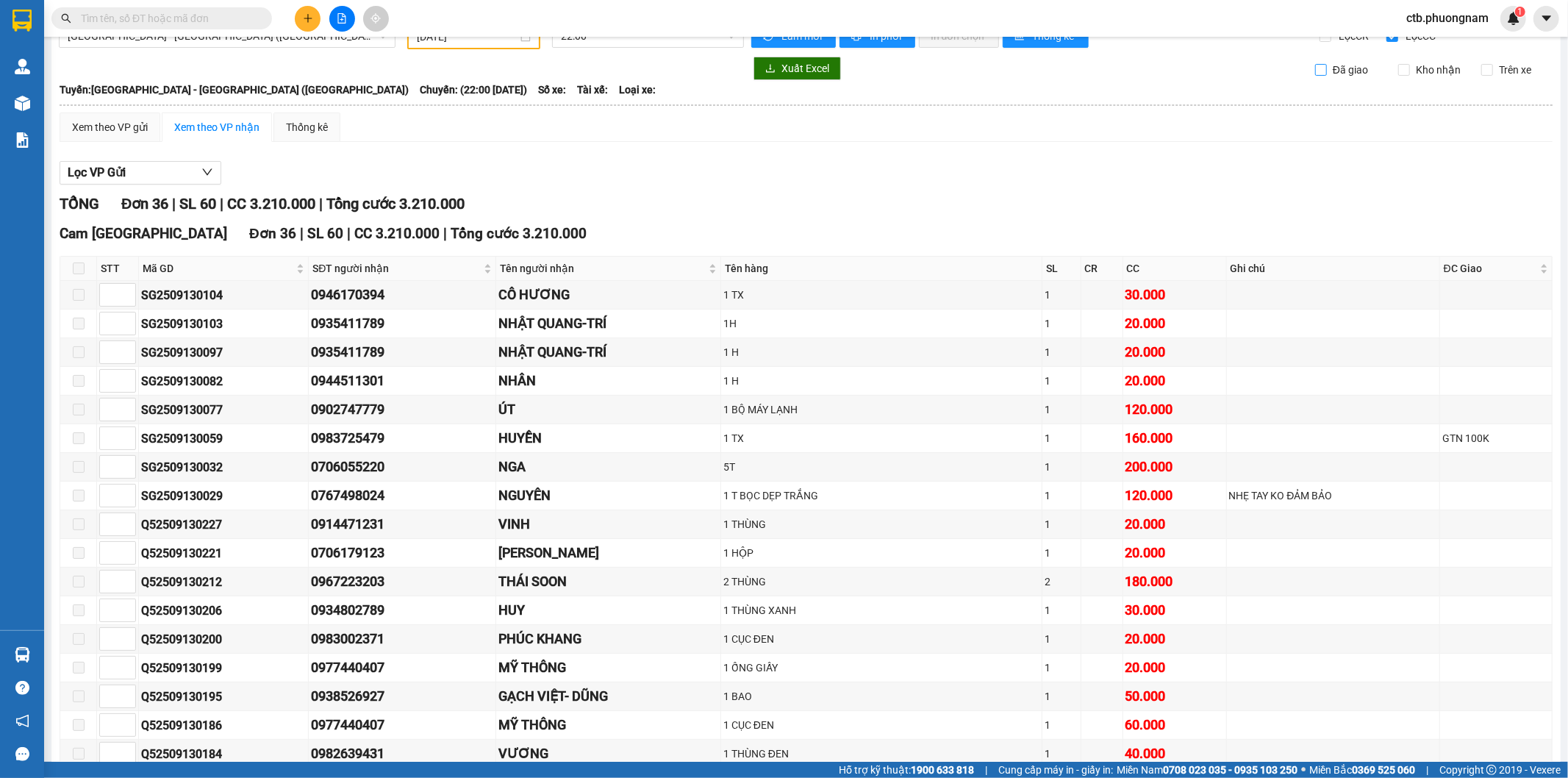
scroll to position [0, 0]
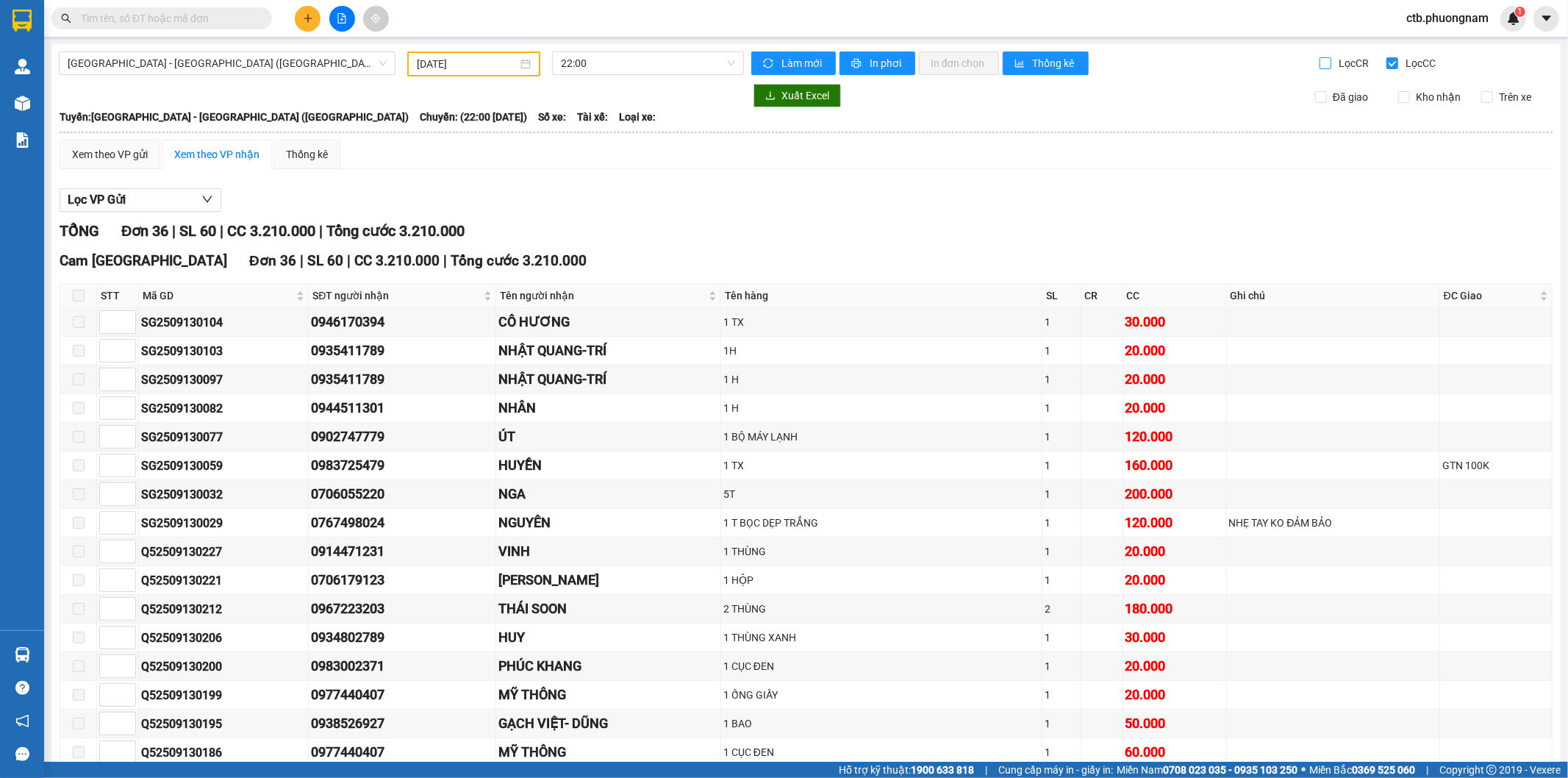
click at [1320, 66] on input "Lọc CR" at bounding box center [1327, 63] width 14 height 12
checkbox input "true"
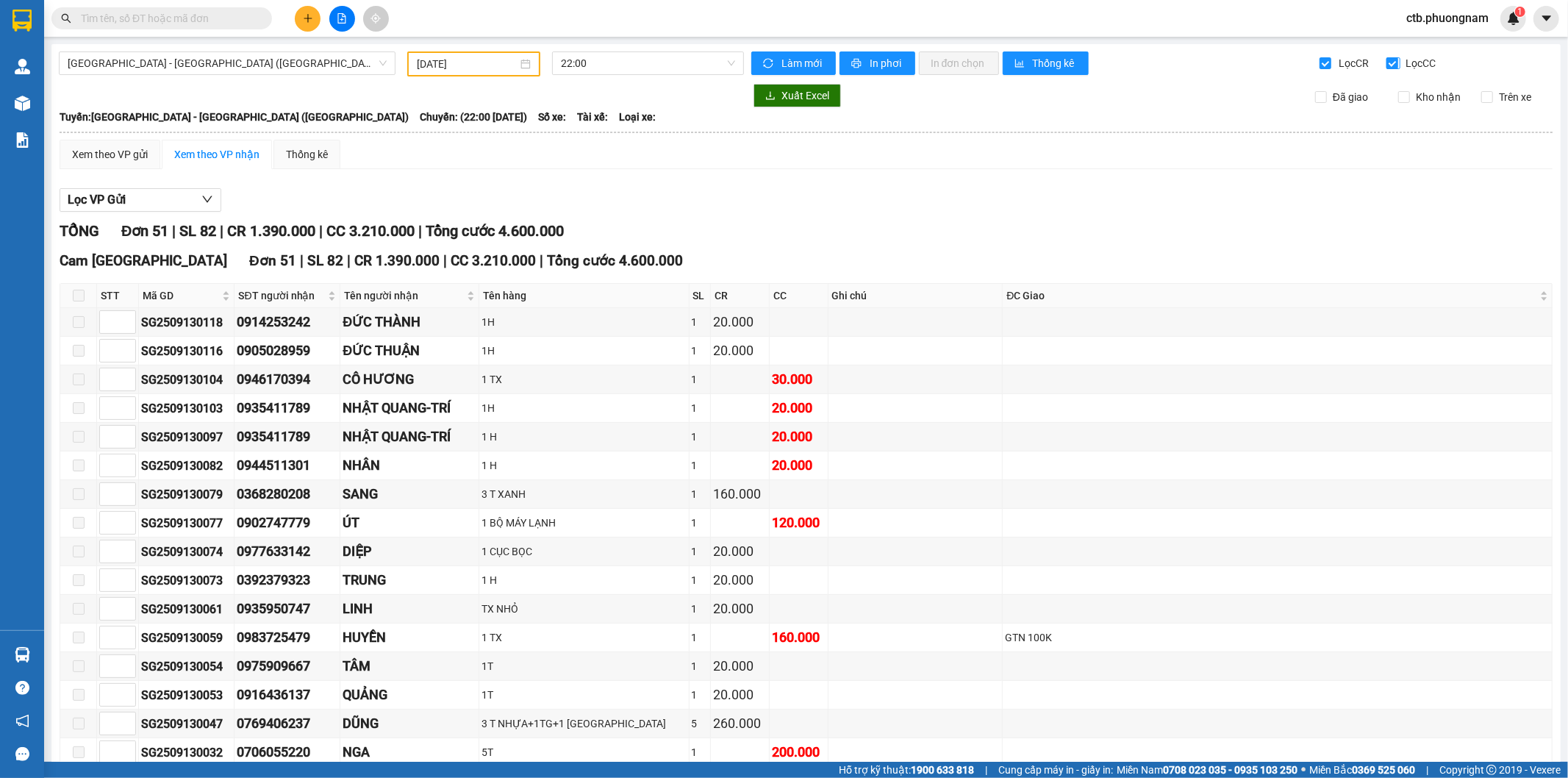
click at [1387, 62] on input "Lọc CC" at bounding box center [1394, 63] width 14 height 12
checkbox input "false"
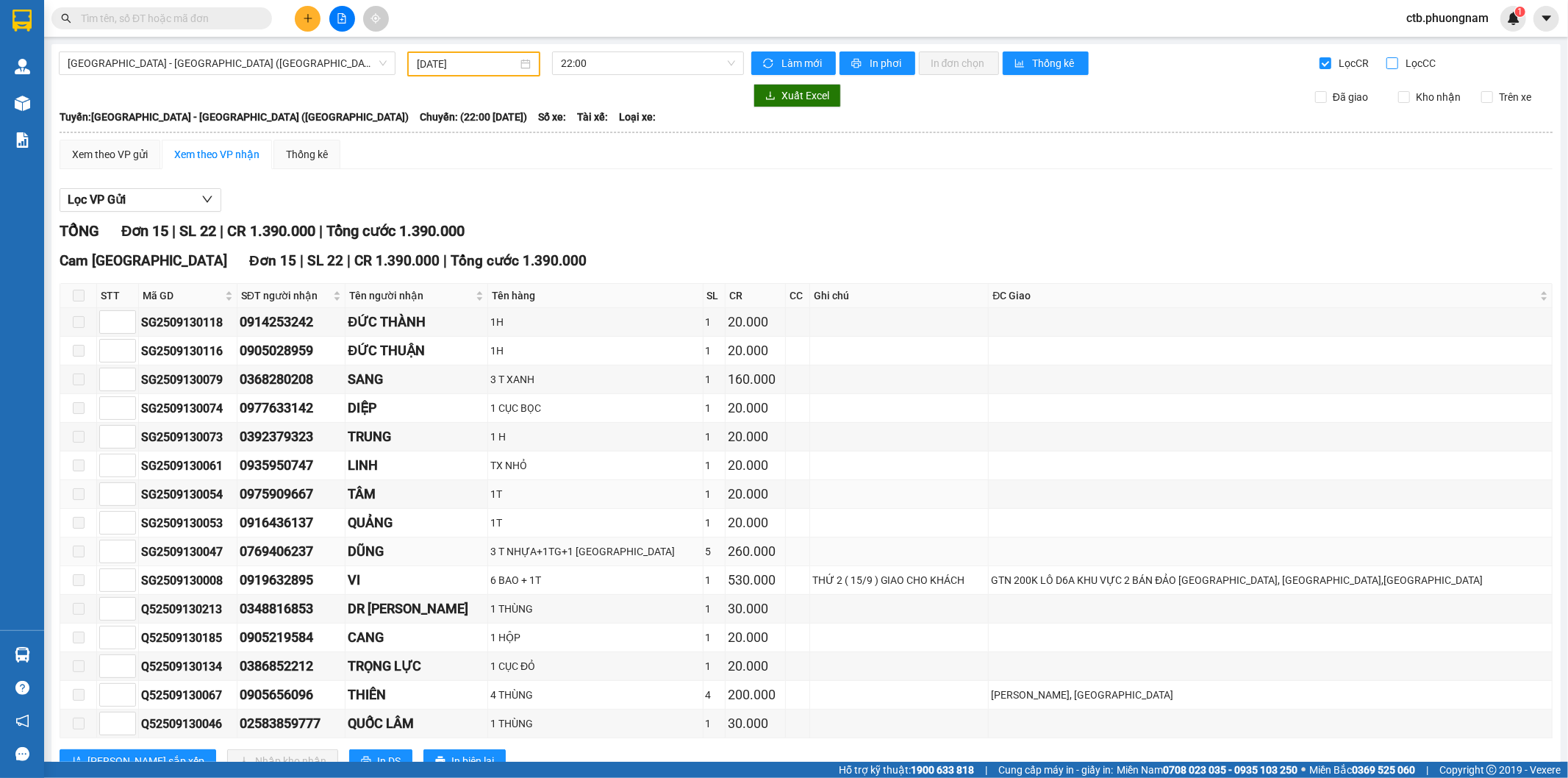
scroll to position [54, 0]
